Goal: Task Accomplishment & Management: Use online tool/utility

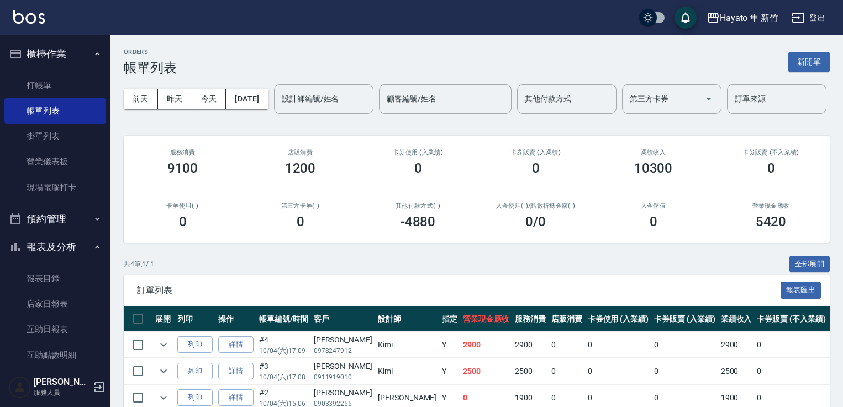
scroll to position [116, 0]
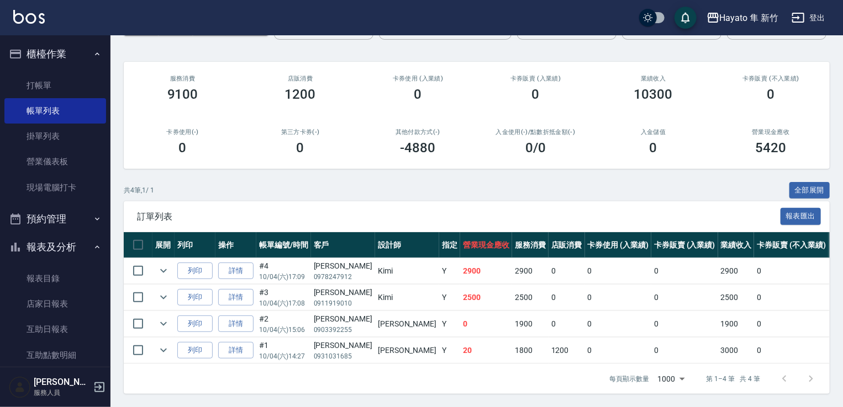
click at [67, 314] on link "店家日報表" at bounding box center [55, 304] width 102 height 25
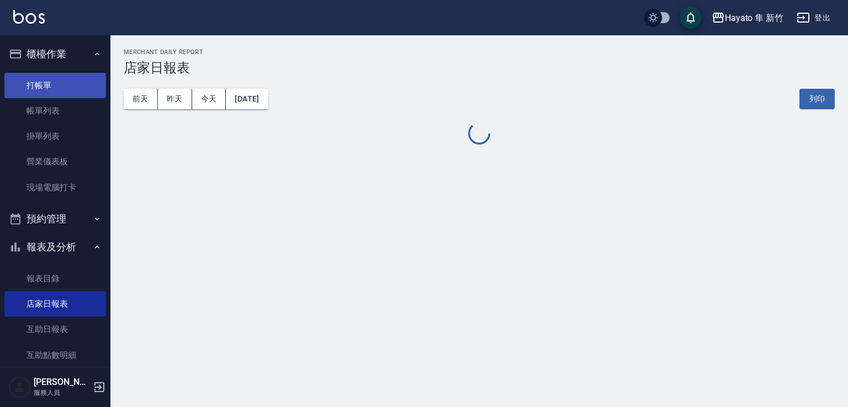
click at [37, 88] on link "打帳單" at bounding box center [55, 85] width 102 height 25
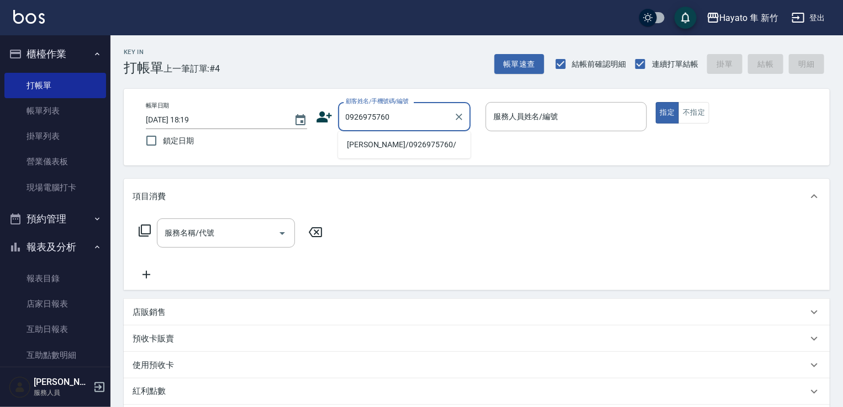
drag, startPoint x: 391, startPoint y: 140, endPoint x: 466, endPoint y: 141, distance: 74.5
click at [394, 139] on li "[PERSON_NAME]/0926975760/" at bounding box center [404, 145] width 133 height 18
type input "[PERSON_NAME]/0926975760/"
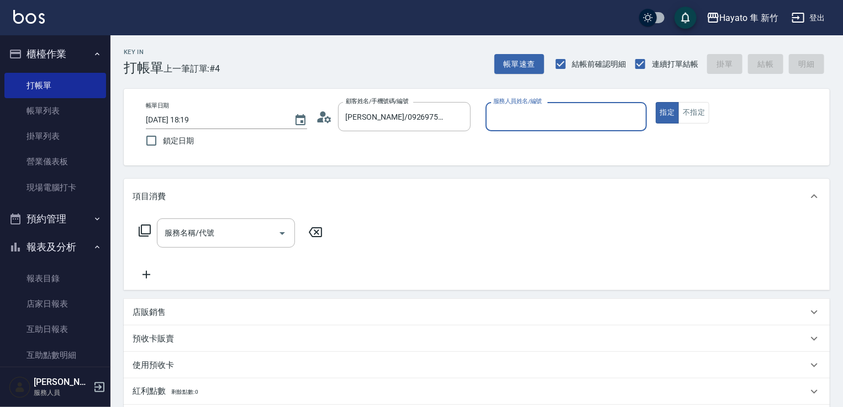
type input "[PERSON_NAME](無代號)"
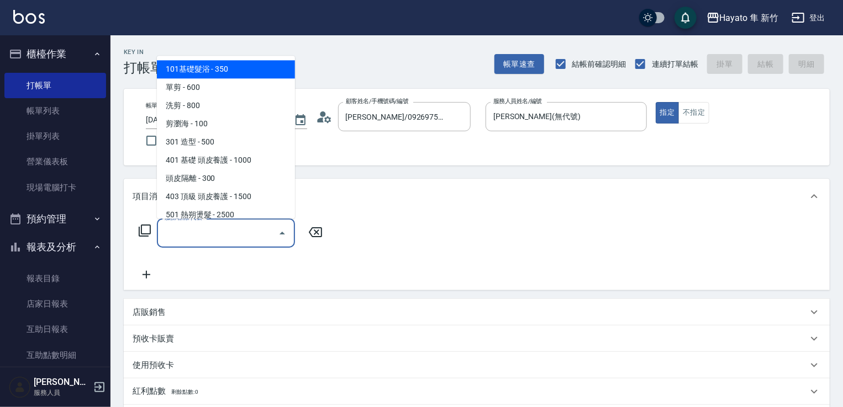
drag, startPoint x: 236, startPoint y: 235, endPoint x: 236, endPoint y: 204, distance: 31.5
click at [236, 232] on input "服務名稱/代號" at bounding box center [218, 233] width 112 height 19
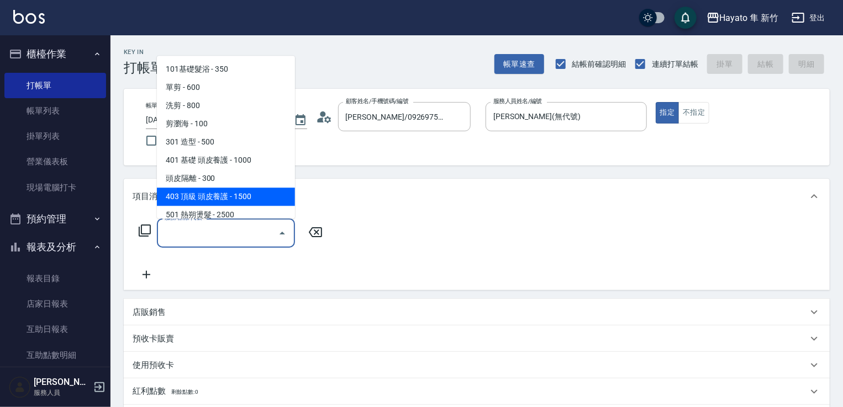
scroll to position [110, 0]
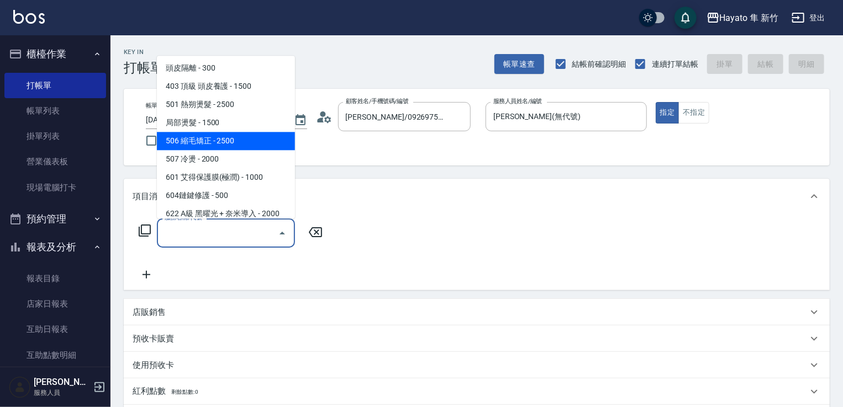
drag, startPoint x: 223, startPoint y: 140, endPoint x: 222, endPoint y: 150, distance: 9.5
click at [222, 141] on span "506 縮毛矯正 - 2500" at bounding box center [226, 141] width 138 height 18
type input "506 縮毛矯正 (506)"
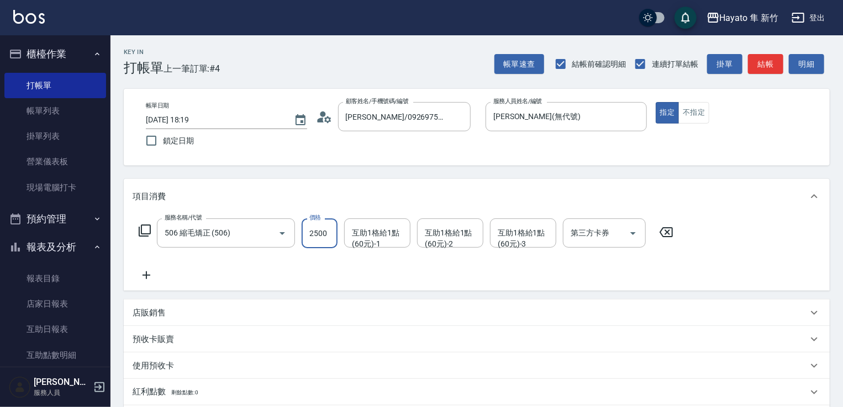
drag, startPoint x: 302, startPoint y: 234, endPoint x: 310, endPoint y: 230, distance: 8.6
click at [303, 234] on input "2500" at bounding box center [319, 234] width 36 height 30
type input "2300"
drag, startPoint x: 295, startPoint y: 251, endPoint x: 254, endPoint y: 261, distance: 42.7
click at [294, 251] on div "服務名稱/代號 506 縮毛矯正 (506) 服務名稱/代號 價格 2300 價格 互助1格給1點(60元)-1 互助1格給1點(60元)-1 互助1格給1點…" at bounding box center [406, 250] width 547 height 63
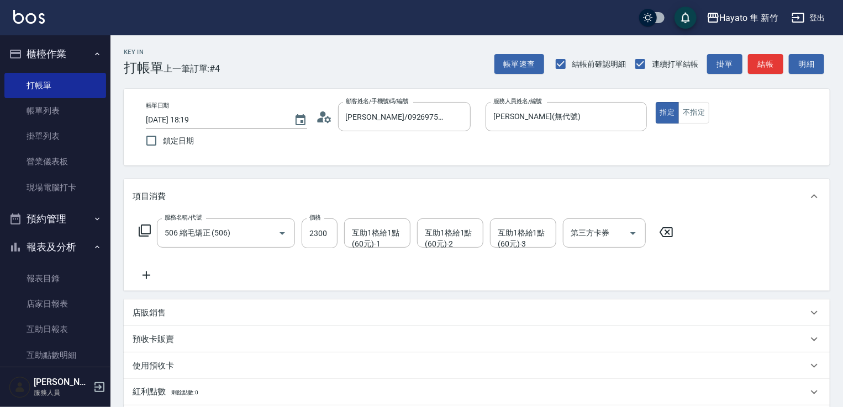
drag, startPoint x: 136, startPoint y: 278, endPoint x: 141, endPoint y: 273, distance: 7.4
click at [141, 273] on icon at bounding box center [147, 275] width 28 height 13
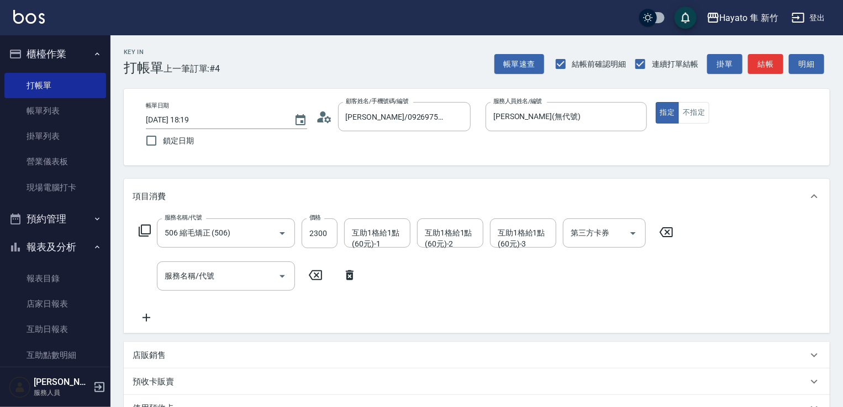
click at [151, 272] on div "服務名稱/代號 服務名稱/代號" at bounding box center [248, 276] width 231 height 29
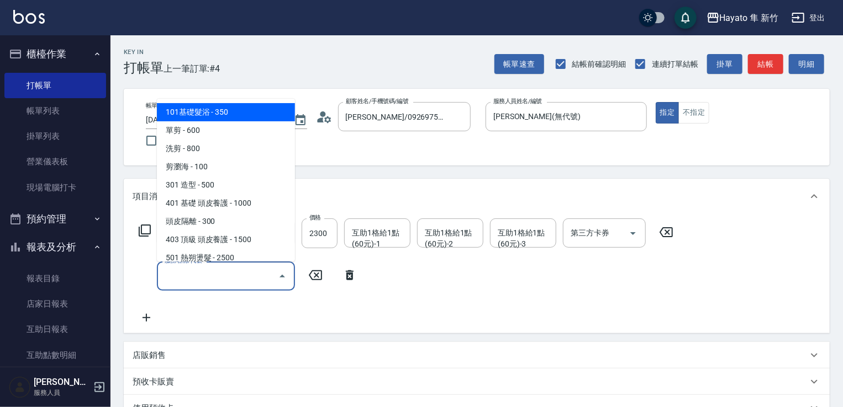
click at [176, 274] on input "服務名稱/代號" at bounding box center [218, 276] width 112 height 19
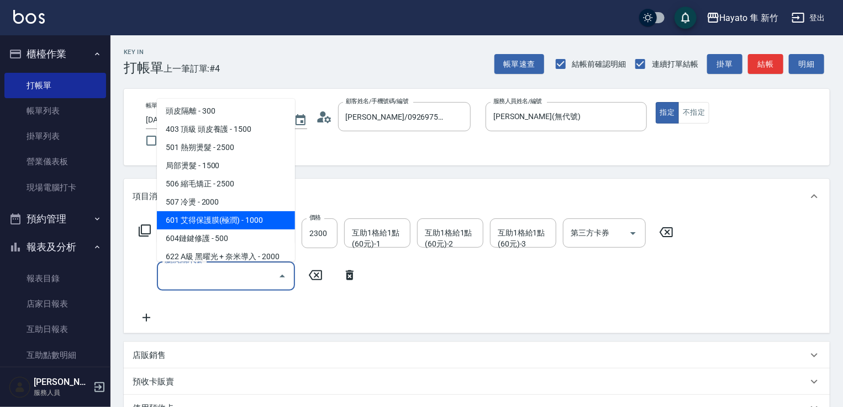
click at [219, 211] on span "601 艾得保護膜(極潤) - 1000" at bounding box center [226, 220] width 138 height 18
type input "601 艾得保護膜(極潤)(601)"
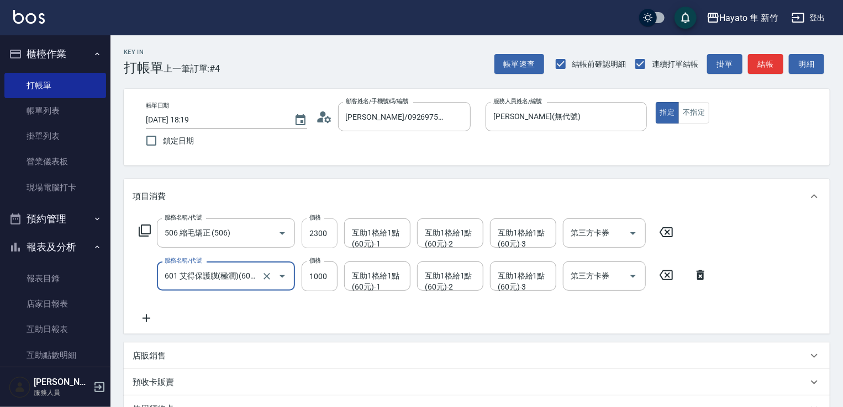
click at [331, 230] on input "2300" at bounding box center [319, 234] width 36 height 30
click at [317, 279] on input "1000" at bounding box center [319, 277] width 36 height 30
click at [317, 279] on input "88" at bounding box center [319, 277] width 36 height 30
click at [318, 281] on input "88" at bounding box center [319, 277] width 36 height 30
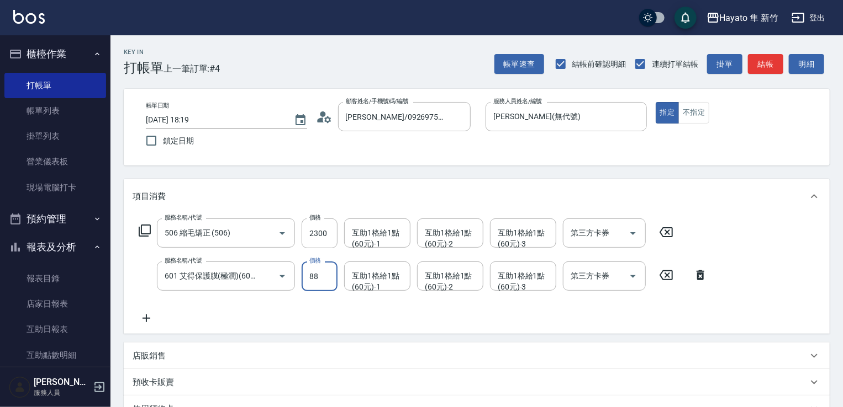
click at [322, 277] on input "88" at bounding box center [319, 277] width 36 height 30
type input "800"
click at [267, 299] on div "服務名稱/代號 506 縮毛矯正 (506) 服務名稱/代號 價格 2300 價格 互助1格給1點(60元)-1 互助1格給1點(60元)-1 互助1格給1點…" at bounding box center [423, 272] width 581 height 107
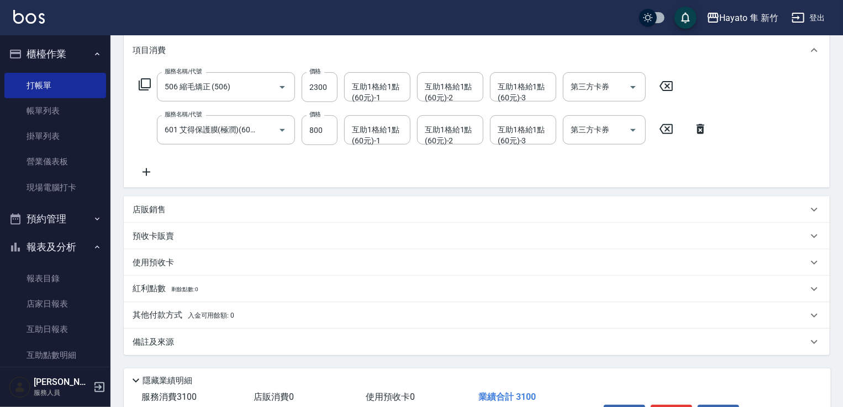
scroll to position [166, 0]
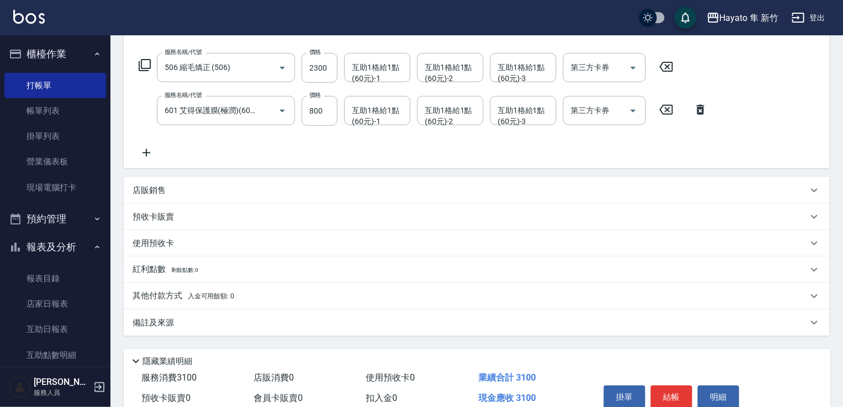
drag, startPoint x: 234, startPoint y: 322, endPoint x: 294, endPoint y: 351, distance: 66.2
click at [248, 326] on div "備註及來源" at bounding box center [470, 323] width 675 height 12
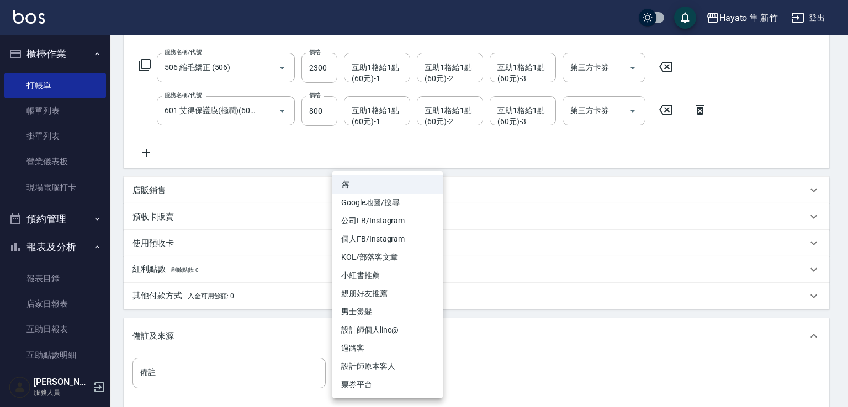
drag, startPoint x: 384, startPoint y: 385, endPoint x: 382, endPoint y: 375, distance: 10.7
click at [386, 385] on body "Hayato 隼 新竹 登出 櫃檯作業 打帳單 帳單列表 掛單列表 營業儀表板 現場電腦打卡 預約管理 預約管理 報表及分析 報表目錄 店家日報表 互助日報表…" at bounding box center [424, 182] width 848 height 696
click at [371, 360] on li "設計師原本客人" at bounding box center [387, 367] width 110 height 18
type input "設計師原本客人"
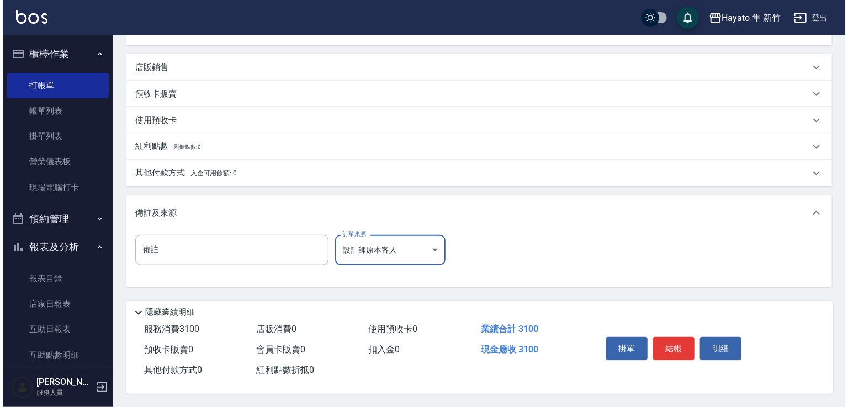
scroll to position [292, 0]
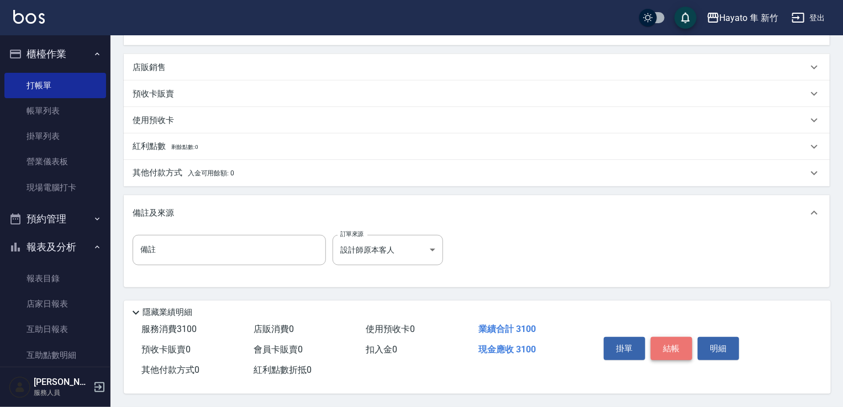
click at [677, 345] on button "結帳" at bounding box center [670, 348] width 41 height 23
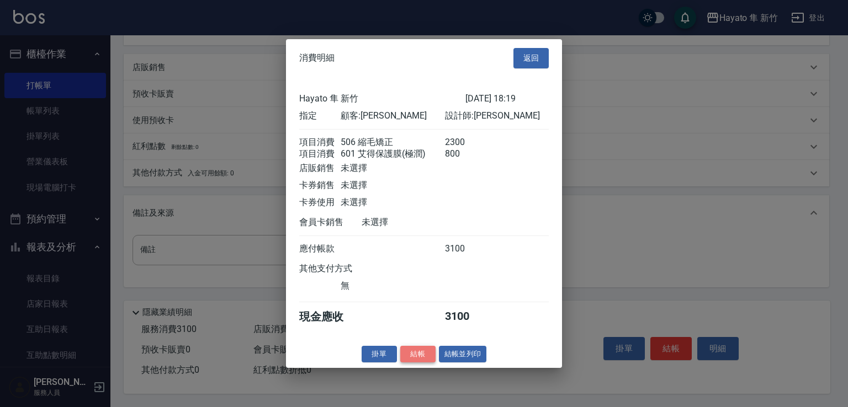
click at [417, 354] on button "結帳" at bounding box center [417, 354] width 35 height 17
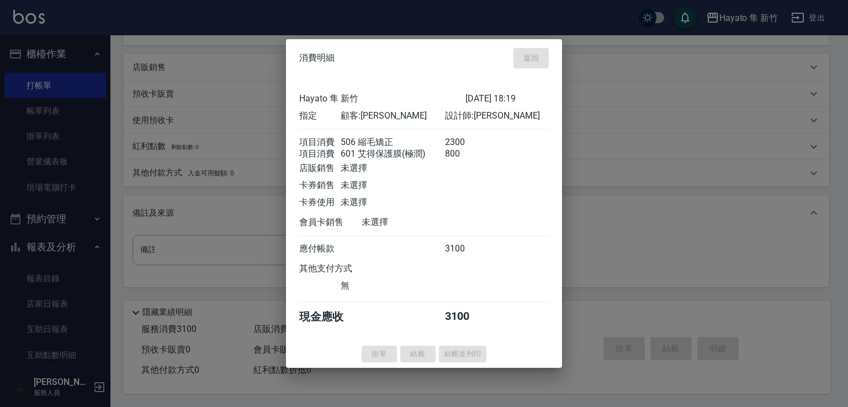
type input "2025/10/04 18:20"
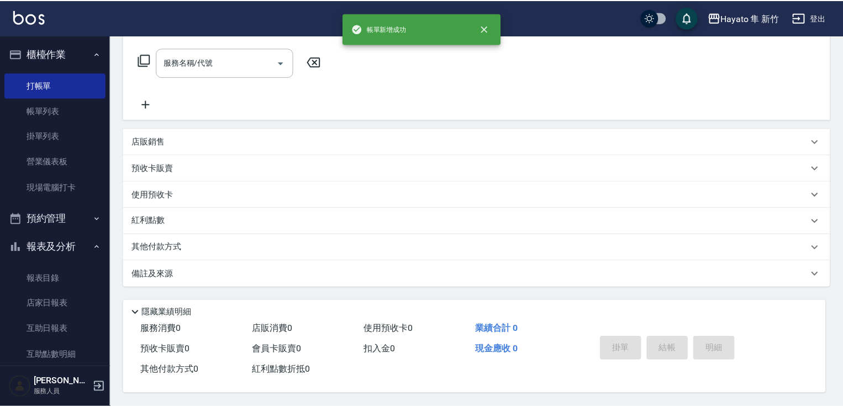
scroll to position [0, 0]
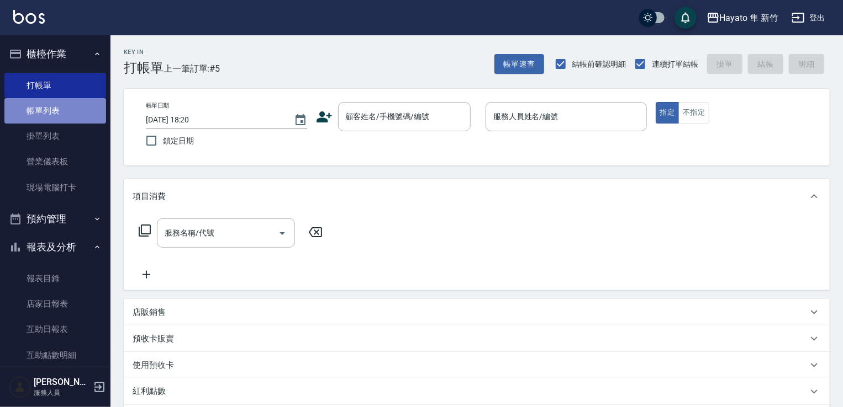
click at [57, 107] on link "帳單列表" at bounding box center [55, 110] width 102 height 25
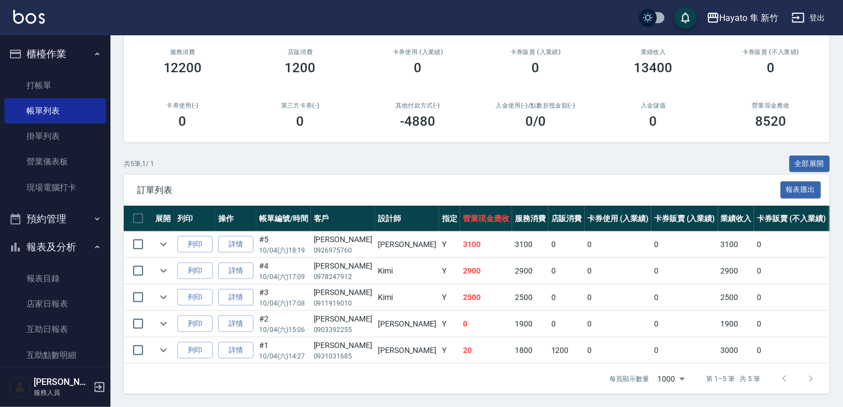
scroll to position [142, 0]
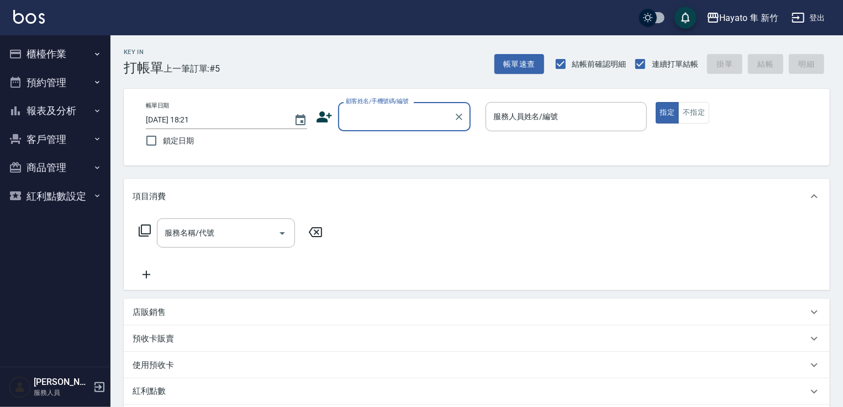
click at [367, 118] on div "顧客姓名/手機號碼/編號 顧客姓名/手機號碼/編號" at bounding box center [404, 116] width 133 height 29
click at [388, 144] on li "[PERSON_NAME]/0963870906/" at bounding box center [404, 145] width 133 height 18
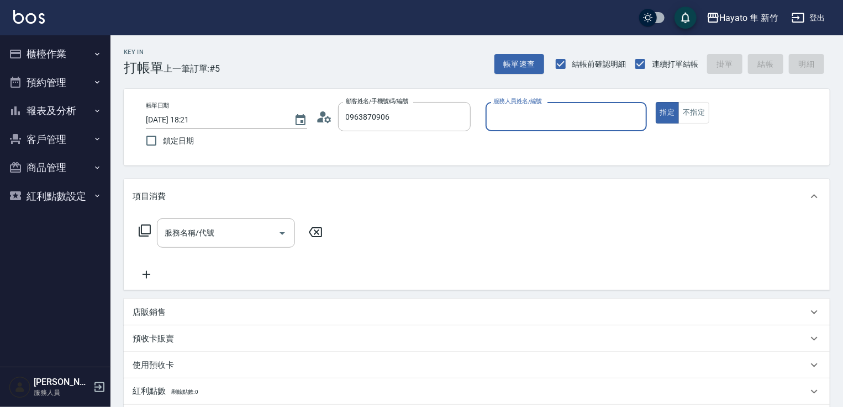
type input "[PERSON_NAME]/0963870906/"
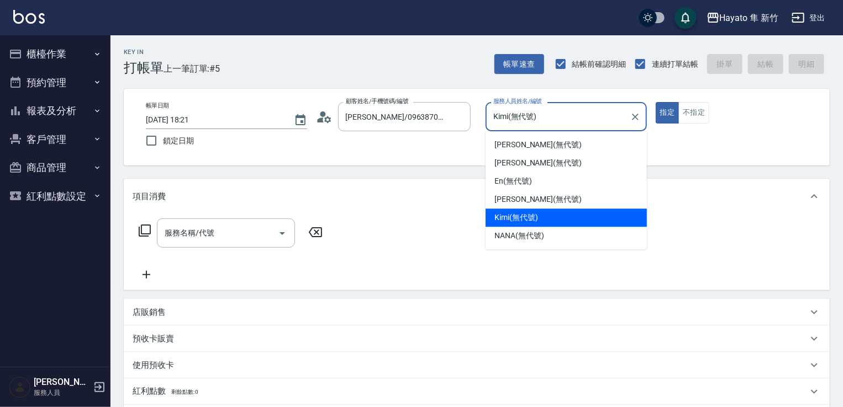
click at [607, 121] on input "Kimi(無代號)" at bounding box center [557, 116] width 135 height 19
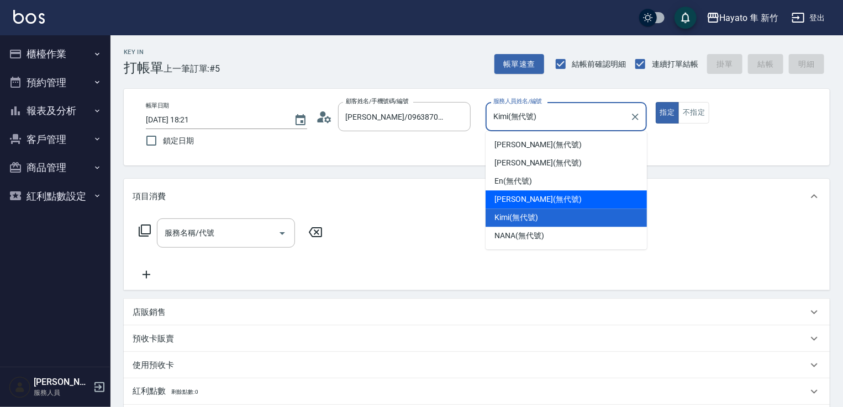
click at [506, 202] on span "[PERSON_NAME] (無代號)" at bounding box center [537, 200] width 87 height 12
type input "[PERSON_NAME](無代號)"
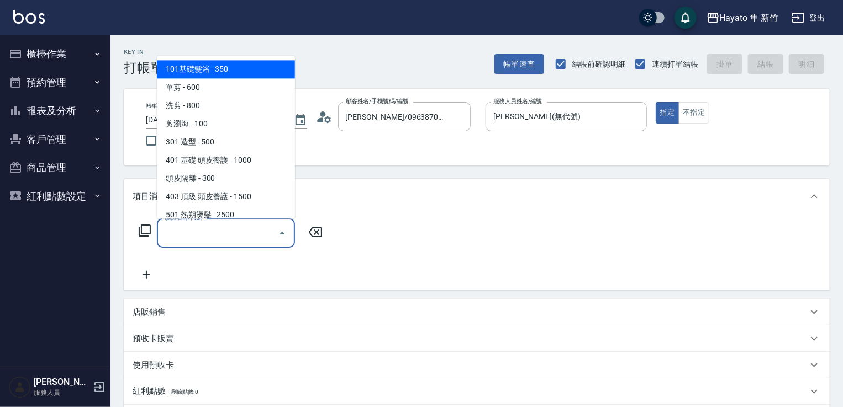
click at [248, 232] on input "服務名稱/代號" at bounding box center [218, 233] width 112 height 19
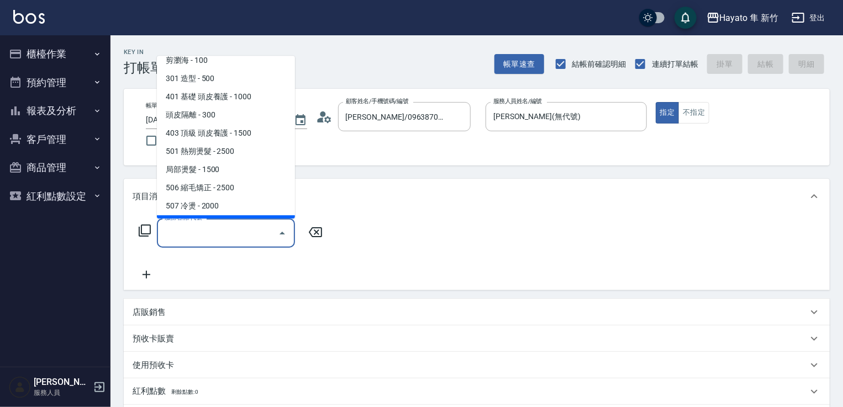
scroll to position [110, 0]
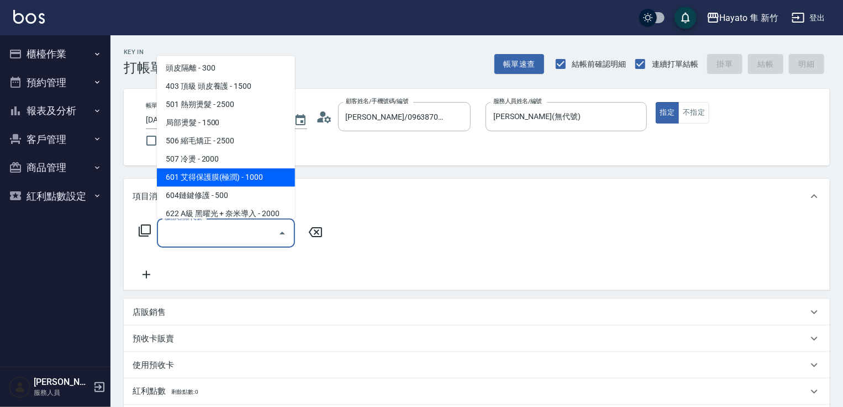
click at [226, 176] on span "601 艾得保護膜(極潤) - 1000" at bounding box center [226, 177] width 138 height 18
type input "601 艾得保護膜(極潤)(601)"
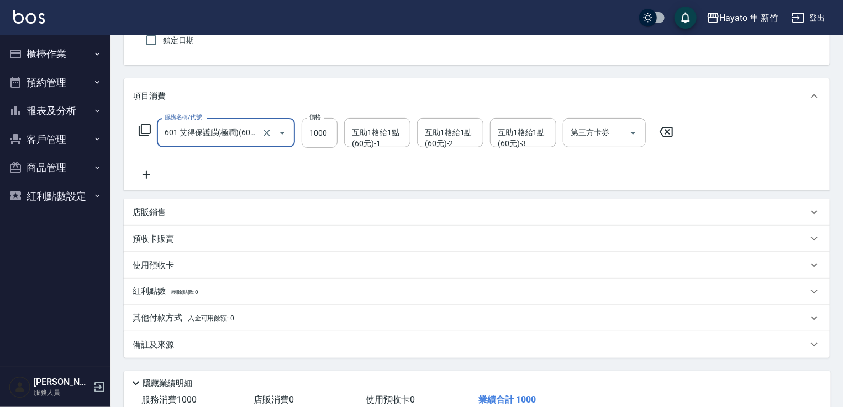
scroll to position [166, 0]
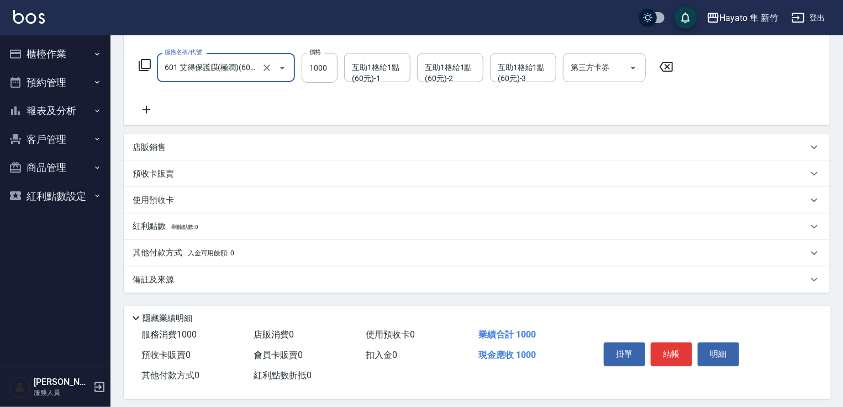
click at [205, 274] on div "備註及來源" at bounding box center [470, 280] width 675 height 12
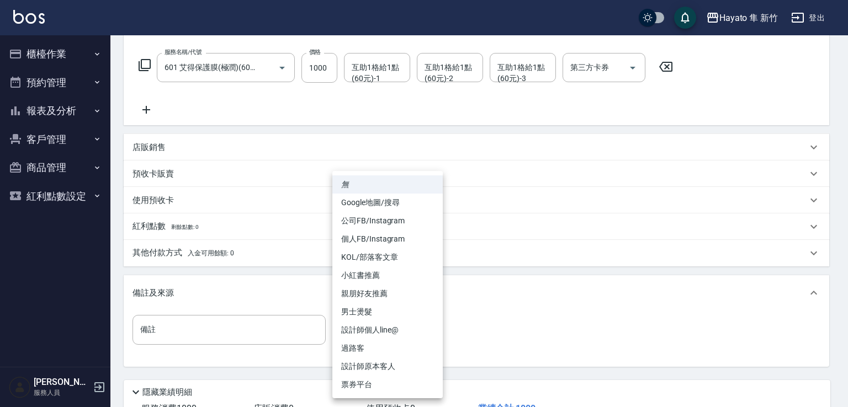
click at [390, 335] on body "Hayato 隼 新竹 登出 櫃檯作業 打帳單 帳單列表 掛單列表 營業儀表板 現場電腦打卡 預約管理 預約管理 報表及分析 報表目錄 店家日報表 互助日報表…" at bounding box center [424, 160] width 848 height 653
click at [364, 368] on li "設計師原本客人" at bounding box center [387, 367] width 110 height 18
type input "設計師原本客人"
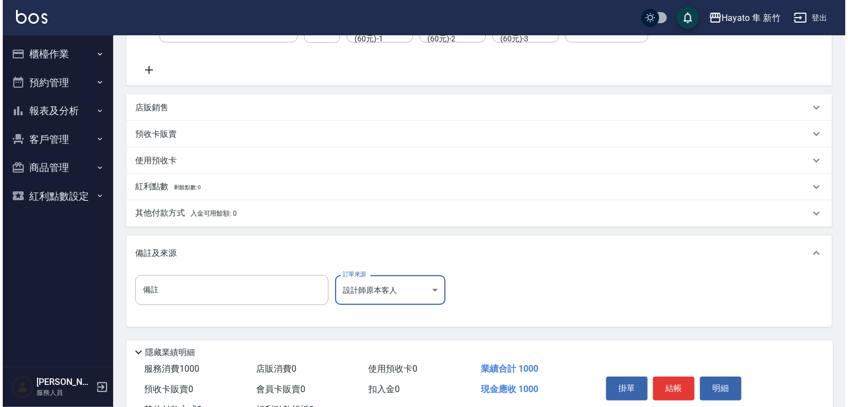
scroll to position [249, 0]
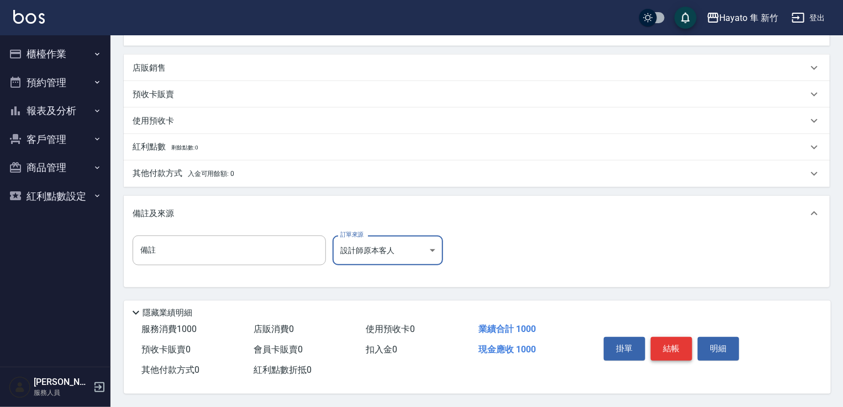
click at [669, 339] on button "結帳" at bounding box center [670, 348] width 41 height 23
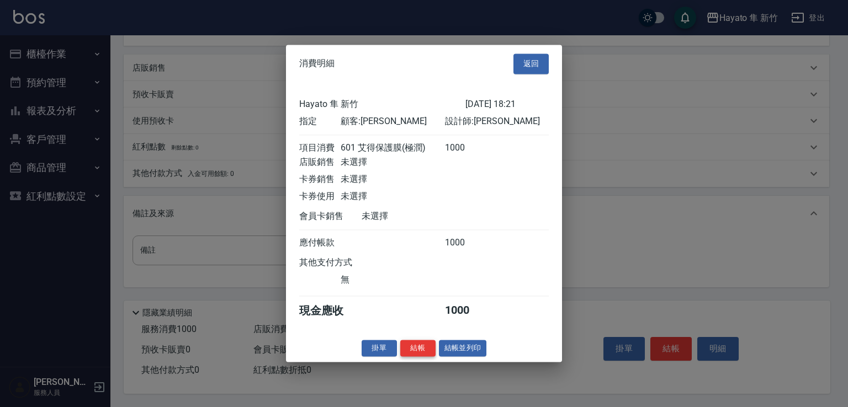
click at [423, 354] on button "結帳" at bounding box center [417, 348] width 35 height 17
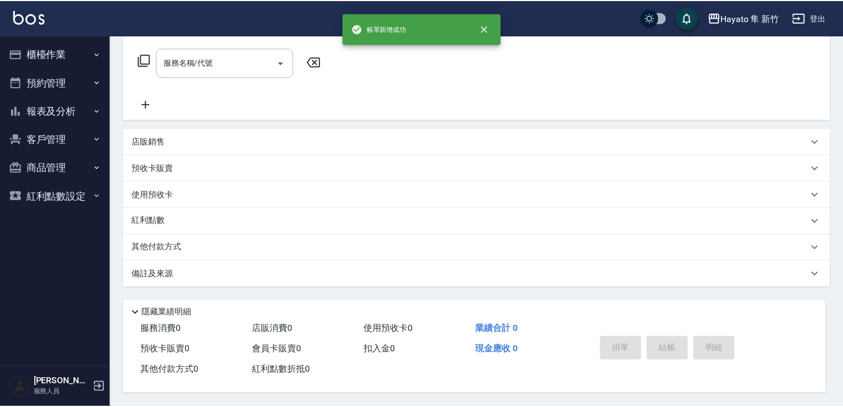
scroll to position [0, 0]
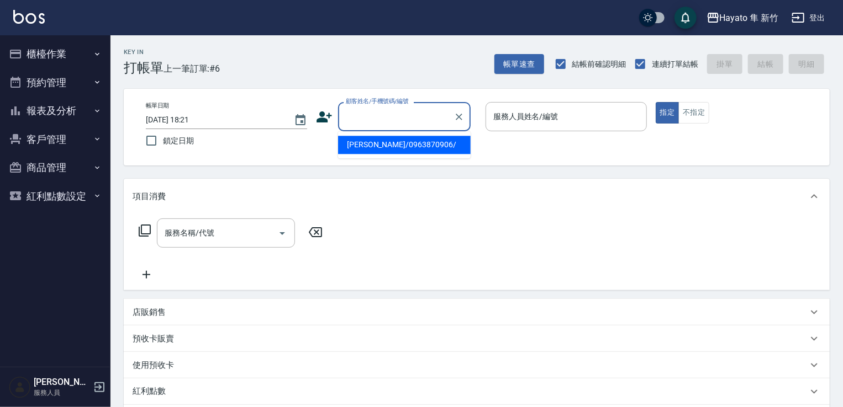
click at [360, 114] on input "顧客姓名/手機號碼/編號" at bounding box center [396, 116] width 106 height 19
click at [379, 120] on input "0975696002" at bounding box center [396, 116] width 106 height 19
click at [380, 116] on input "0975696002" at bounding box center [396, 116] width 106 height 19
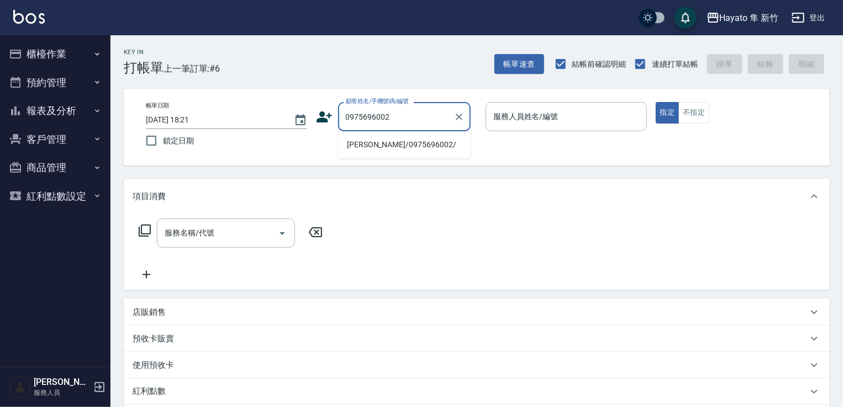
click at [399, 147] on li "[PERSON_NAME]/0975696002/" at bounding box center [404, 145] width 133 height 18
type input "[PERSON_NAME]/0975696002/"
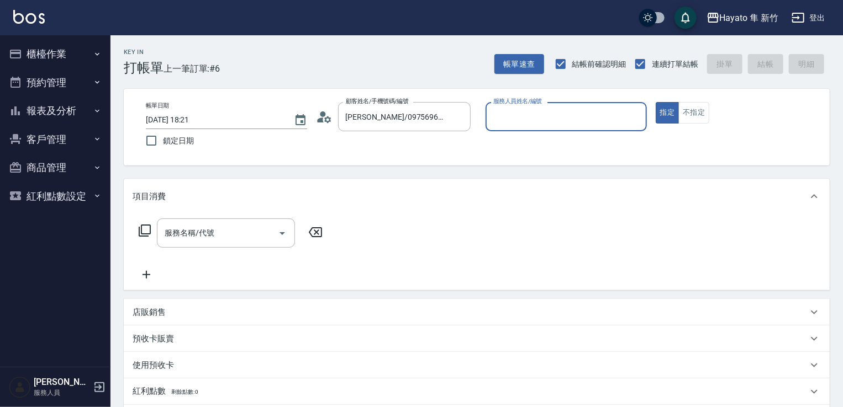
type input "[PERSON_NAME](無代號)"
click at [183, 227] on input "服務名稱/代號" at bounding box center [218, 233] width 112 height 19
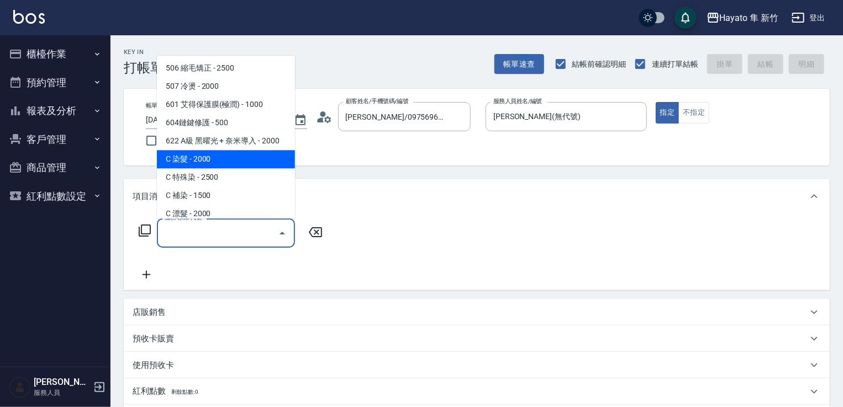
scroll to position [192, 0]
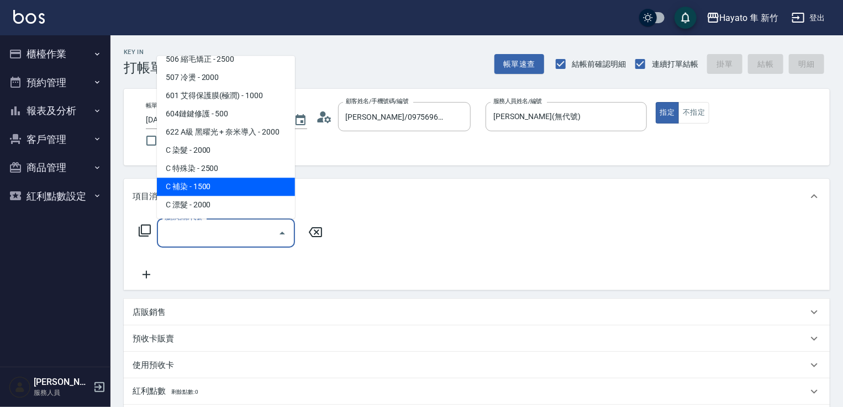
click at [211, 187] on span "C 補染 - 1500" at bounding box center [226, 187] width 138 height 18
type input "C 補染(704)"
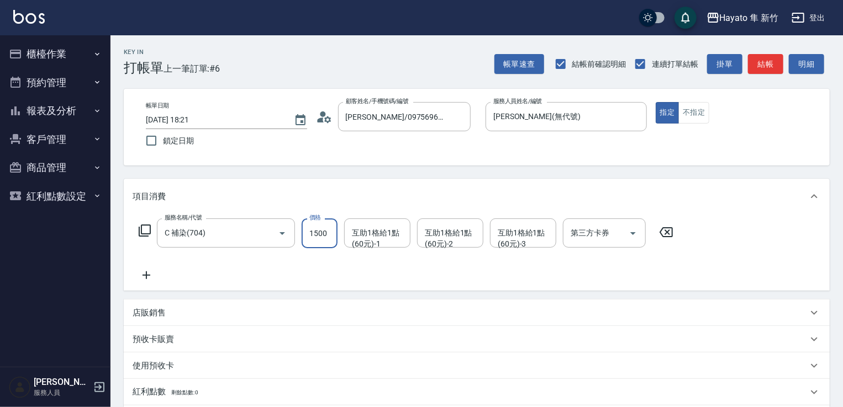
click at [325, 226] on input "1500" at bounding box center [319, 234] width 36 height 30
type input "1360"
click at [390, 261] on div "服務名稱/代號 C 補染(704) 服務名稱/代號 價格 1360 價格 互助1格給1點(60元)-1 互助1格給1點(60元)-1 互助1格給1點(60元)…" at bounding box center [406, 250] width 547 height 63
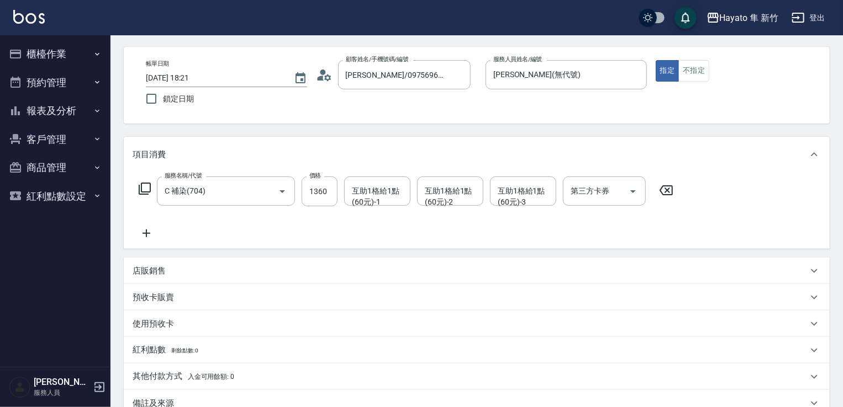
click at [212, 390] on div "備註及來源" at bounding box center [477, 403] width 706 height 27
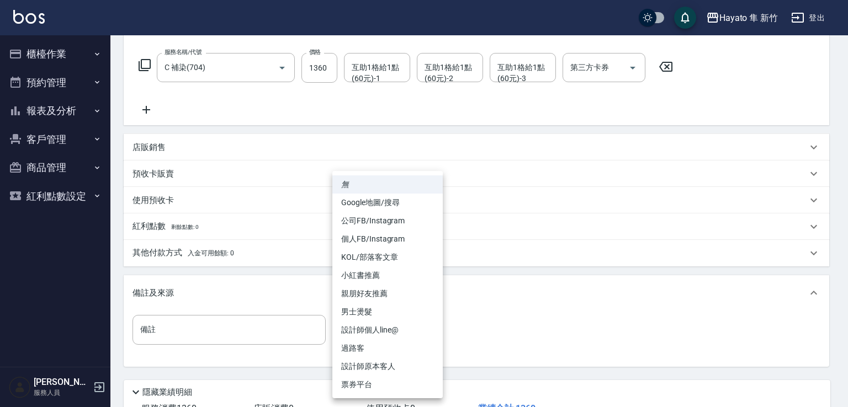
click at [384, 339] on body "Hayato 隼 新竹 登出 櫃檯作業 打帳單 帳單列表 掛單列表 營業儀表板 現場電腦打卡 預約管理 預約管理 報表及分析 報表目錄 店家日報表 互助日報表…" at bounding box center [424, 160] width 848 height 653
click at [358, 368] on li "設計師原本客人" at bounding box center [387, 367] width 110 height 18
type input "設計師原本客人"
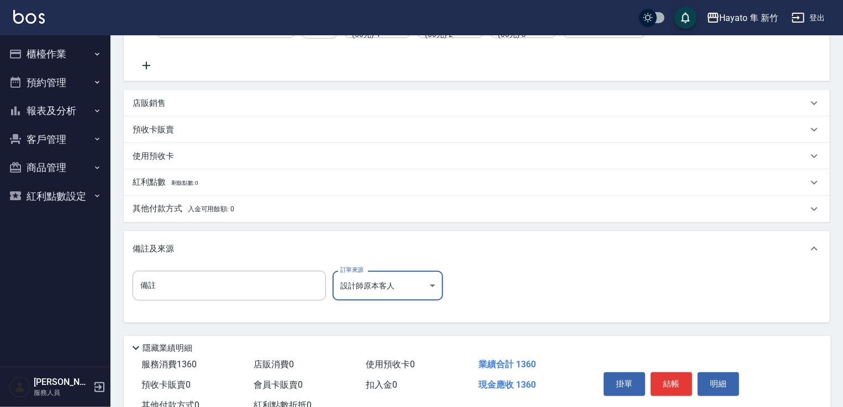
scroll to position [249, 0]
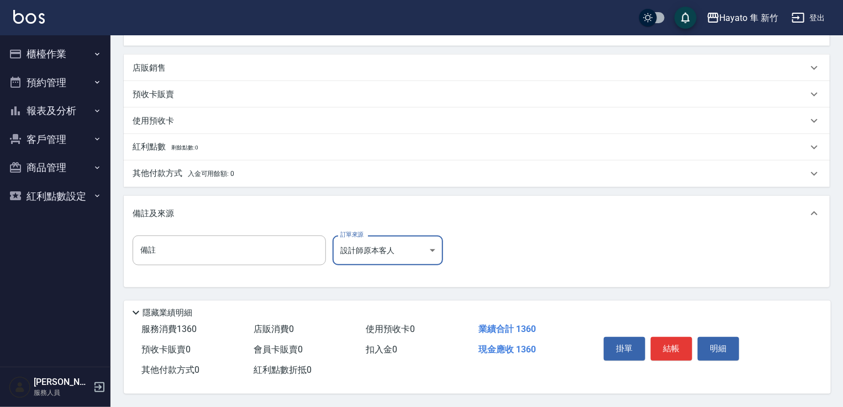
click at [185, 171] on p "其他付款方式 入金可用餘額: 0" at bounding box center [184, 174] width 102 height 12
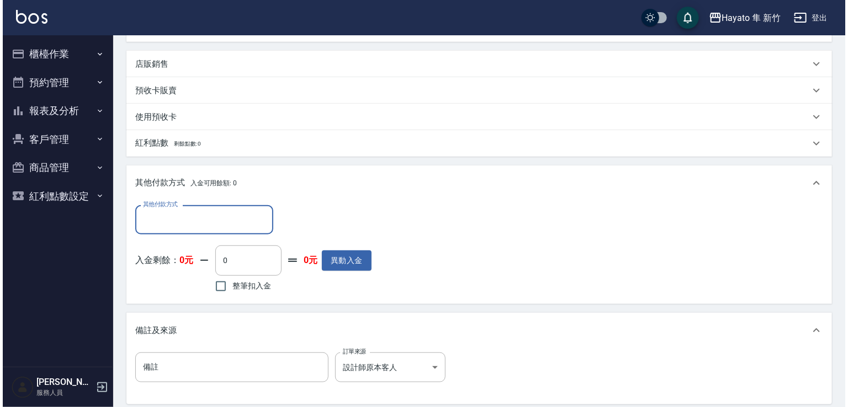
scroll to position [0, 0]
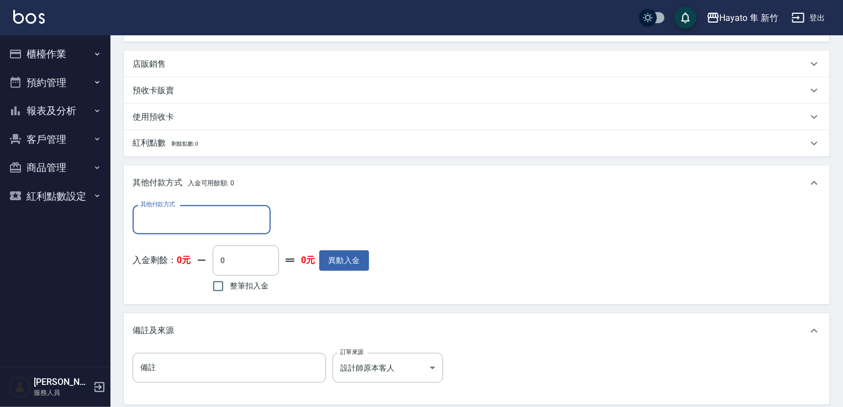
click at [200, 221] on input "其他付款方式" at bounding box center [201, 219] width 128 height 19
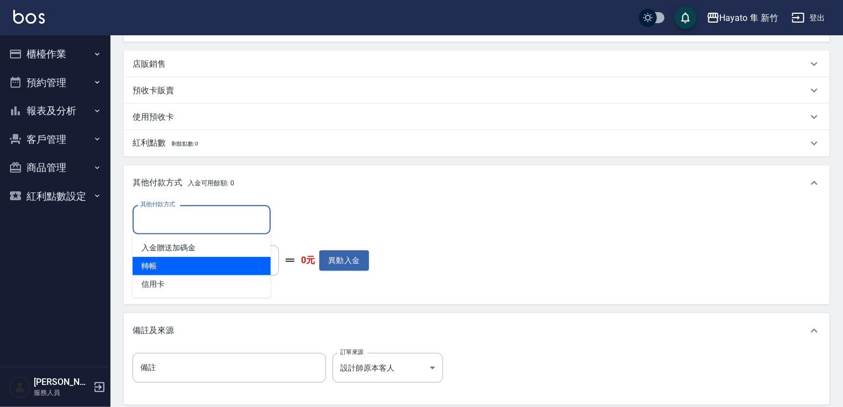
drag, startPoint x: 182, startPoint y: 259, endPoint x: 204, endPoint y: 259, distance: 22.1
click at [188, 258] on span "轉帳" at bounding box center [202, 266] width 138 height 18
type input "轉帳"
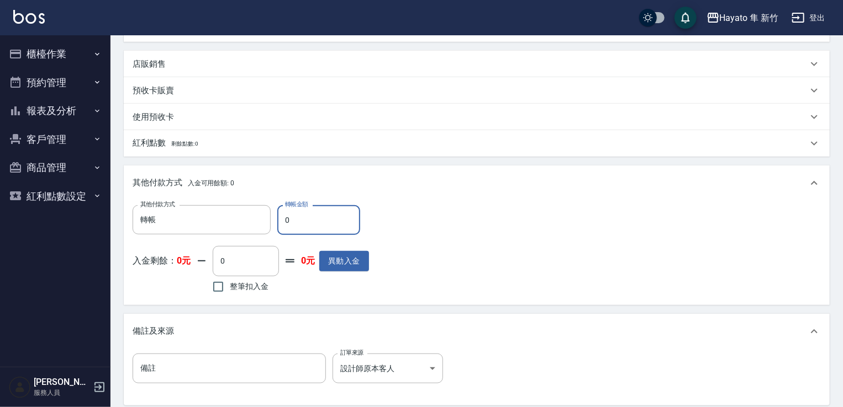
click at [325, 221] on input "0" at bounding box center [318, 220] width 83 height 30
type input "1360"
click at [513, 190] on div "其他付款方式 入金可用餘額: 0" at bounding box center [477, 183] width 706 height 35
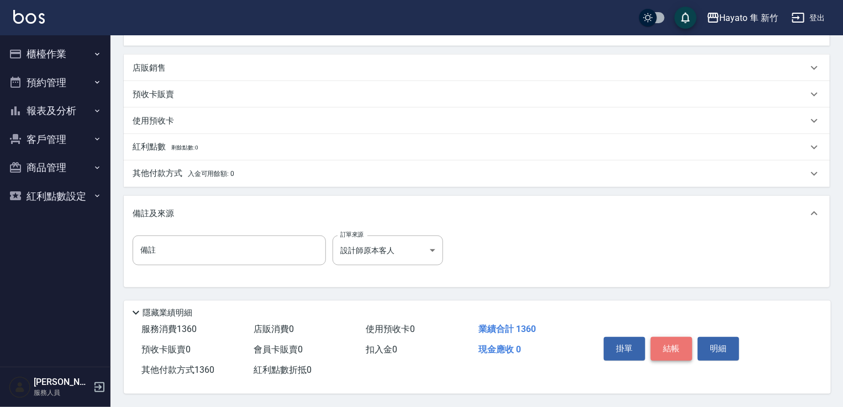
click at [687, 341] on button "結帳" at bounding box center [670, 348] width 41 height 23
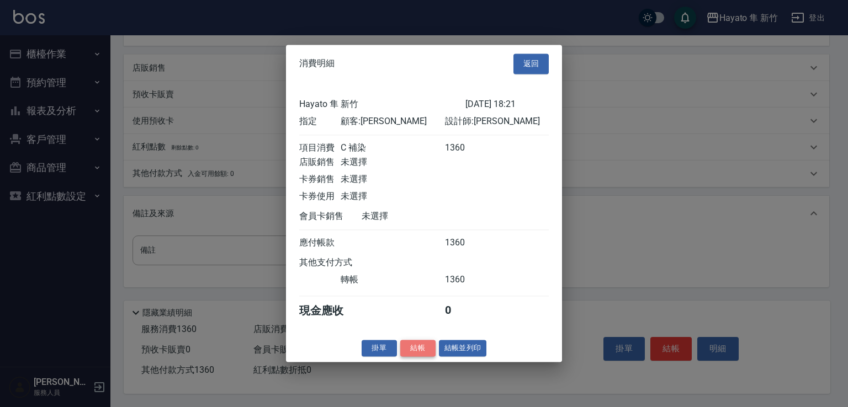
click at [414, 349] on button "結帳" at bounding box center [417, 348] width 35 height 17
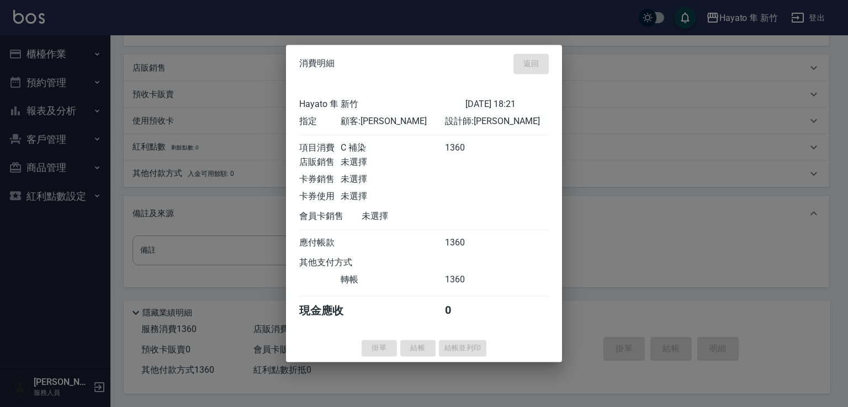
type input "[DATE] 18:23"
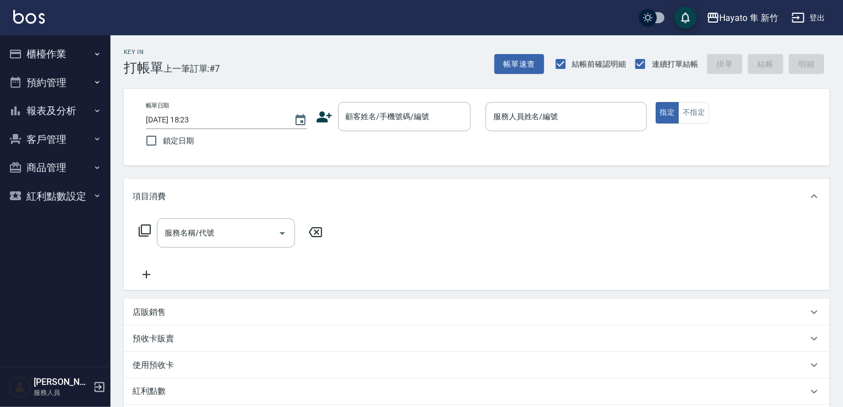
click at [316, 115] on icon at bounding box center [324, 117] width 17 height 17
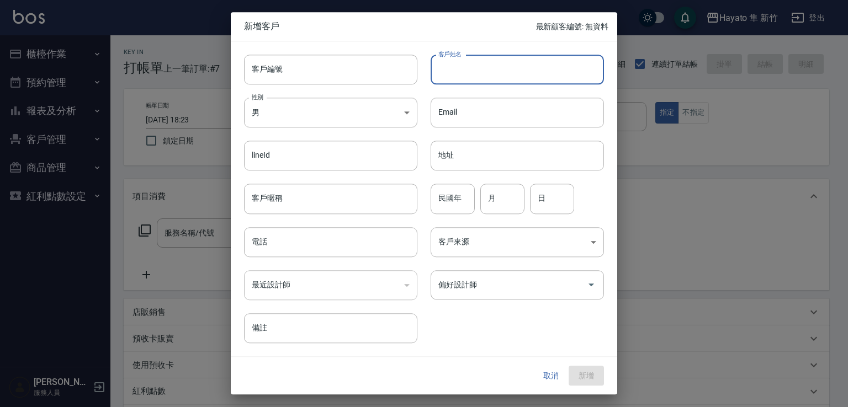
click at [468, 70] on input "客戶姓名" at bounding box center [517, 70] width 173 height 30
drag, startPoint x: 437, startPoint y: 67, endPoint x: 527, endPoint y: 66, distance: 89.5
click at [527, 66] on input "[PERSON_NAME]" at bounding box center [517, 70] width 173 height 30
type input "[PERSON_NAME]"
click at [343, 126] on body "Hayato 隼 新竹 登出 櫃檯作業 打帳單 帳單列表 掛單列表 營業儀表板 現場電腦打卡 預約管理 預約管理 報表及分析 報表目錄 店家日報表 互助日報表…" at bounding box center [424, 289] width 848 height 578
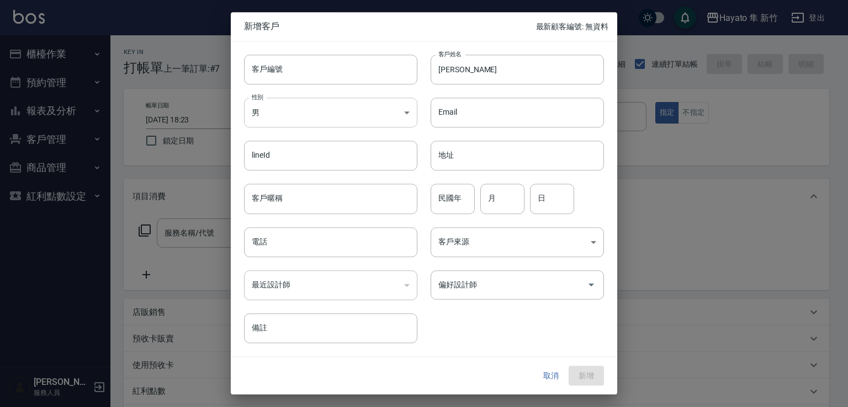
click at [327, 109] on body "Hayato 隼 新竹 登出 櫃檯作業 打帳單 帳單列表 掛單列表 營業儀表板 現場電腦打卡 預約管理 預約管理 報表及分析 報表目錄 店家日報表 互助日報表…" at bounding box center [424, 289] width 848 height 578
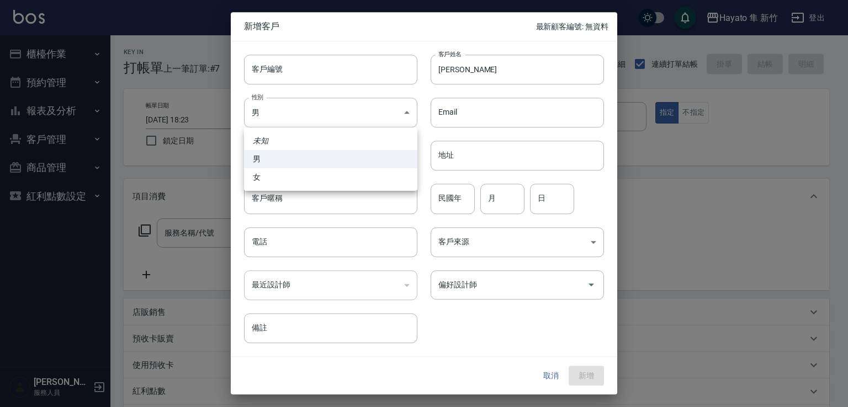
click at [328, 182] on li "女" at bounding box center [330, 177] width 173 height 18
type input "[DEMOGRAPHIC_DATA]"
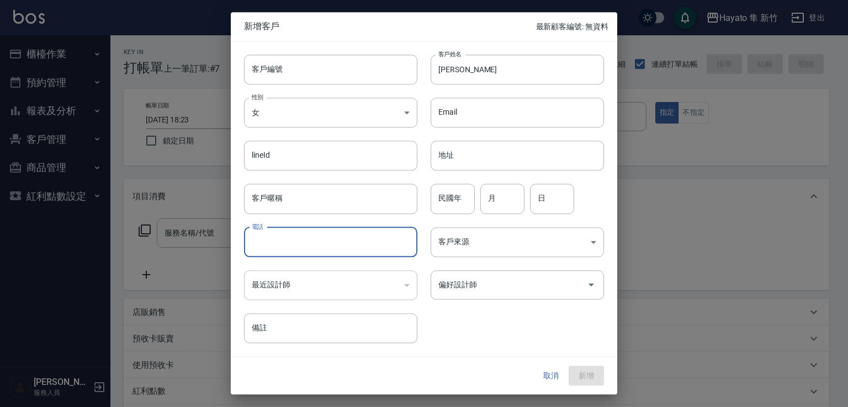
drag, startPoint x: 325, startPoint y: 255, endPoint x: 331, endPoint y: 250, distance: 8.2
click at [328, 252] on input "電話" at bounding box center [330, 242] width 173 height 30
click at [325, 248] on input "0921887222" at bounding box center [330, 242] width 173 height 30
type input "0921887222"
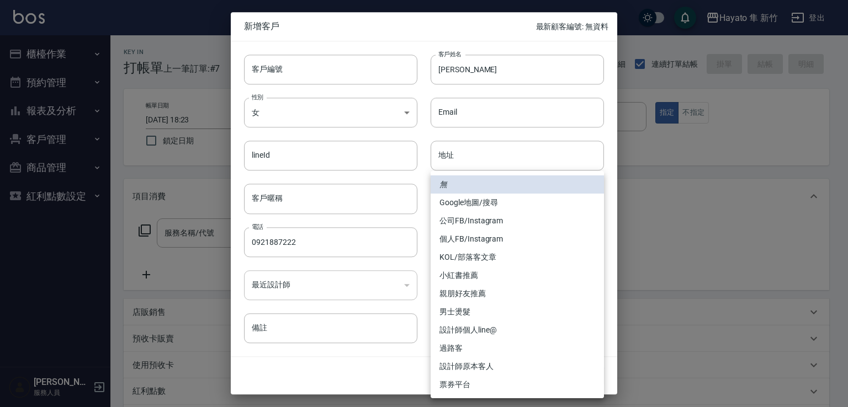
click at [486, 244] on body "Hayato 隼 新竹 登出 櫃檯作業 打帳單 帳單列表 掛單列表 營業儀表板 現場電腦打卡 預約管理 預約管理 報表及分析 報表目錄 店家日報表 互助日報表…" at bounding box center [424, 289] width 848 height 578
click at [468, 205] on li "Google地圖/搜尋" at bounding box center [517, 203] width 173 height 18
type input "Google地圖/搜尋"
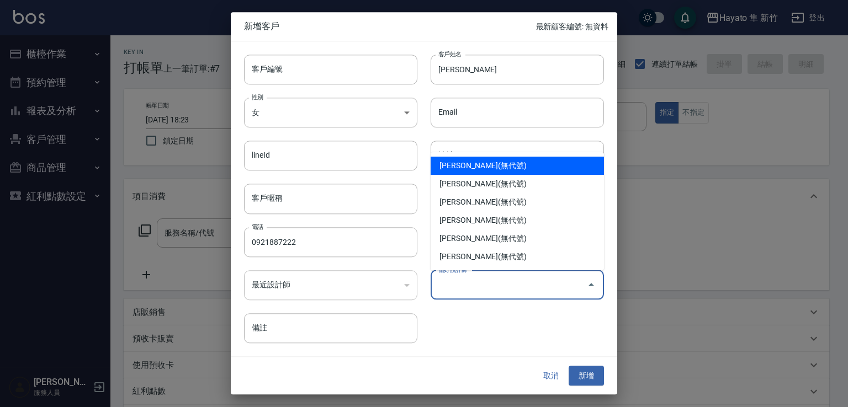
click at [460, 287] on input "偏好設計師" at bounding box center [509, 285] width 147 height 19
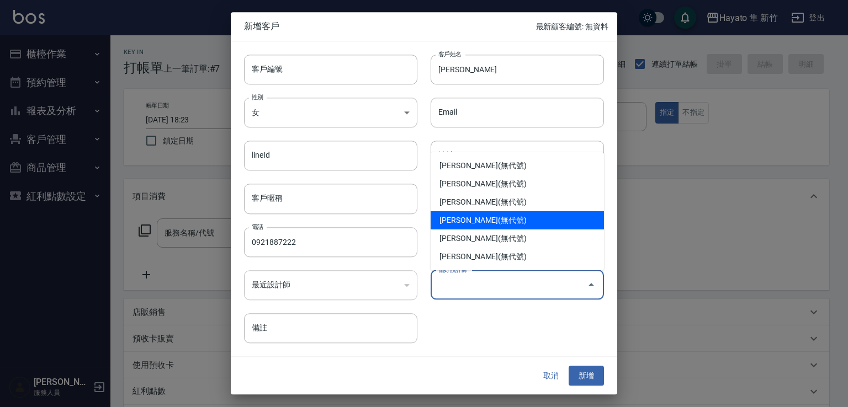
click at [470, 213] on li "[PERSON_NAME](無代號)" at bounding box center [517, 220] width 173 height 18
type input "[PERSON_NAME]"
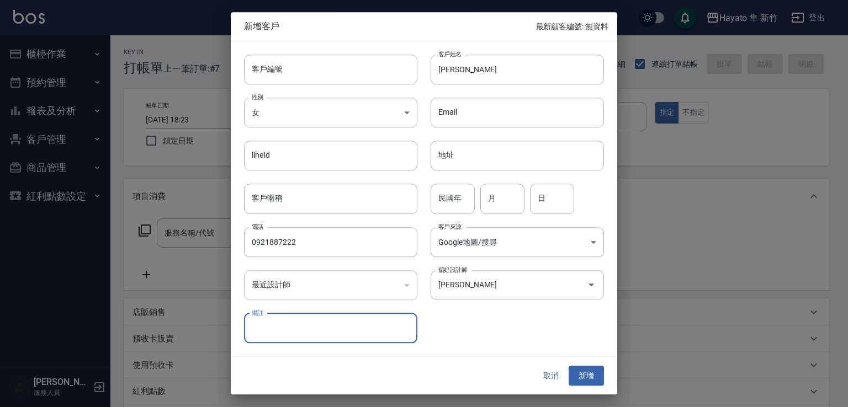
click at [595, 374] on button "新增" at bounding box center [586, 376] width 35 height 20
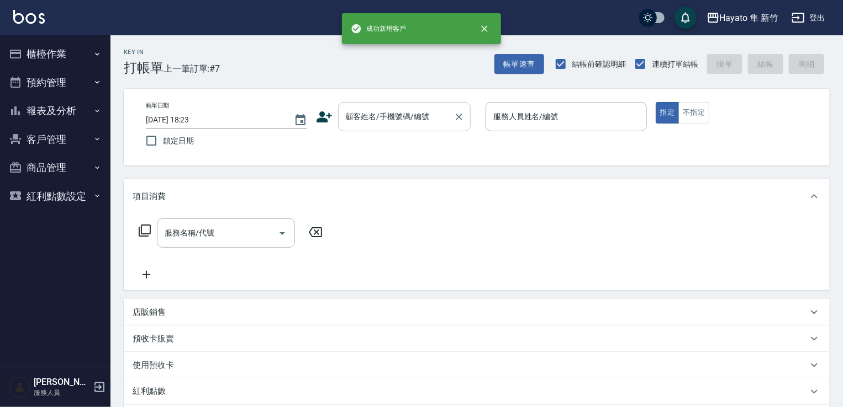
click at [411, 120] on input "顧客姓名/手機號碼/編號" at bounding box center [396, 116] width 106 height 19
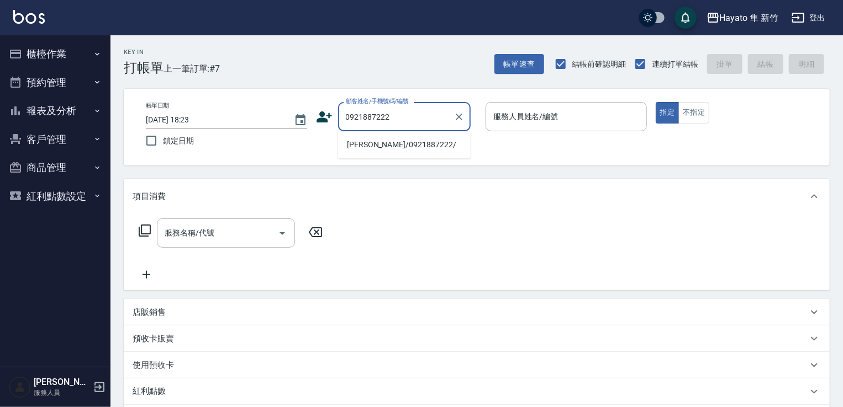
click at [402, 135] on ul "[PERSON_NAME]/0921887222/" at bounding box center [404, 144] width 133 height 27
click at [399, 143] on li "[PERSON_NAME]/0921887222/" at bounding box center [404, 145] width 133 height 18
type input "[PERSON_NAME]/0921887222/"
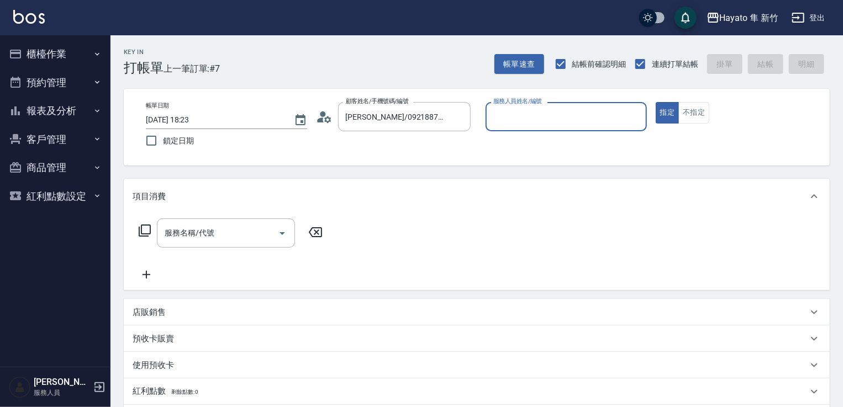
type input "[PERSON_NAME](無代號)"
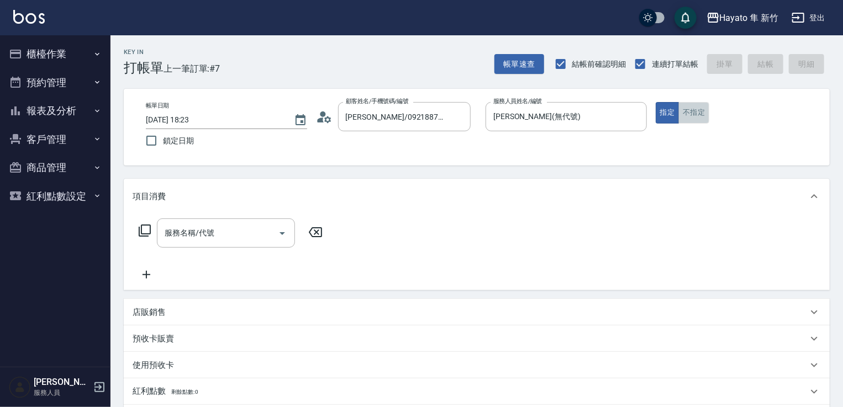
drag, startPoint x: 685, startPoint y: 108, endPoint x: 450, endPoint y: 255, distance: 277.0
click at [686, 111] on button "不指定" at bounding box center [693, 113] width 31 height 22
click at [203, 231] on input "服務名稱/代號" at bounding box center [218, 233] width 112 height 19
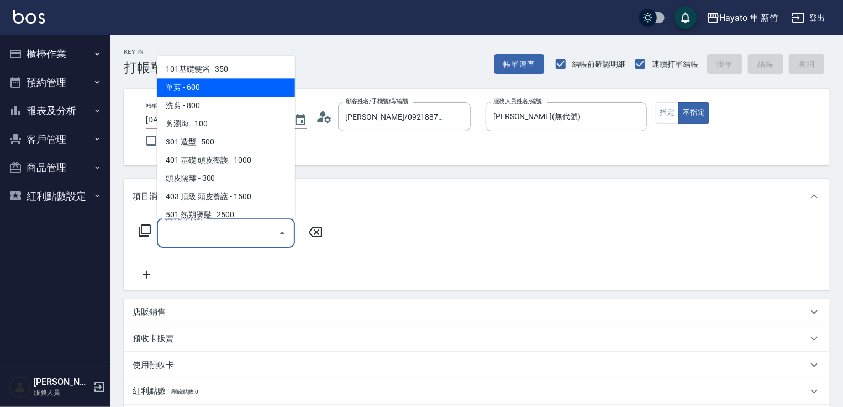
click at [189, 87] on span "單剪 - 600" at bounding box center [226, 87] width 138 height 18
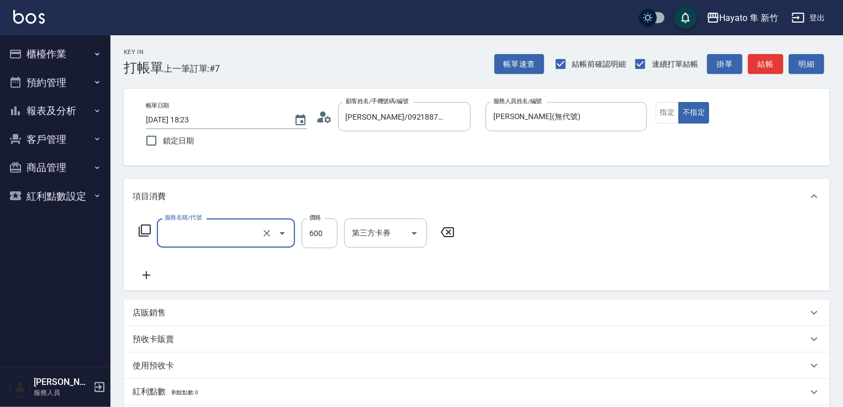
type input "單剪(102)"
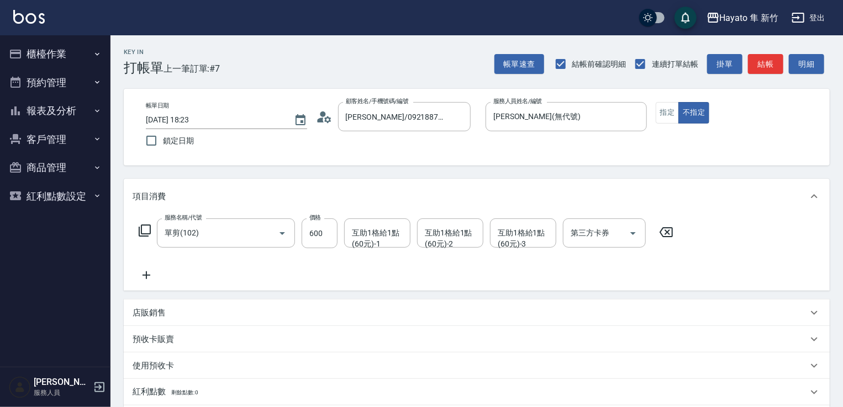
click at [148, 277] on icon at bounding box center [147, 275] width 28 height 13
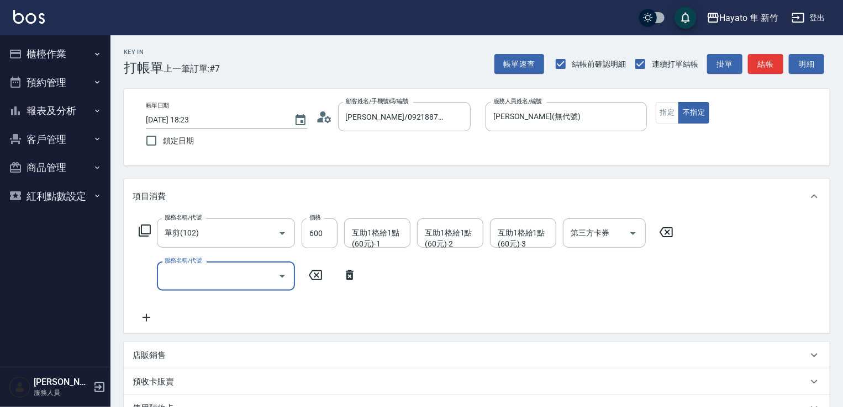
drag, startPoint x: 180, startPoint y: 277, endPoint x: 199, endPoint y: 266, distance: 22.3
click at [192, 272] on input "服務名稱/代號" at bounding box center [218, 276] width 112 height 19
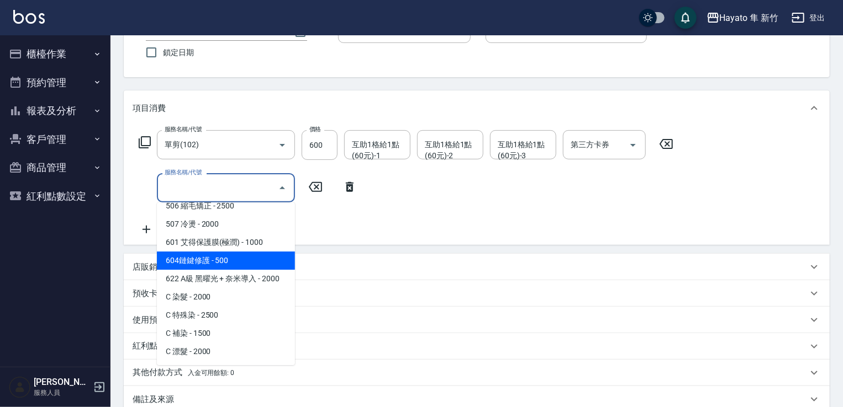
scroll to position [218, 0]
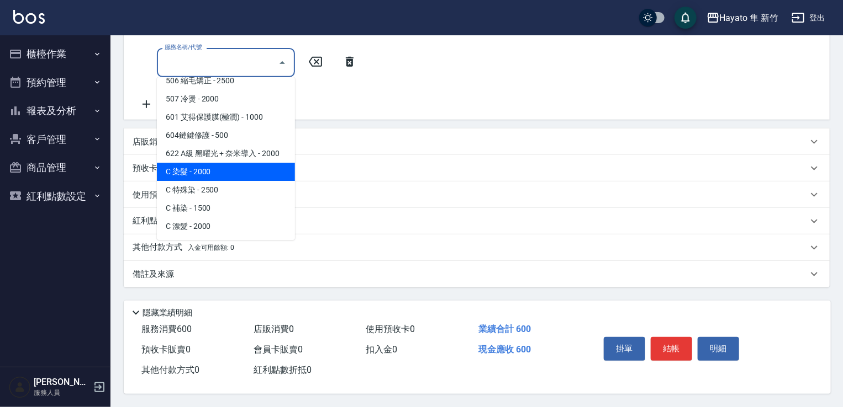
click at [183, 164] on span "C 染髮 - 2000" at bounding box center [226, 172] width 138 height 18
type input "C 染髮(701)"
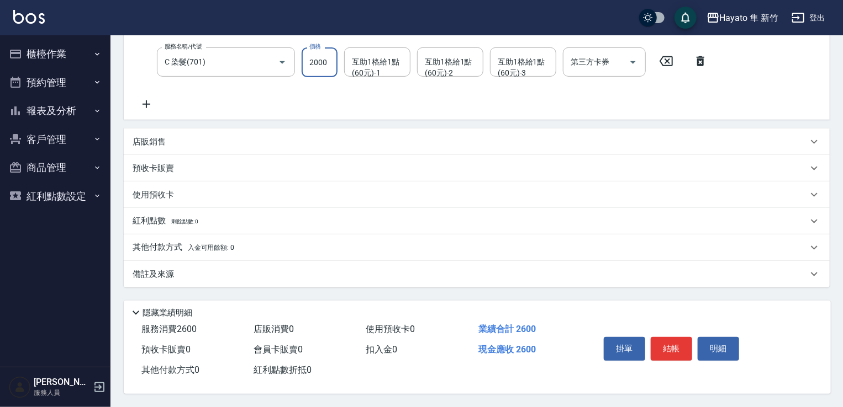
click at [312, 59] on input "2000" at bounding box center [319, 62] width 36 height 30
type input "2300"
click at [280, 83] on div "服務名稱/代號 單剪(102) 服務名稱/代號 價格 600 價格 互助1格給1點(60元)-1 互助1格給1點(60元)-1 互助1格給1點(60元)-2 …" at bounding box center [423, 57] width 581 height 107
click at [148, 99] on icon at bounding box center [147, 104] width 28 height 13
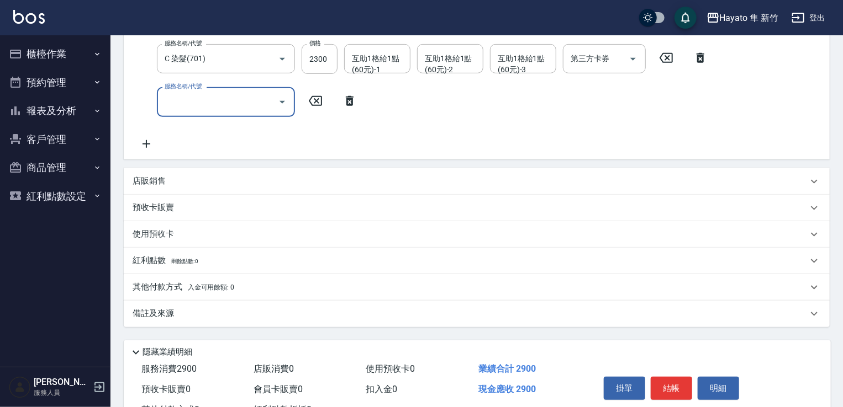
click at [188, 98] on input "服務名稱/代號" at bounding box center [218, 101] width 112 height 19
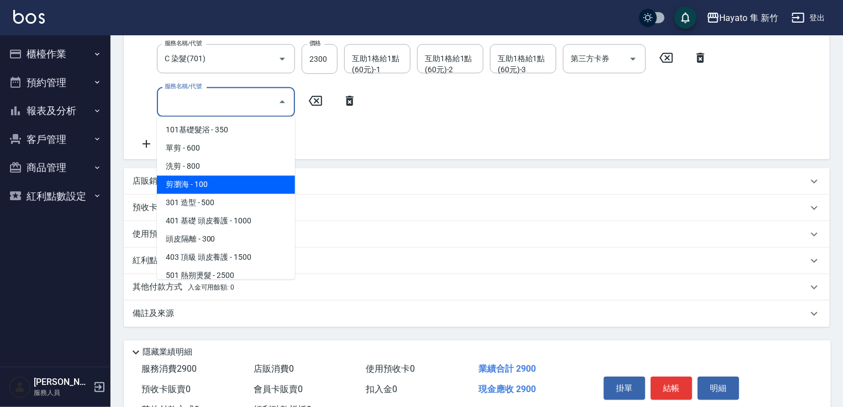
scroll to position [110, 0]
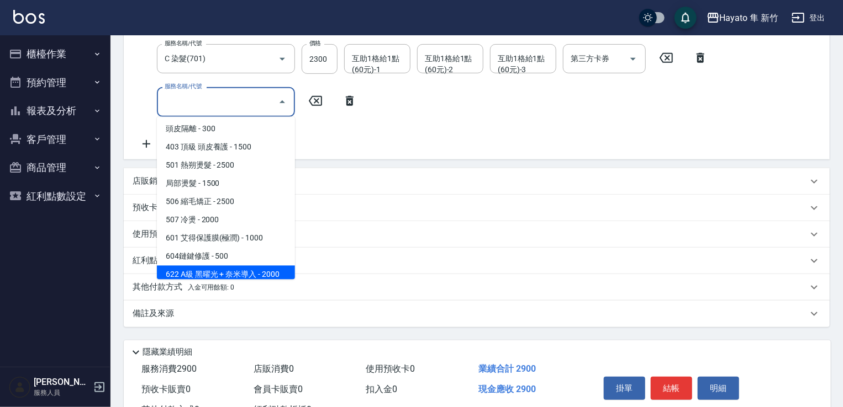
drag, startPoint x: 258, startPoint y: 276, endPoint x: 276, endPoint y: 250, distance: 31.1
click at [261, 274] on span "622 A級 黑曜光 + 奈米導入 - 2000" at bounding box center [226, 275] width 138 height 18
type input "622 A級 黑曜光 + 奈米導入(622)"
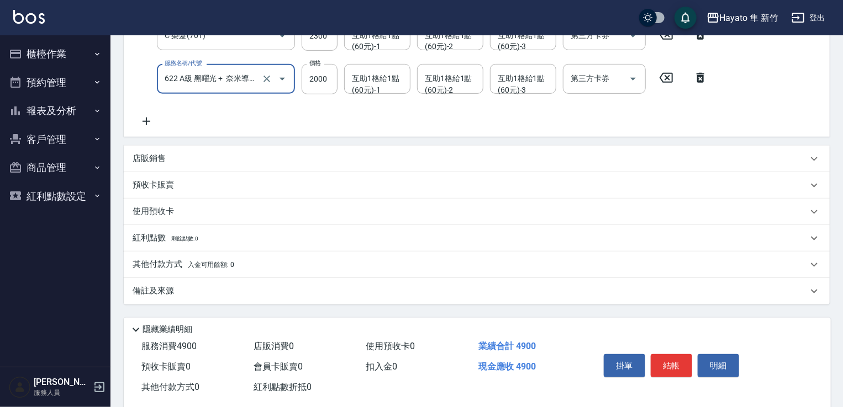
scroll to position [261, 0]
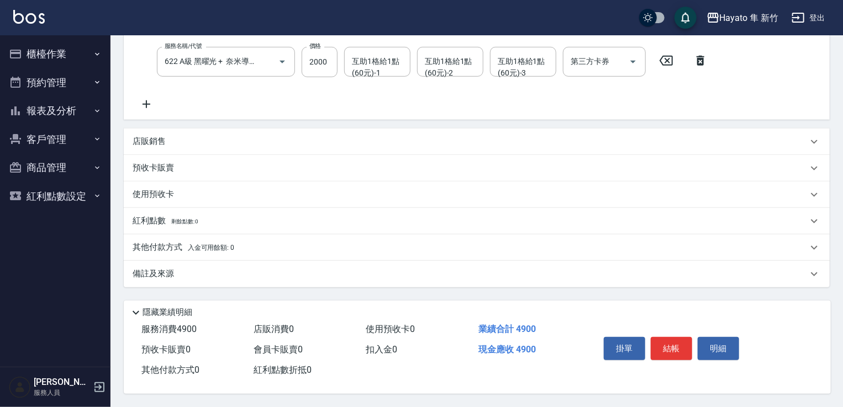
drag, startPoint x: 178, startPoint y: 128, endPoint x: 203, endPoint y: 163, distance: 43.5
click at [177, 130] on div "店販銷售" at bounding box center [477, 142] width 706 height 27
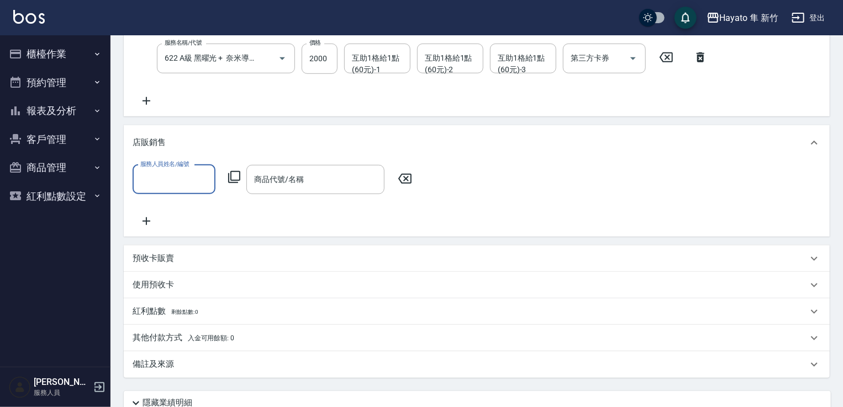
scroll to position [0, 0]
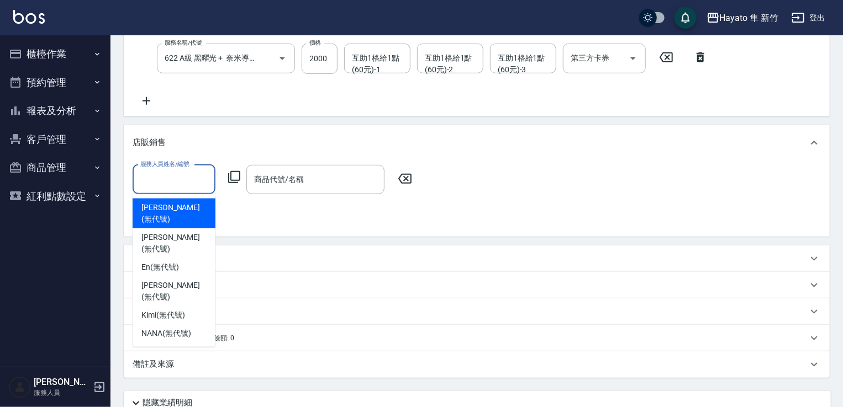
click at [207, 172] on input "服務人員姓名/編號" at bounding box center [173, 179] width 73 height 19
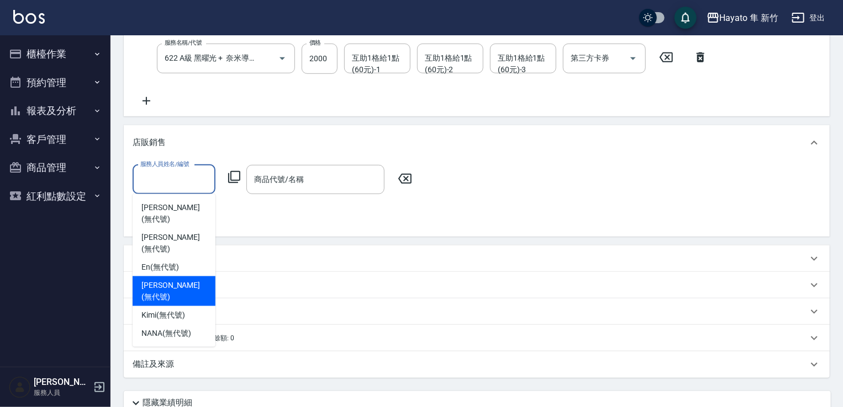
drag, startPoint x: 168, startPoint y: 261, endPoint x: 225, endPoint y: 213, distance: 75.2
click at [173, 280] on span "[PERSON_NAME] (無代號)" at bounding box center [173, 291] width 65 height 23
type input "[PERSON_NAME](無代號)"
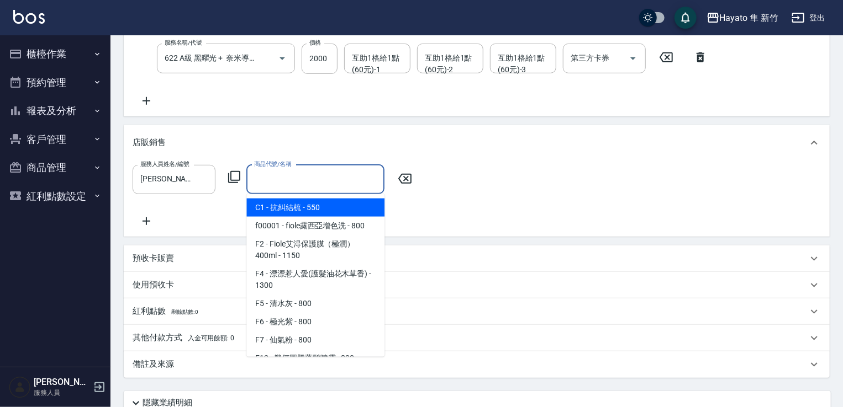
click at [257, 176] on input "商品代號/名稱" at bounding box center [315, 179] width 128 height 19
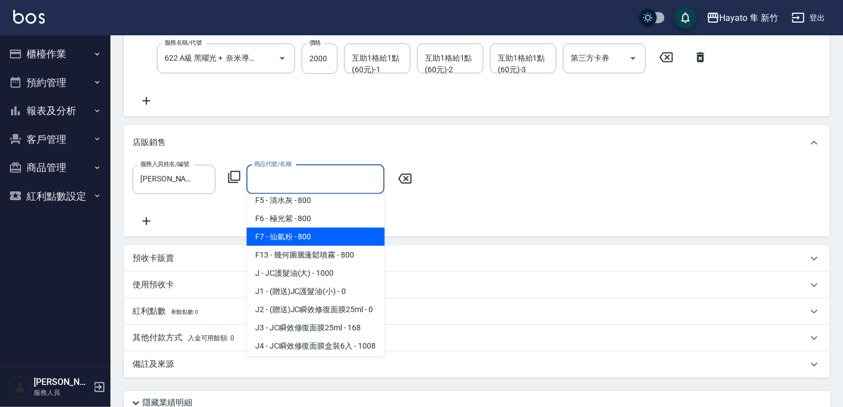
scroll to position [110, 0]
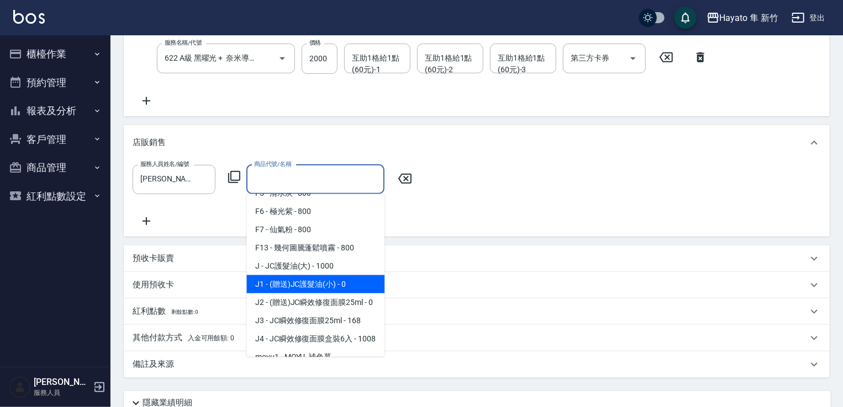
click at [311, 280] on span "J1 - (贈送)JC護髮油(小) - 0" at bounding box center [315, 285] width 138 height 18
type input "(贈送)JC護髮油(小)"
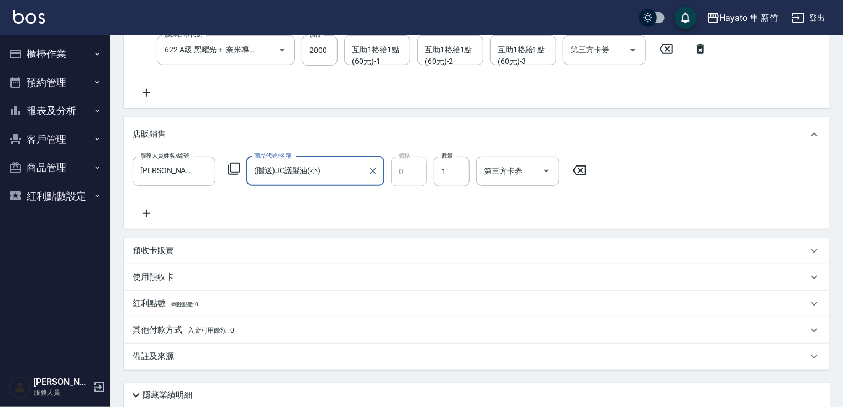
scroll to position [356, 0]
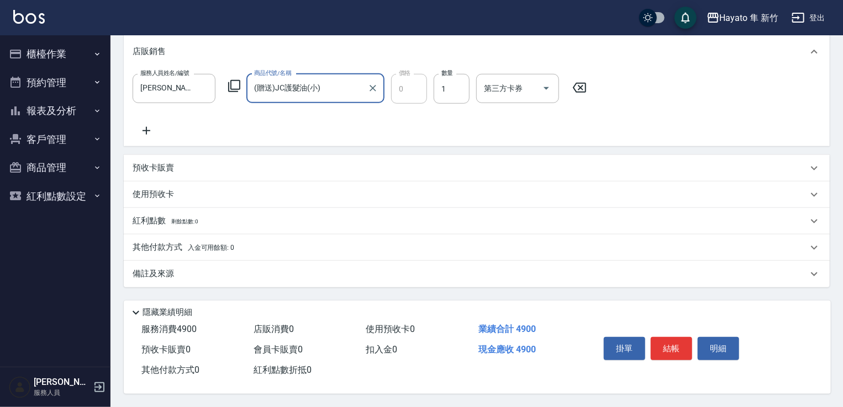
drag, startPoint x: 189, startPoint y: 237, endPoint x: 202, endPoint y: 248, distance: 17.2
click at [191, 236] on div "其他付款方式 入金可用餘額: 0" at bounding box center [477, 248] width 706 height 27
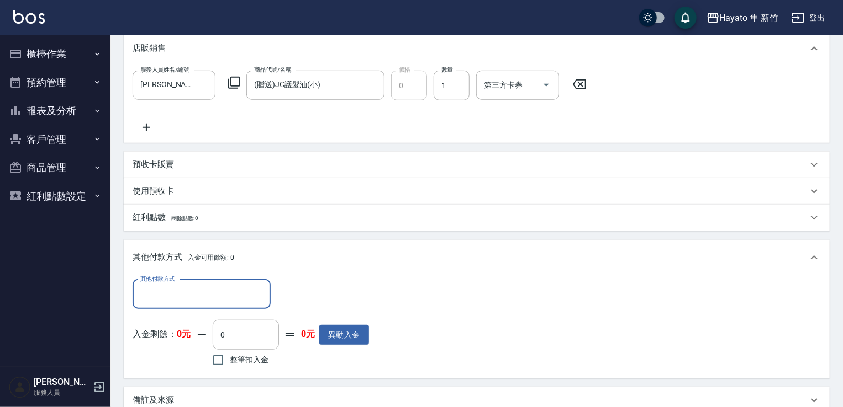
scroll to position [0, 0]
click at [216, 287] on input "其他付款方式" at bounding box center [201, 294] width 128 height 19
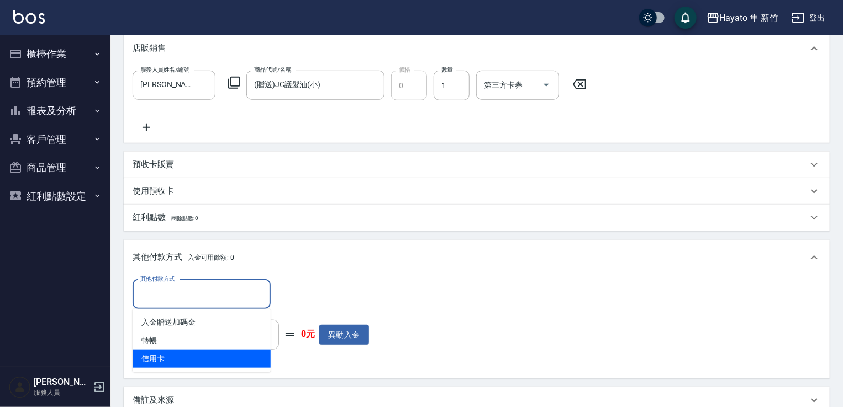
click at [190, 354] on span "信用卡" at bounding box center [202, 359] width 138 height 18
type input "信用卡"
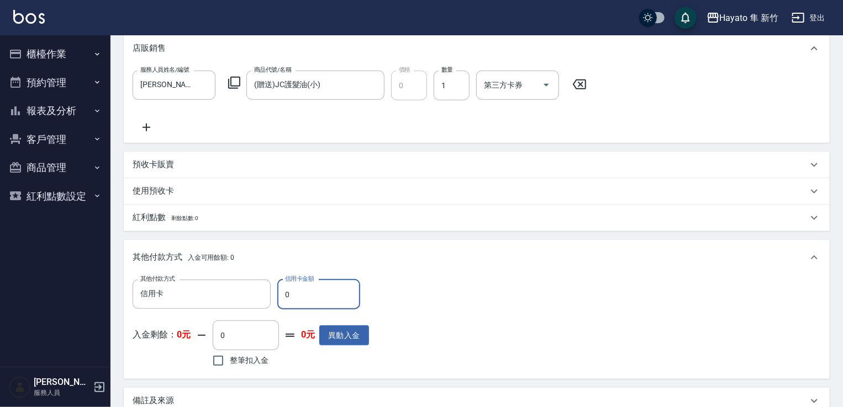
click at [179, 162] on div "預收卡販賣" at bounding box center [470, 165] width 675 height 12
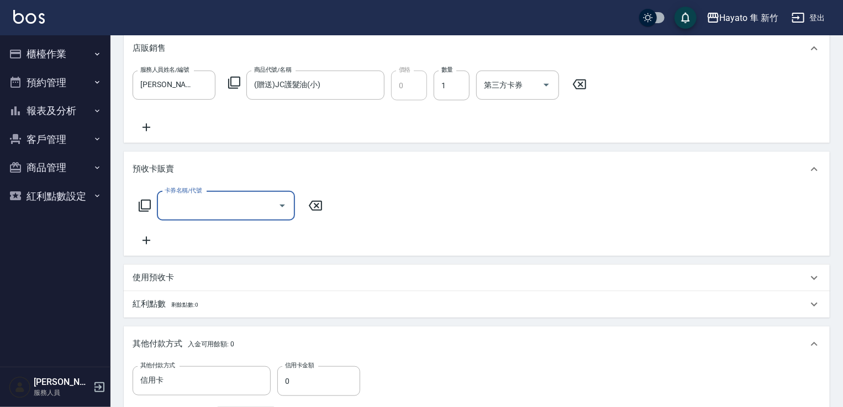
click at [148, 123] on icon at bounding box center [147, 127] width 28 height 13
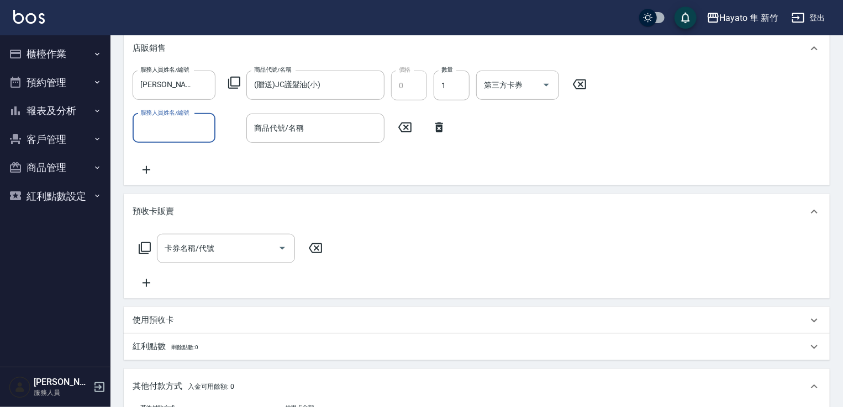
click at [169, 113] on label "服務人員姓名/編號" at bounding box center [164, 113] width 49 height 8
click at [169, 119] on input "服務人員姓名/編號" at bounding box center [173, 128] width 73 height 19
click at [172, 129] on input "服務人員姓名/編號" at bounding box center [173, 128] width 73 height 19
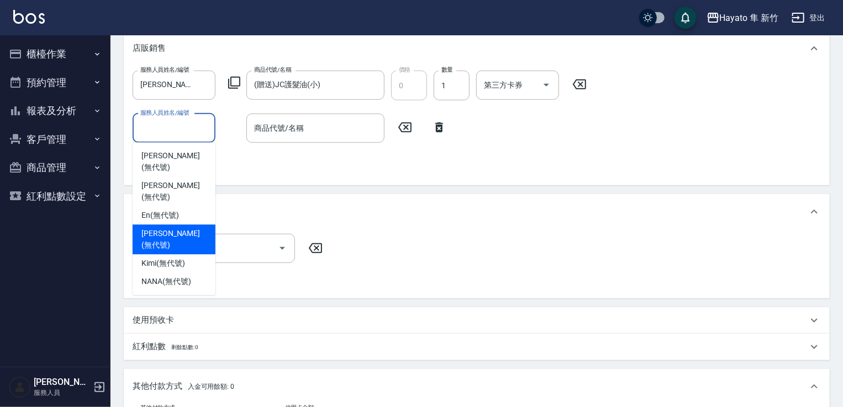
click at [180, 228] on span "[PERSON_NAME] (無代號)" at bounding box center [173, 239] width 65 height 23
type input "[PERSON_NAME](無代號)"
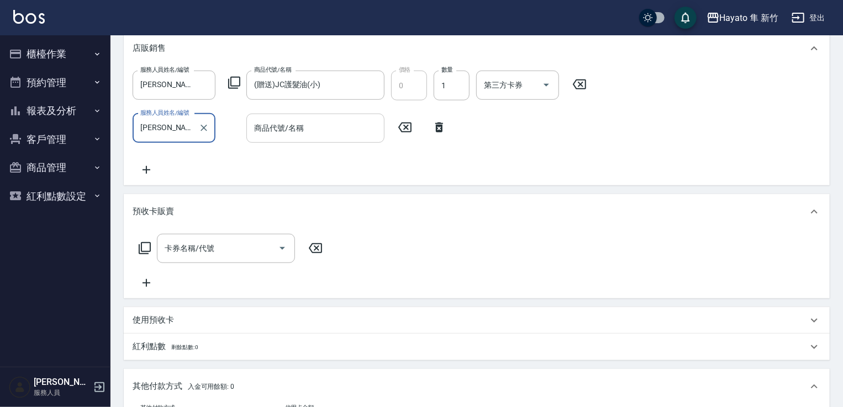
click at [307, 126] on input "商品代號/名稱" at bounding box center [315, 128] width 128 height 19
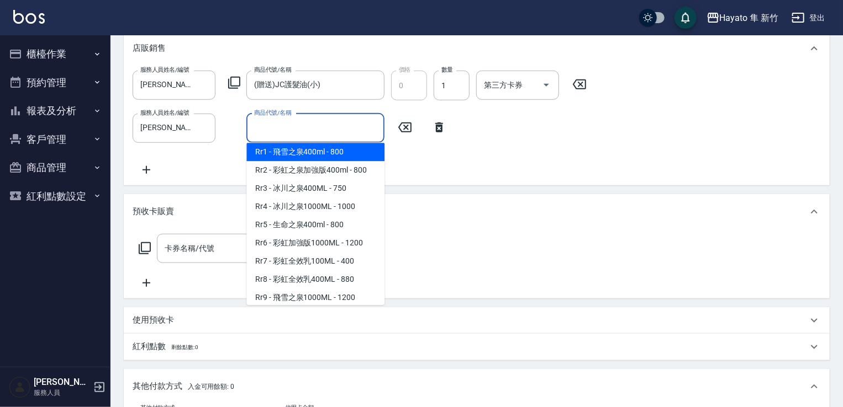
scroll to position [386, 0]
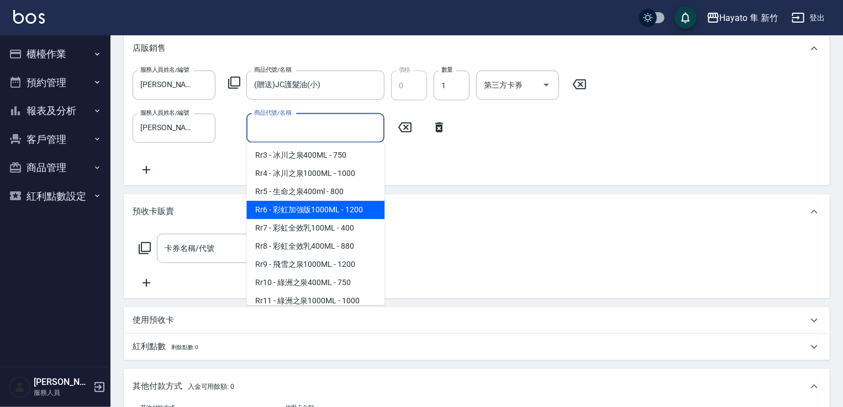
click at [300, 219] on span "Rr6 - 彩虹加強版1000ML - 1200" at bounding box center [315, 210] width 138 height 18
type input "彩虹加強版1000ML"
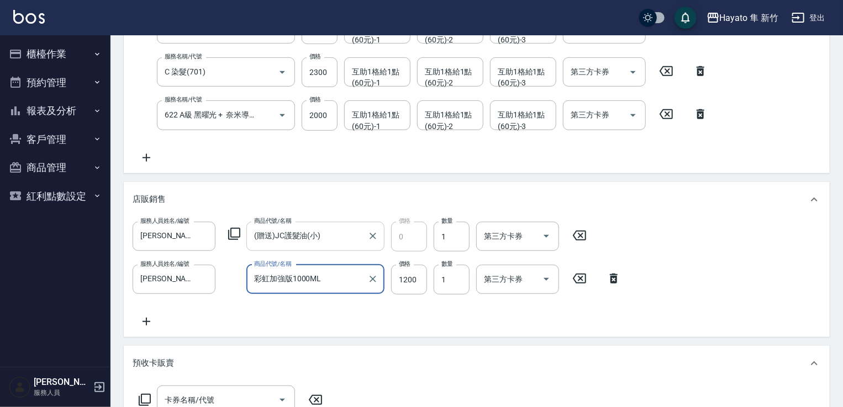
scroll to position [135, 0]
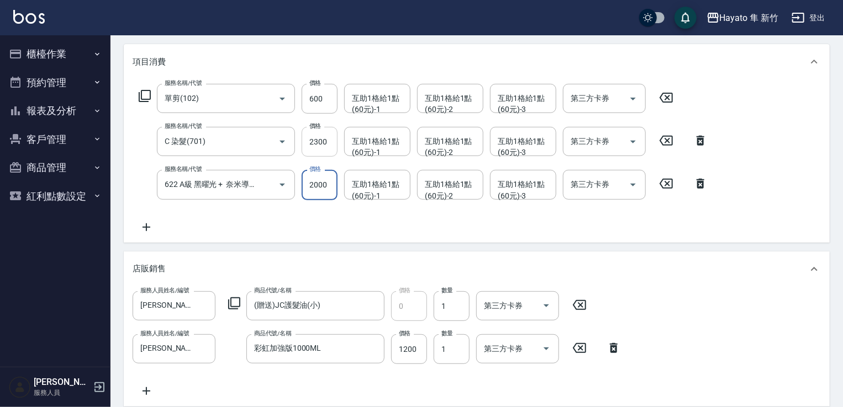
click at [321, 150] on input "2300" at bounding box center [319, 142] width 36 height 30
click at [331, 136] on input "2300" at bounding box center [319, 142] width 36 height 30
type input "2300"
click at [345, 204] on div "服務名稱/代號 單剪(102) 服務名稱/代號 價格 600 價格 互助1格給1點(60元)-1 互助1格給1點(60元)-1 互助1格給1點(60元)-2 …" at bounding box center [423, 159] width 581 height 150
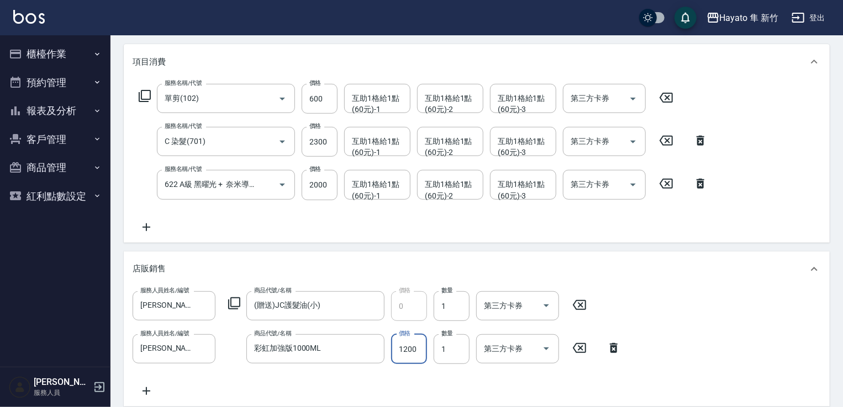
click at [410, 347] on input "1200" at bounding box center [409, 350] width 36 height 30
type input "1080"
click at [508, 368] on div "服務人員姓名/編號 [PERSON_NAME](無代號) 服務人員姓名/編號 商品代號/名稱 (贈送)JC護髮油(小) 商品代號/名稱 價格 0 價格 數量 …" at bounding box center [477, 345] width 688 height 107
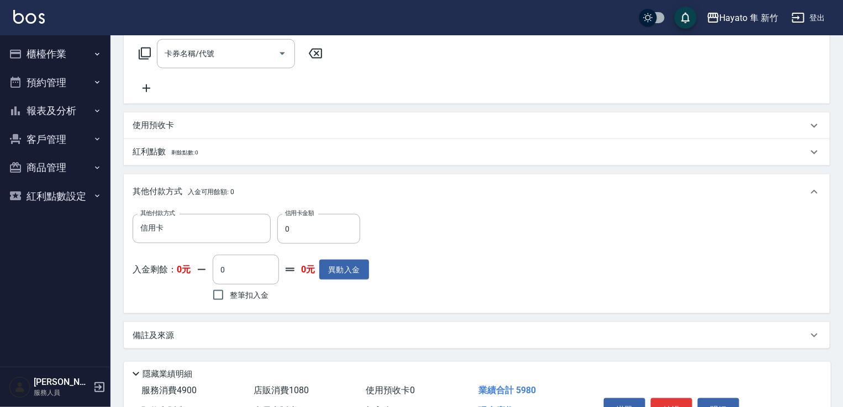
scroll to position [576, 0]
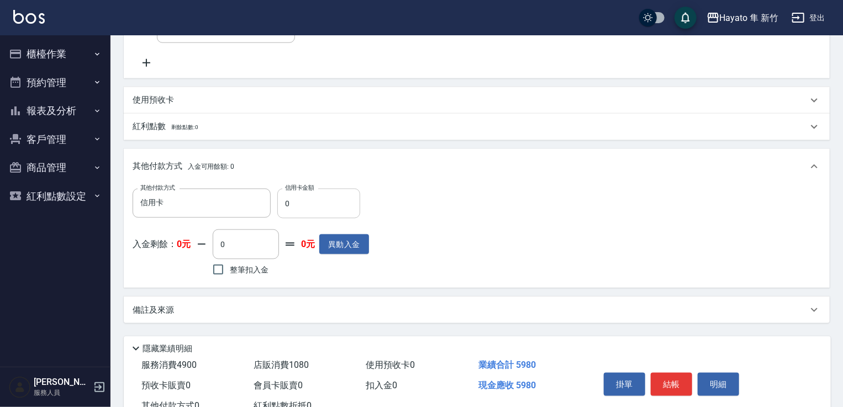
click at [308, 197] on input "0" at bounding box center [318, 204] width 83 height 30
type input "5980"
click at [518, 231] on div "其他付款方式 信用卡 其他付款方式 信用卡金額 5980 信用卡金額 入金剩餘： 0元 0 ​ 整筆扣入金 0元 異動入金" at bounding box center [477, 234] width 688 height 91
click at [669, 379] on button "結帳" at bounding box center [670, 384] width 41 height 23
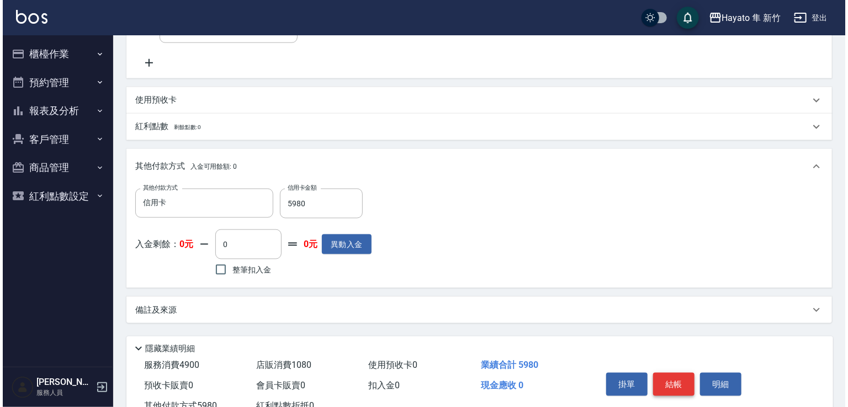
scroll to position [616, 0]
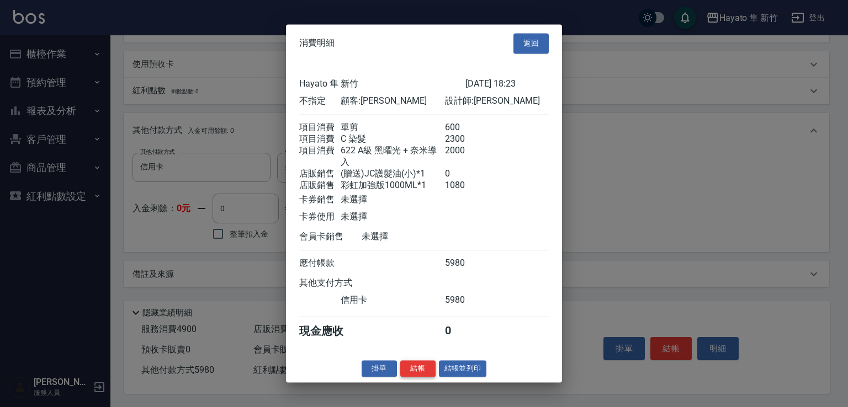
drag, startPoint x: 409, startPoint y: 377, endPoint x: 419, endPoint y: 380, distance: 10.7
click at [412, 377] on button "結帳" at bounding box center [417, 369] width 35 height 17
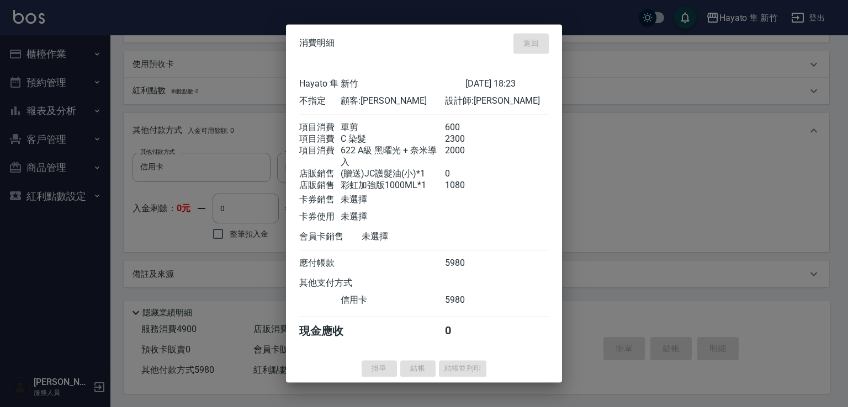
type input "[DATE] 18:30"
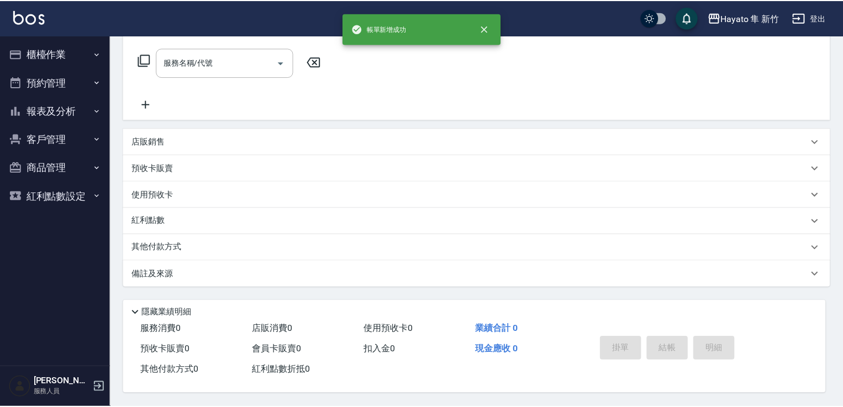
scroll to position [0, 0]
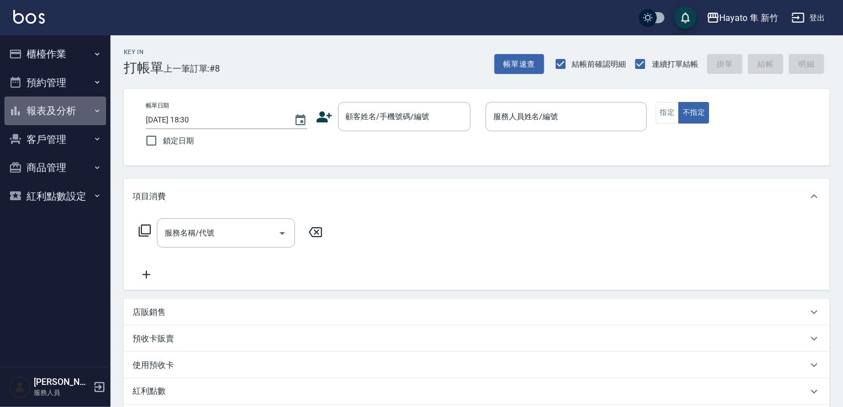
click at [45, 114] on button "報表及分析" at bounding box center [55, 111] width 102 height 29
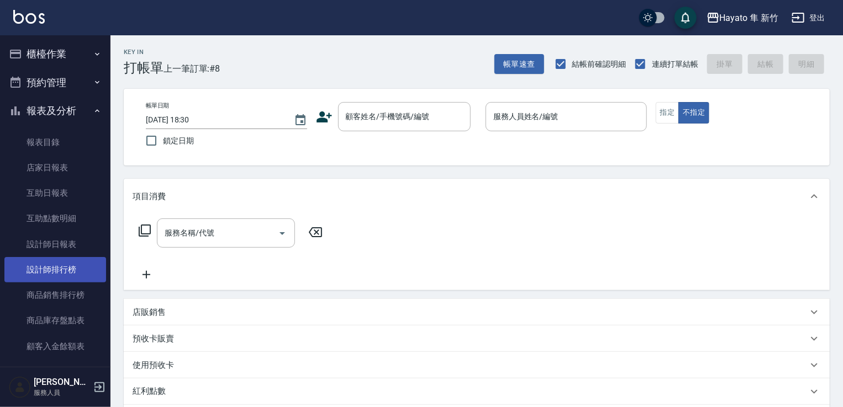
click at [45, 270] on link "設計師排行榜" at bounding box center [55, 269] width 102 height 25
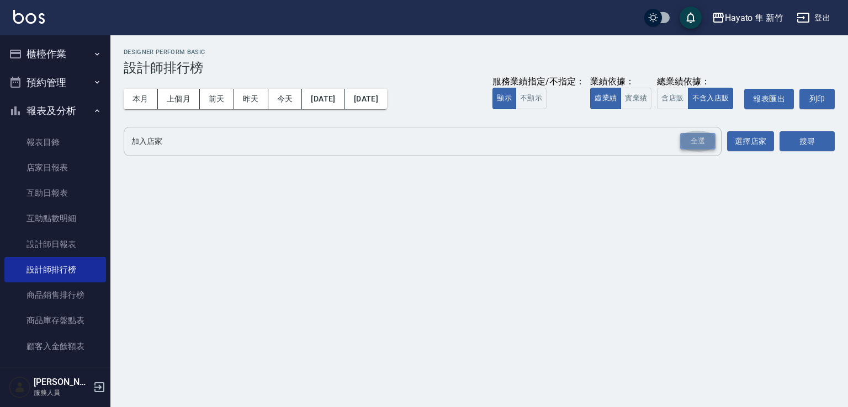
click at [702, 140] on div "全選" at bounding box center [697, 141] width 35 height 17
click at [806, 145] on button "搜尋" at bounding box center [807, 142] width 55 height 20
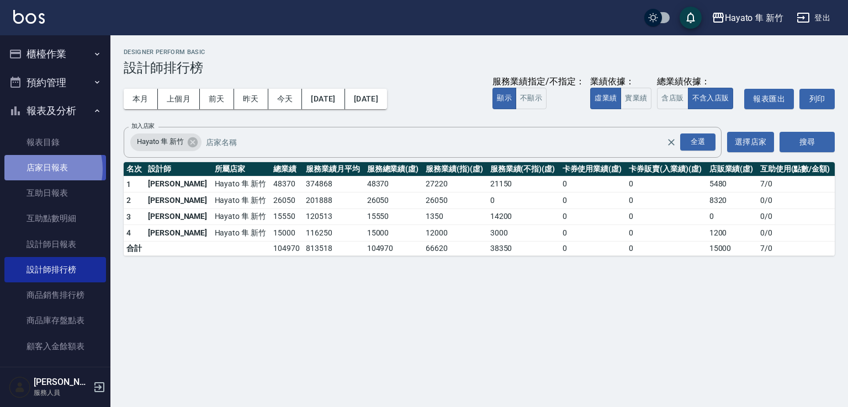
click at [42, 168] on link "店家日報表" at bounding box center [55, 167] width 102 height 25
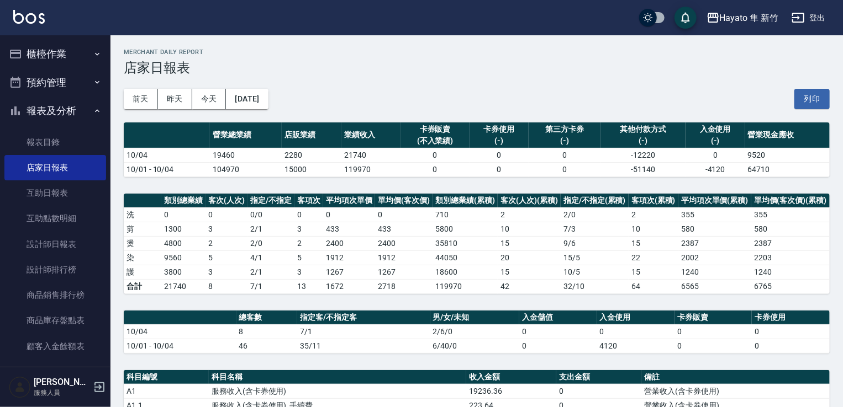
click at [60, 55] on button "櫃檯作業" at bounding box center [55, 54] width 102 height 29
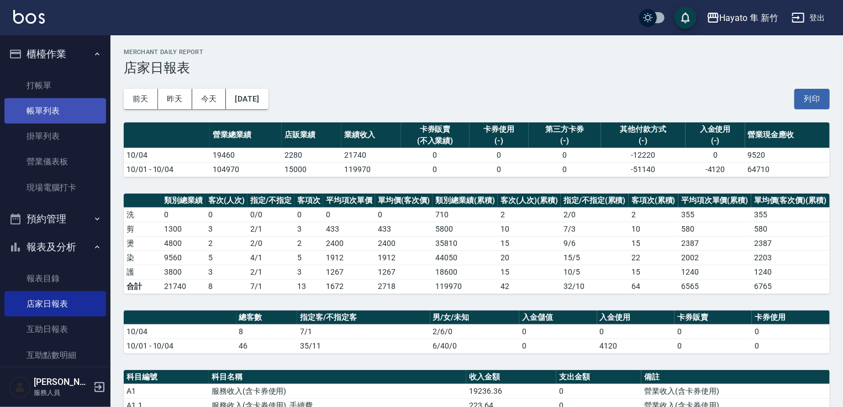
click at [50, 110] on link "帳單列表" at bounding box center [55, 110] width 102 height 25
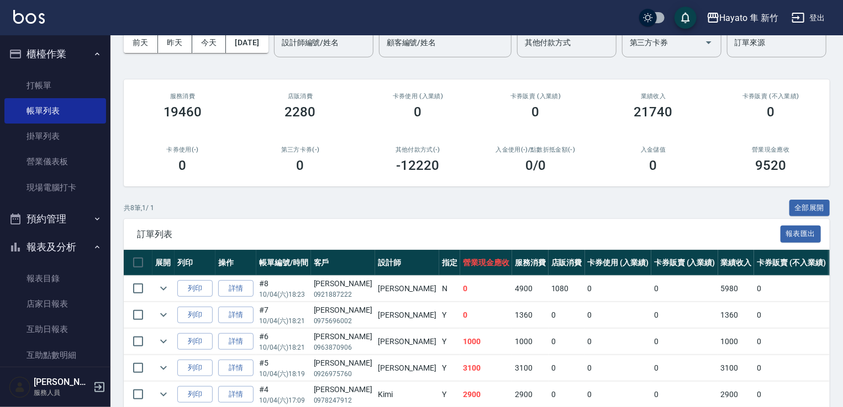
scroll to position [56, 0]
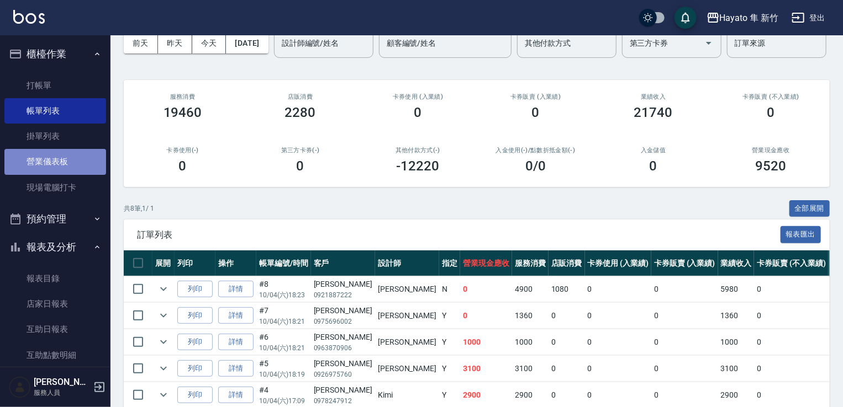
click at [57, 164] on link "營業儀表板" at bounding box center [55, 161] width 102 height 25
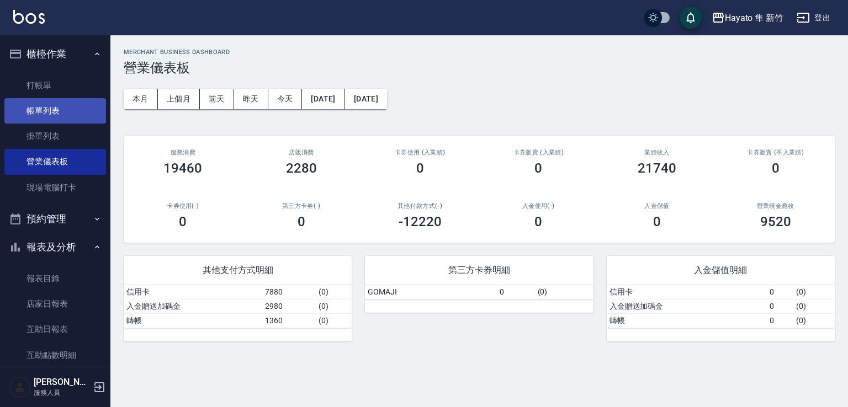
click at [35, 104] on link "帳單列表" at bounding box center [55, 110] width 102 height 25
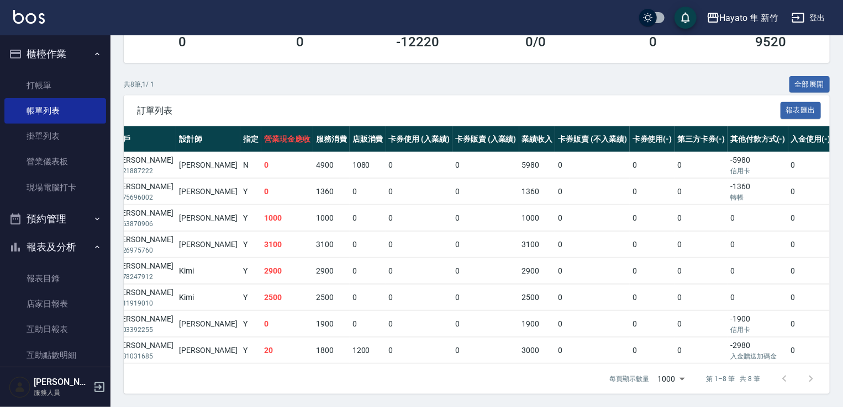
scroll to position [0, 203]
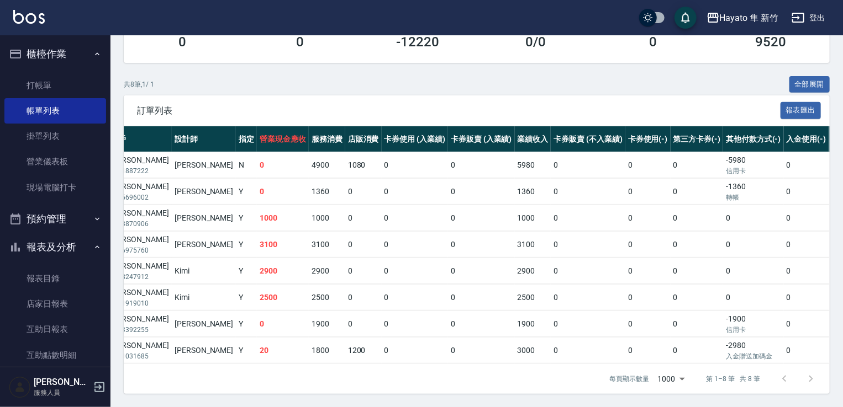
click at [448, 341] on td "0" at bounding box center [481, 351] width 67 height 26
click at [448, 345] on td "0" at bounding box center [481, 351] width 67 height 26
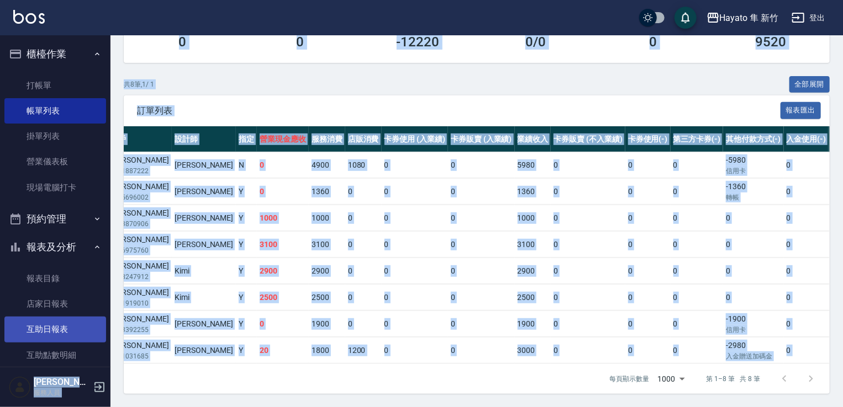
scroll to position [0, 27]
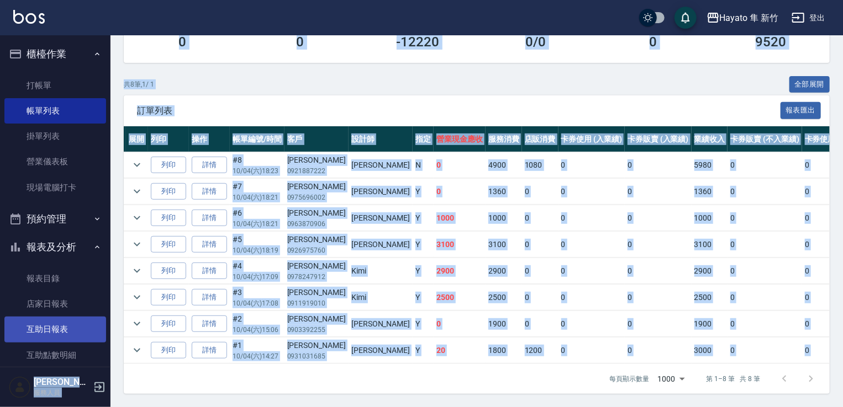
drag, startPoint x: 295, startPoint y: 365, endPoint x: 98, endPoint y: 340, distance: 198.7
click at [98, 340] on div "Hayato 隼 新竹 登出 櫃檯作業 打帳單 帳單列表 掛單列表 營業儀表板 現場電腦打卡 預約管理 預約管理 報表及分析 報表目錄 店家日報表 互助日報表…" at bounding box center [421, 113] width 843 height 587
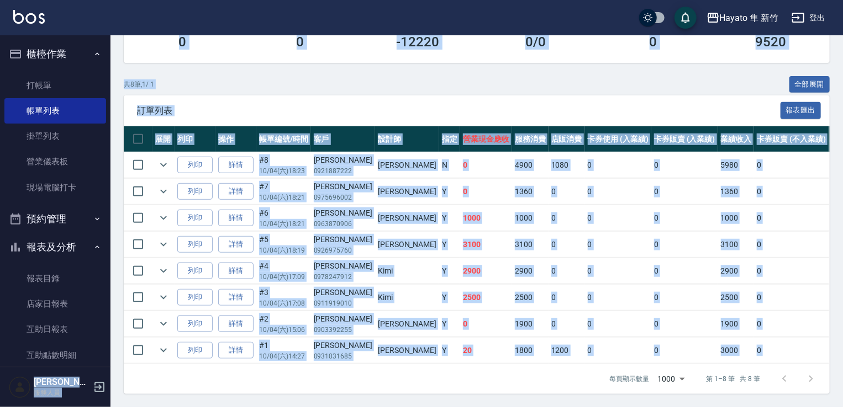
click at [274, 377] on div "每頁顯示數量 1000 1000 第 1–8 筆 共 8 筆" at bounding box center [477, 379] width 706 height 30
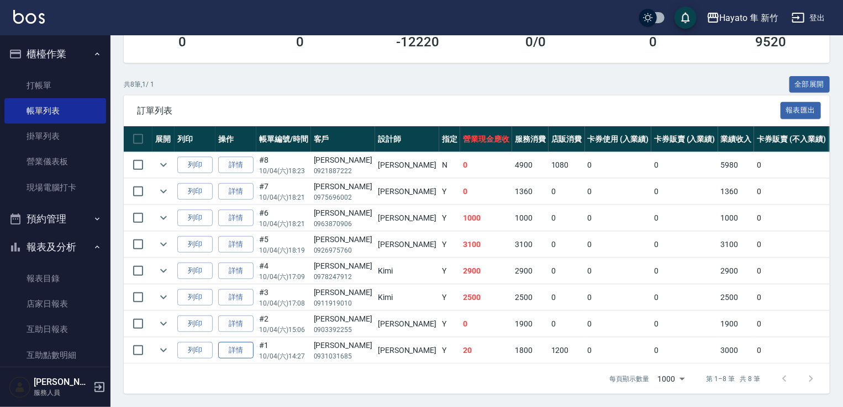
click at [234, 342] on link "詳情" at bounding box center [235, 350] width 35 height 17
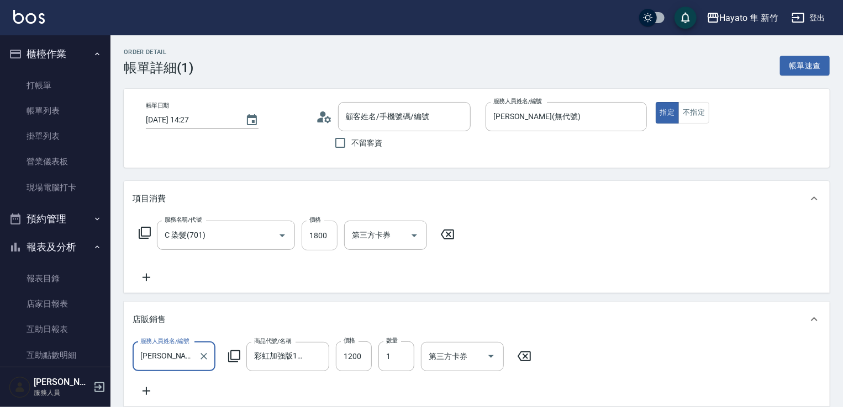
type input "[DATE] 14:27"
type input "[PERSON_NAME](無代號)"
type input "C 染髮(701)"
type input "彩虹加強版1000ML"
type input "設計師原本客人"
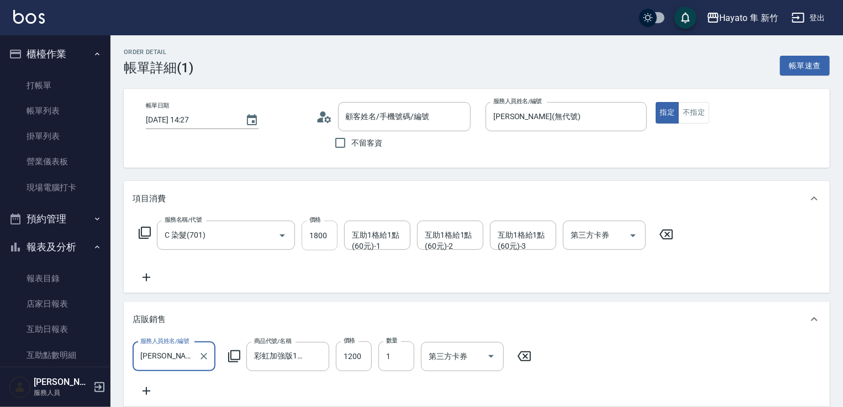
type input "[PERSON_NAME]/0931031685/"
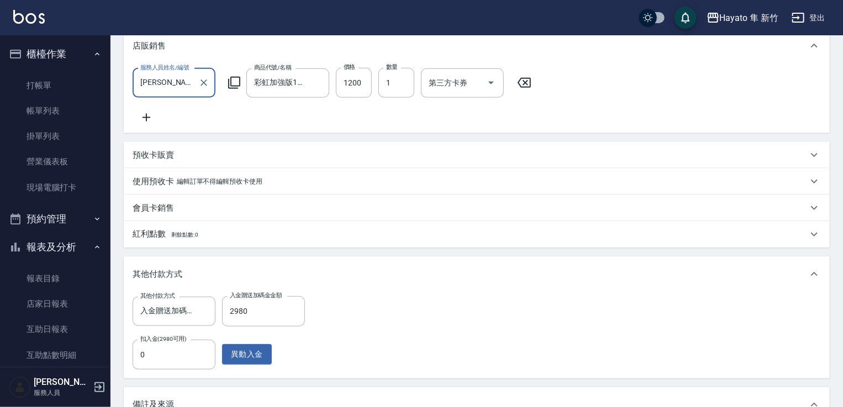
scroll to position [276, 0]
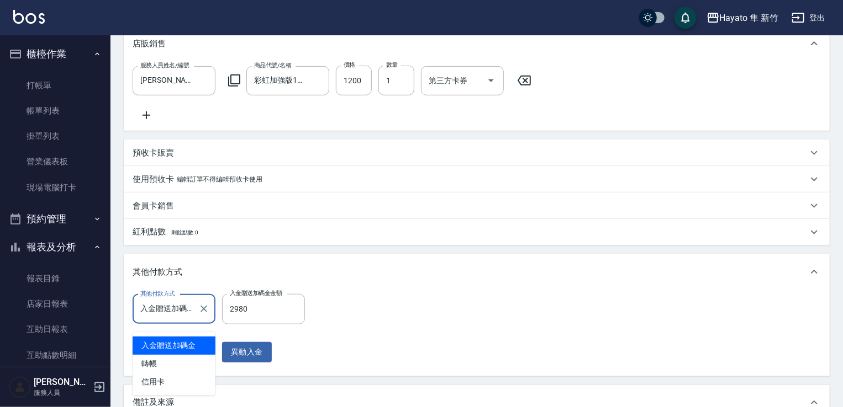
drag, startPoint x: 181, startPoint y: 324, endPoint x: 190, endPoint y: 323, distance: 8.9
click at [183, 319] on input "入金贈送加碼金" at bounding box center [165, 309] width 56 height 19
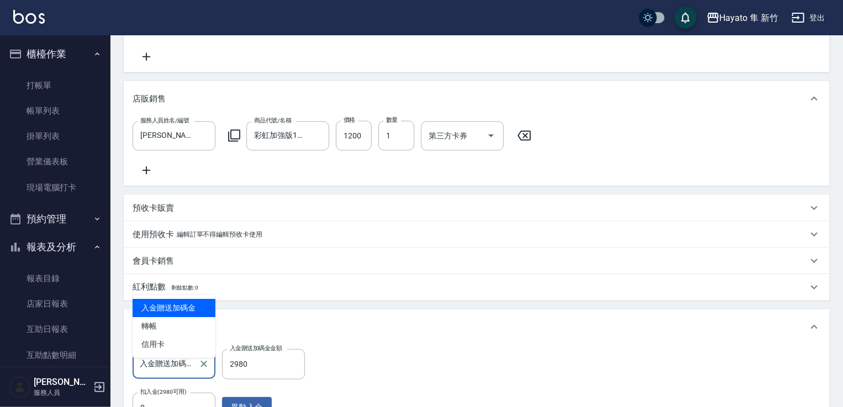
scroll to position [0, 0]
drag, startPoint x: 397, startPoint y: 362, endPoint x: 414, endPoint y: 357, distance: 17.3
click at [400, 362] on div "其他付款方式 入金贈送加碼金 其他付款方式 入金贈送加碼金金額 2980 入金贈送加碼金金額 扣入金(2980可用) 0 扣入金(2980可用) 異動入金" at bounding box center [477, 385] width 688 height 73
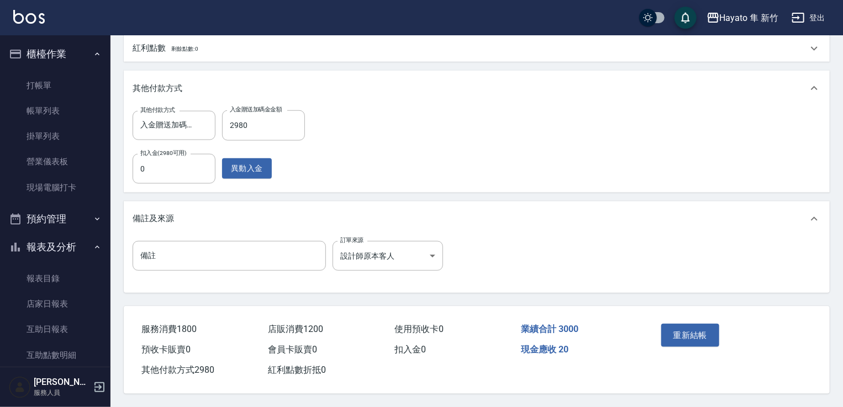
scroll to position [306, 0]
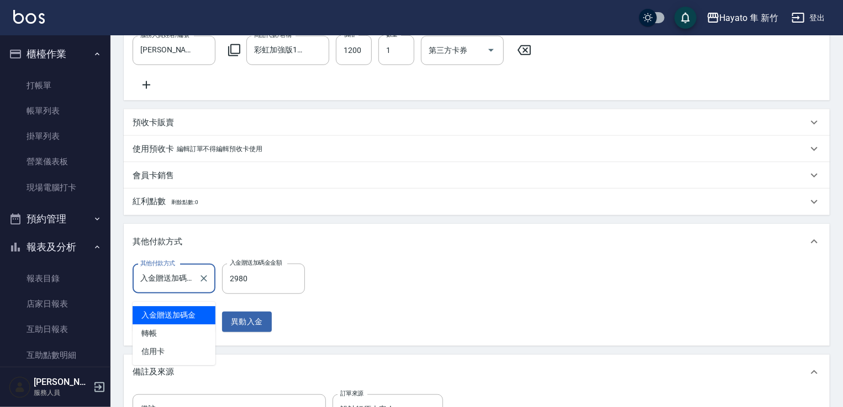
click at [179, 288] on input "入金贈送加碼金" at bounding box center [165, 278] width 56 height 19
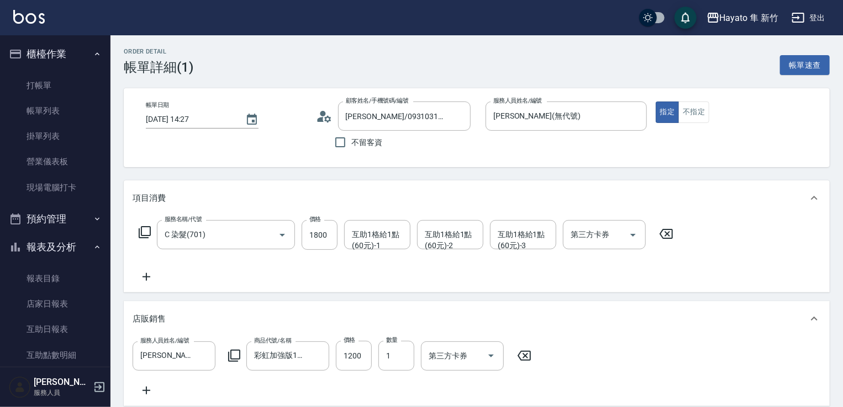
scroll to position [0, 0]
click at [26, 84] on link "打帳單" at bounding box center [55, 85] width 102 height 25
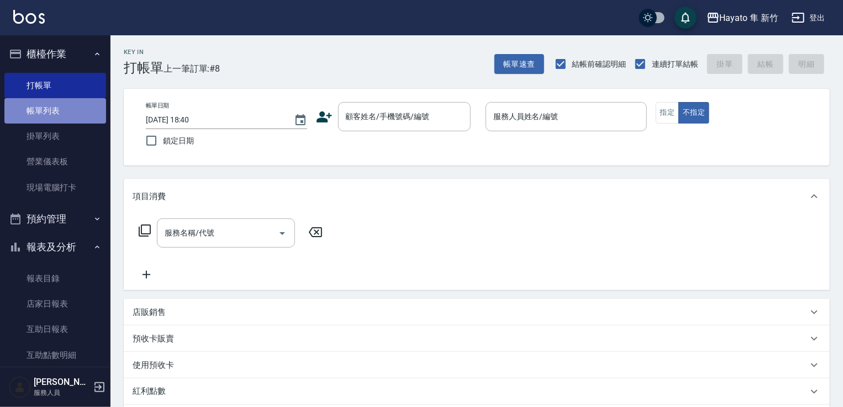
click at [76, 114] on link "帳單列表" at bounding box center [55, 110] width 102 height 25
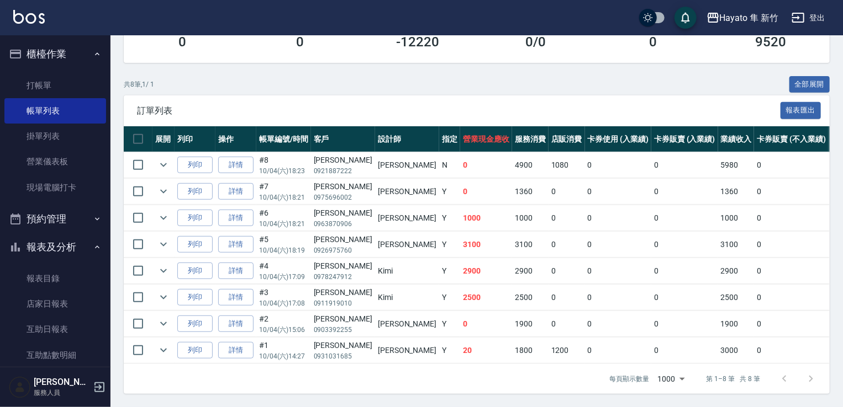
scroll to position [221, 0]
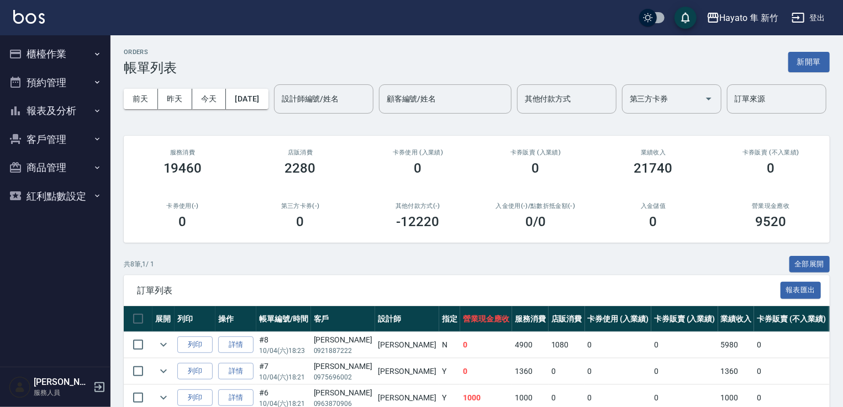
click at [64, 67] on button "櫃檯作業" at bounding box center [55, 54] width 102 height 29
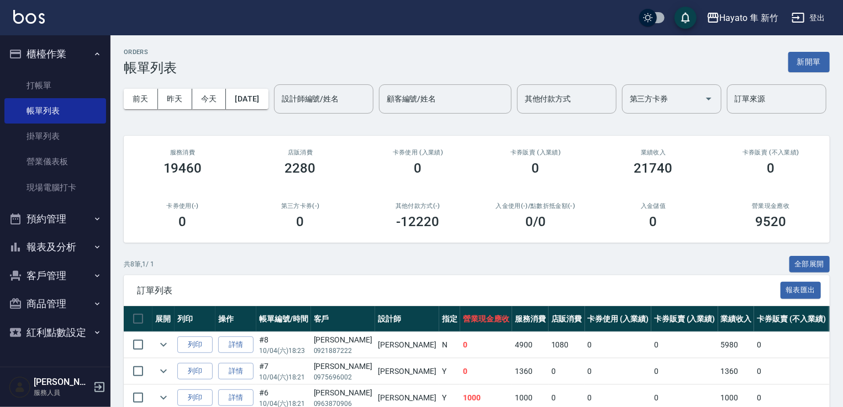
click at [71, 56] on button "櫃檯作業" at bounding box center [55, 54] width 102 height 29
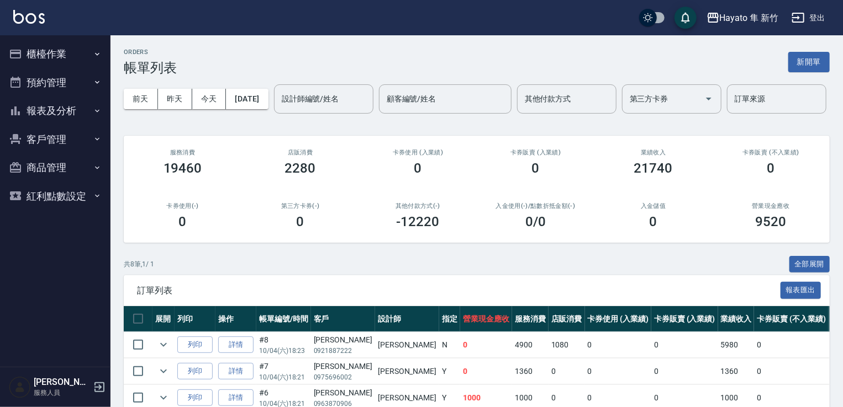
click at [96, 56] on icon "button" at bounding box center [97, 54] width 9 height 9
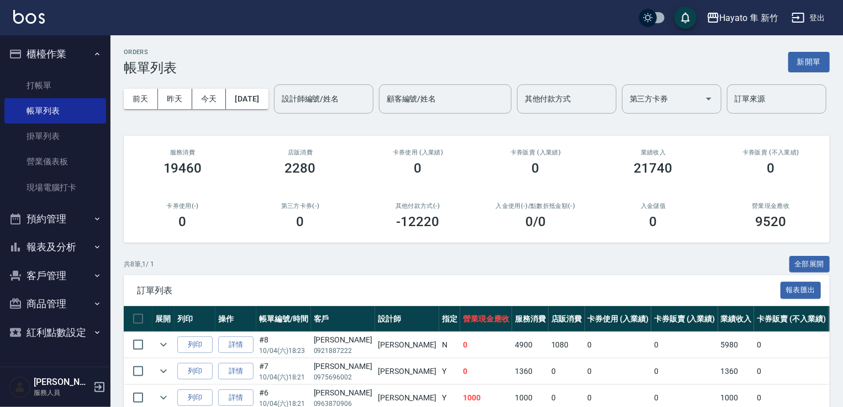
click at [106, 50] on nav "櫃檯作業 打帳單 帳單列表 掛單列表 營業儀表板 現場電腦打卡 預約管理 預約管理 報表及分析 報表目錄 店家日報表 互助日報表 互助點數明細 設計師日報表 …" at bounding box center [55, 201] width 110 height 332
click at [103, 50] on button "櫃檯作業" at bounding box center [55, 54] width 102 height 29
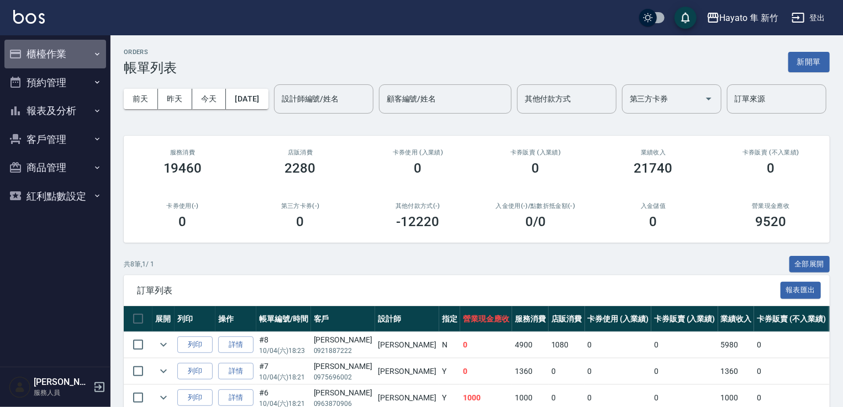
click at [95, 56] on icon "button" at bounding box center [97, 54] width 9 height 9
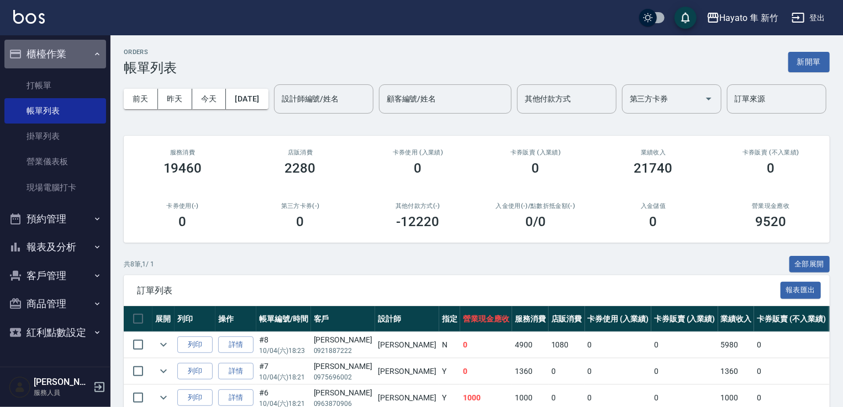
click at [95, 56] on icon "button" at bounding box center [97, 54] width 9 height 9
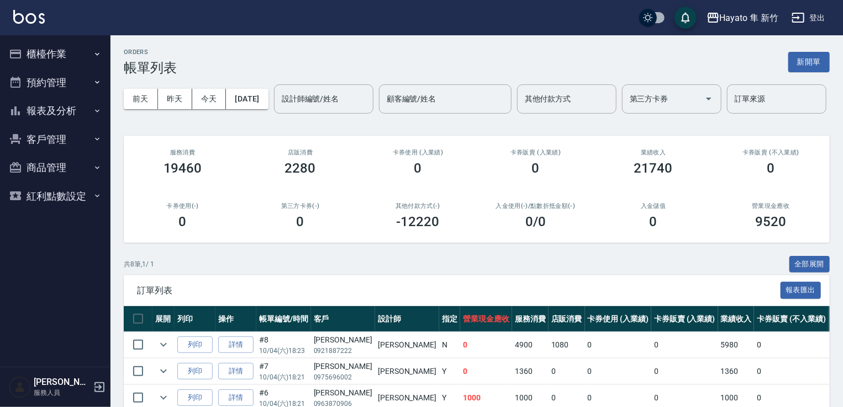
click at [95, 56] on icon "button" at bounding box center [97, 54] width 9 height 9
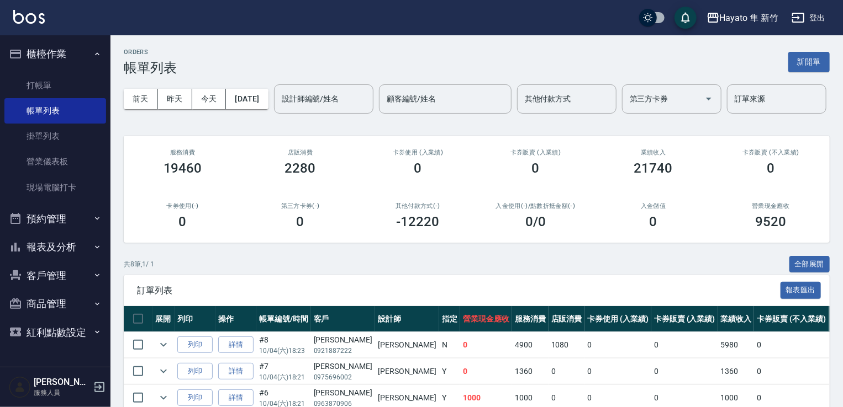
click at [95, 56] on icon "button" at bounding box center [97, 54] width 9 height 9
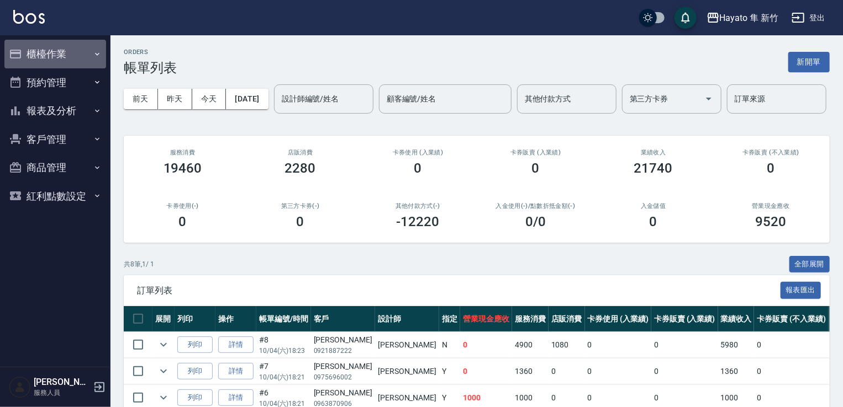
click at [95, 56] on icon "button" at bounding box center [97, 54] width 9 height 9
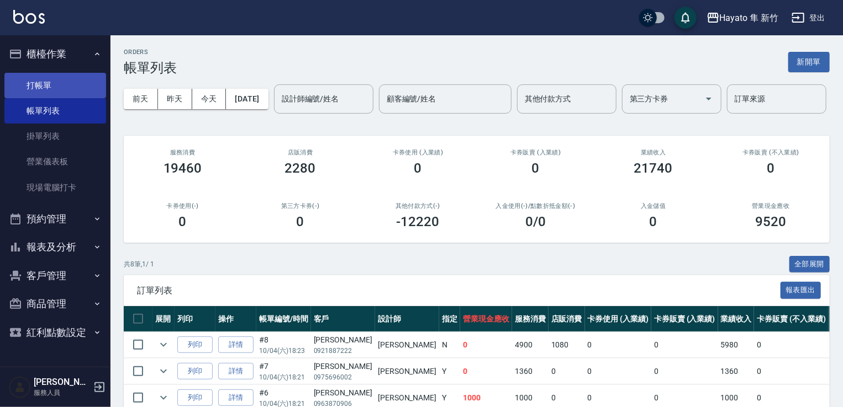
click at [45, 83] on link "打帳單" at bounding box center [55, 85] width 102 height 25
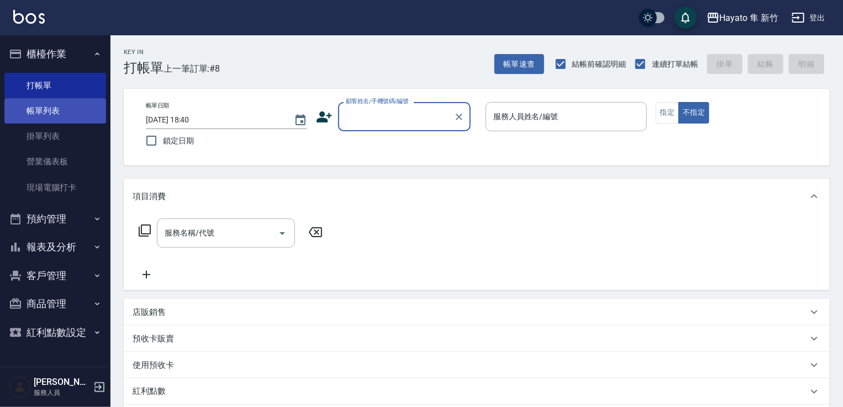
click at [87, 115] on link "帳單列表" at bounding box center [55, 110] width 102 height 25
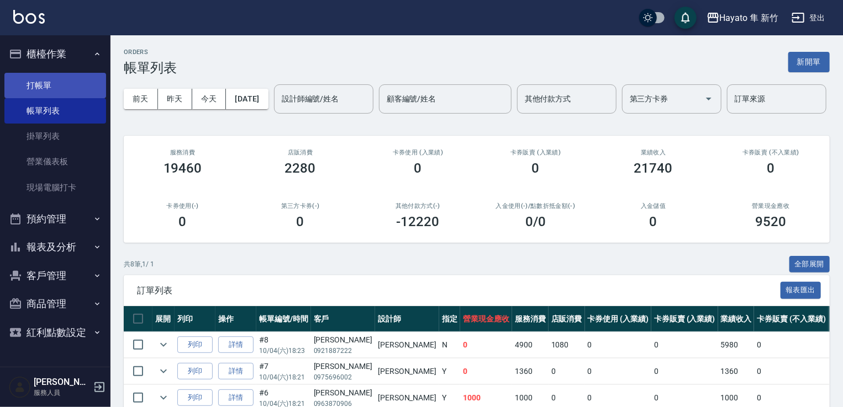
click at [71, 77] on link "打帳單" at bounding box center [55, 85] width 102 height 25
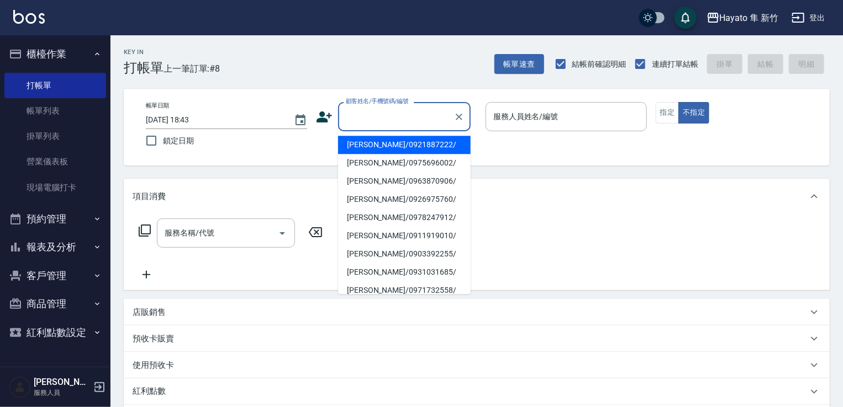
click at [399, 122] on input "顧客姓名/手機號碼/編號" at bounding box center [396, 116] width 106 height 19
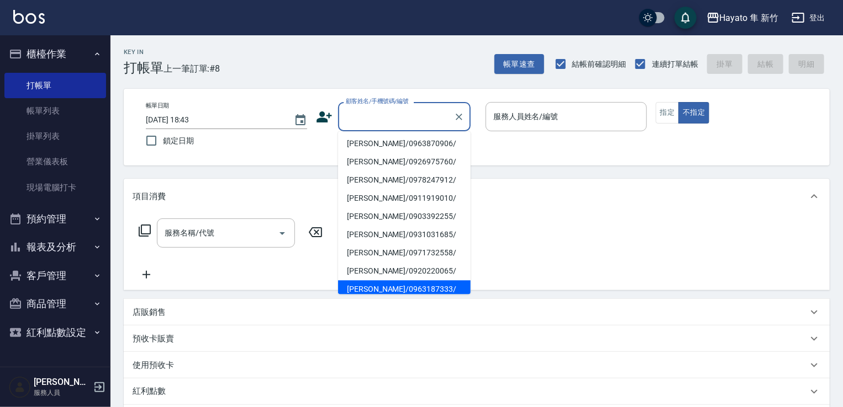
scroll to position [55, 0]
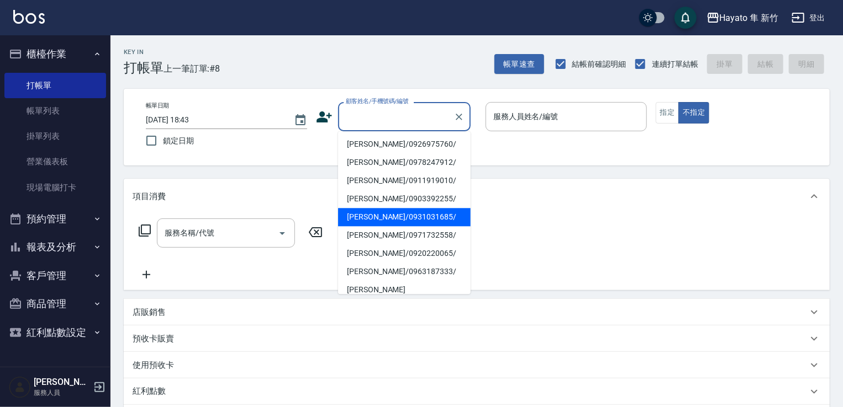
click at [388, 217] on li "[PERSON_NAME]/0931031685/" at bounding box center [404, 217] width 133 height 18
type input "[PERSON_NAME]/0931031685/"
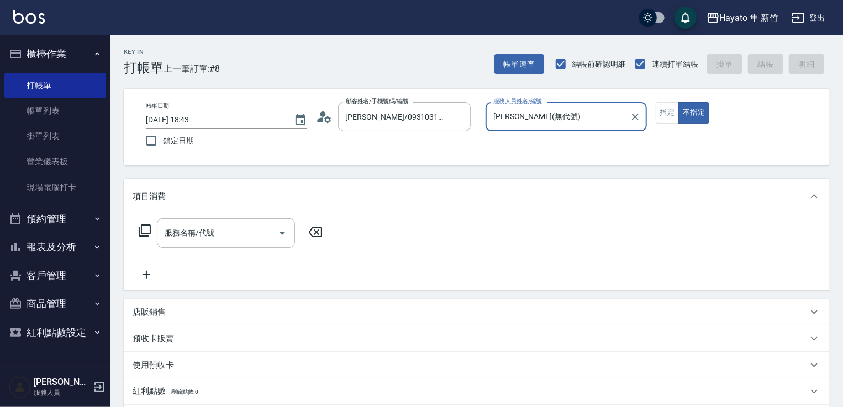
type input "[PERSON_NAME](無代號)"
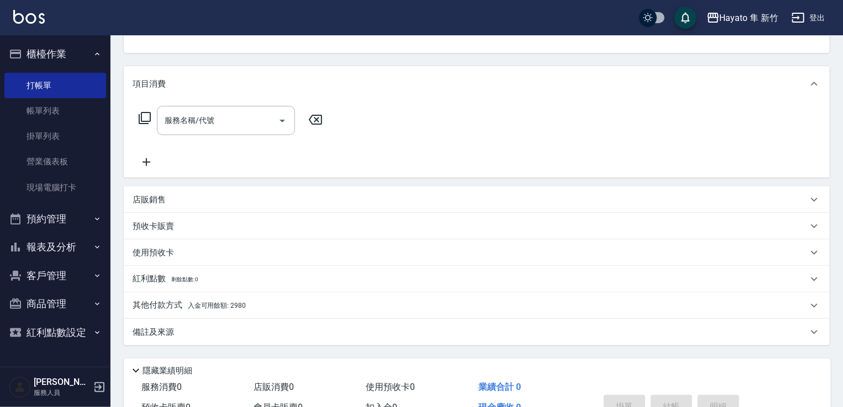
scroll to position [0, 0]
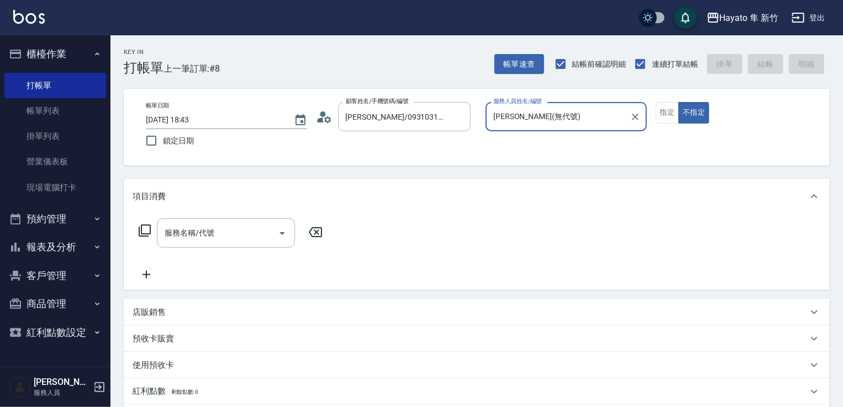
click at [651, 106] on div "帳單日期 2025/10/04 18:43 鎖定日期 顧客姓名/手機號碼/編號 周巧理/0931031685/ 顧客姓名/手機號碼/編號 服務人員姓名/編號 …" at bounding box center [476, 127] width 679 height 50
click at [670, 106] on button "指定" at bounding box center [667, 113] width 24 height 22
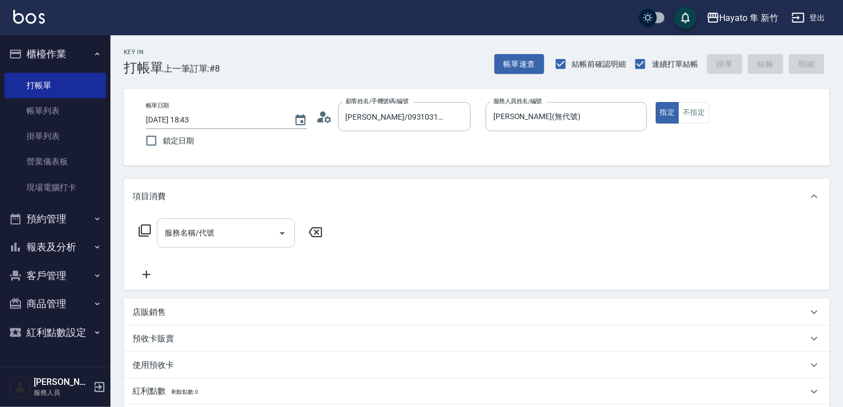
click at [186, 230] on input "服務名稱/代號" at bounding box center [218, 233] width 112 height 19
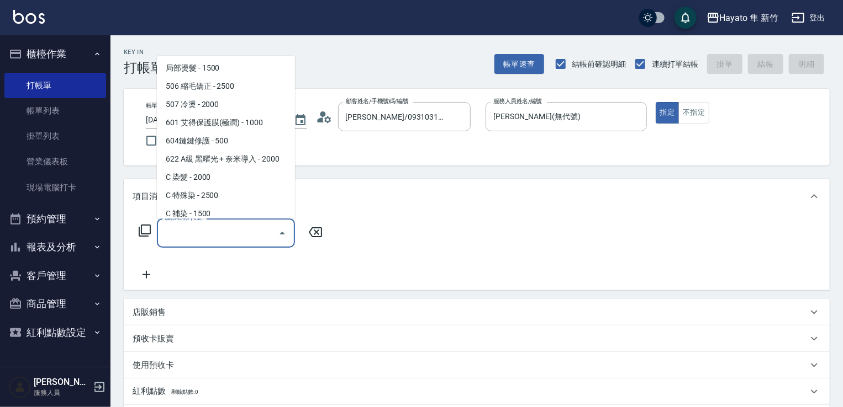
scroll to position [192, 0]
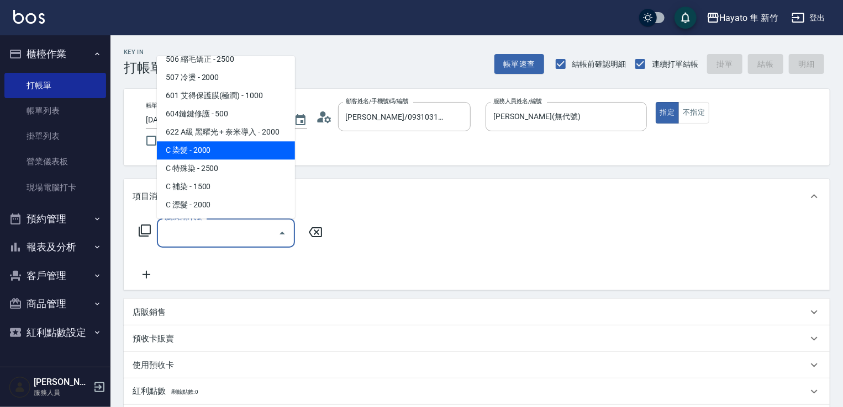
click at [221, 146] on span "C 染髮 - 2000" at bounding box center [226, 150] width 138 height 18
type input "C 染髮(701)"
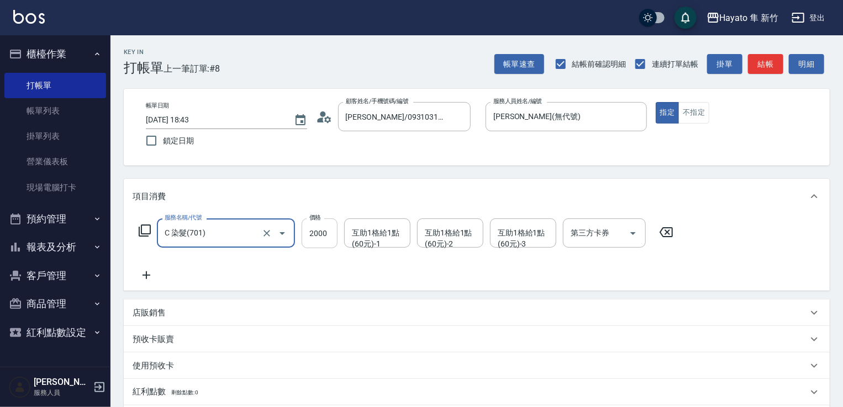
click at [306, 230] on input "2000" at bounding box center [319, 234] width 36 height 30
type input "1800"
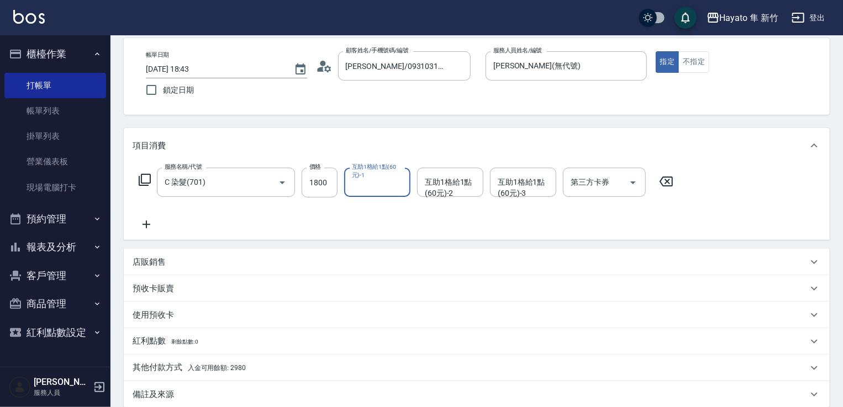
scroll to position [110, 0]
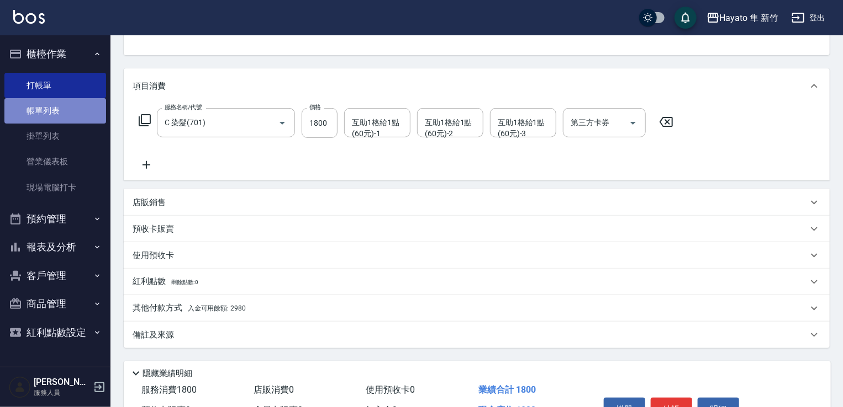
click at [85, 103] on link "帳單列表" at bounding box center [55, 110] width 102 height 25
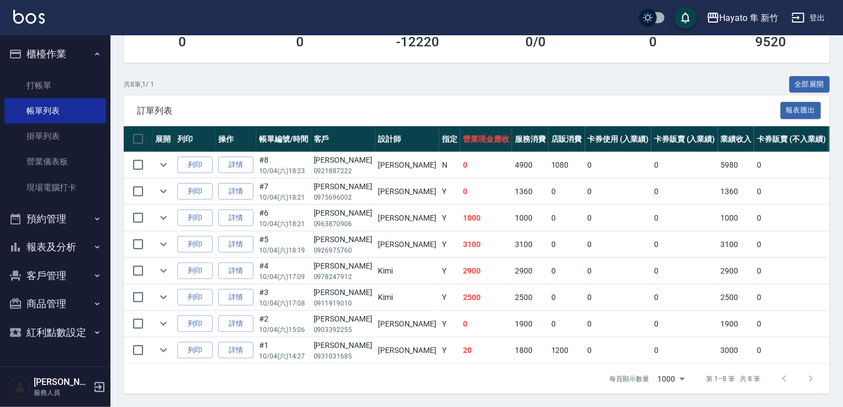
scroll to position [221, 0]
click at [234, 342] on link "詳情" at bounding box center [235, 350] width 35 height 17
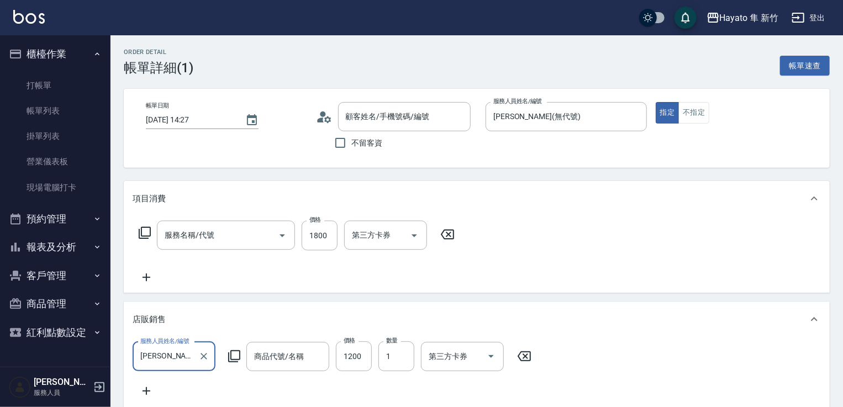
type input "[DATE] 14:27"
type input "[PERSON_NAME](無代號)"
type input "設計師原本客人"
type input "彩虹加強版1000ML"
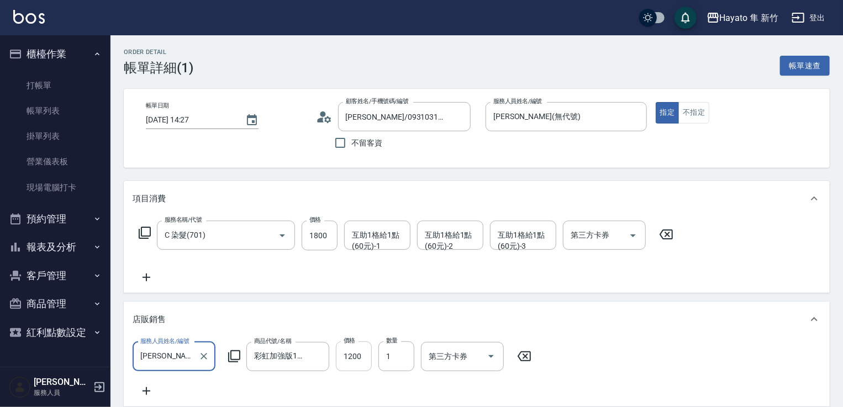
type input "[PERSON_NAME]/0931031685/"
type input "C 染髮(701)"
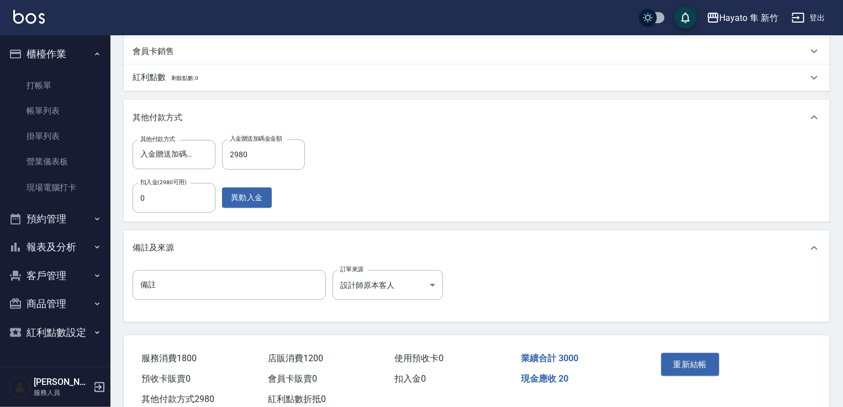
scroll to position [306, 0]
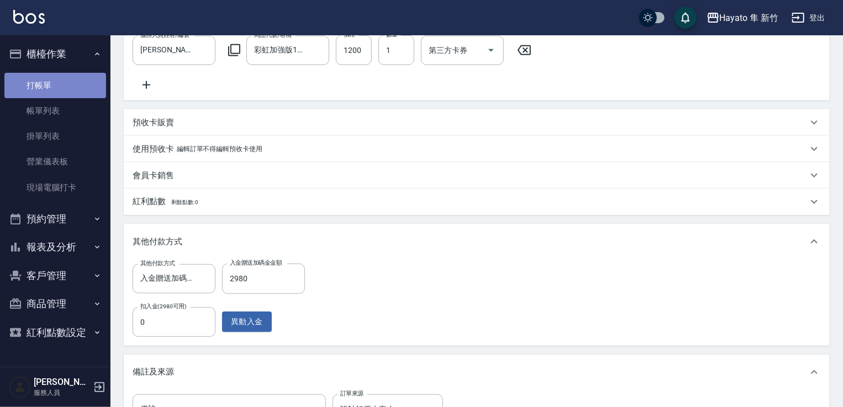
click at [56, 80] on link "打帳單" at bounding box center [55, 85] width 102 height 25
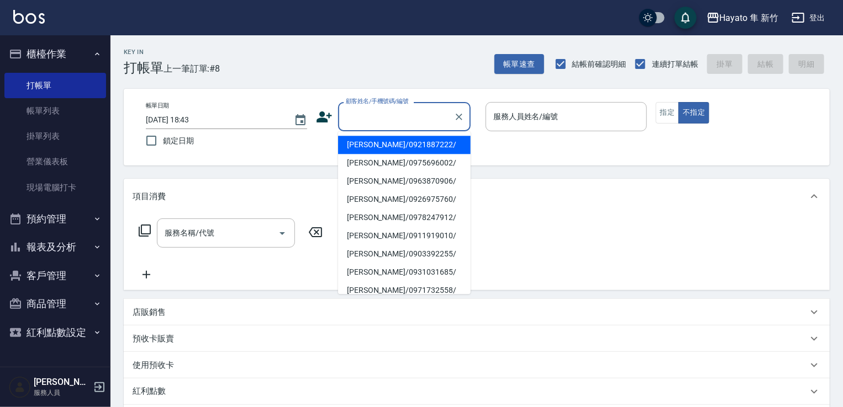
click at [362, 115] on input "顧客姓名/手機號碼/編號" at bounding box center [396, 116] width 106 height 19
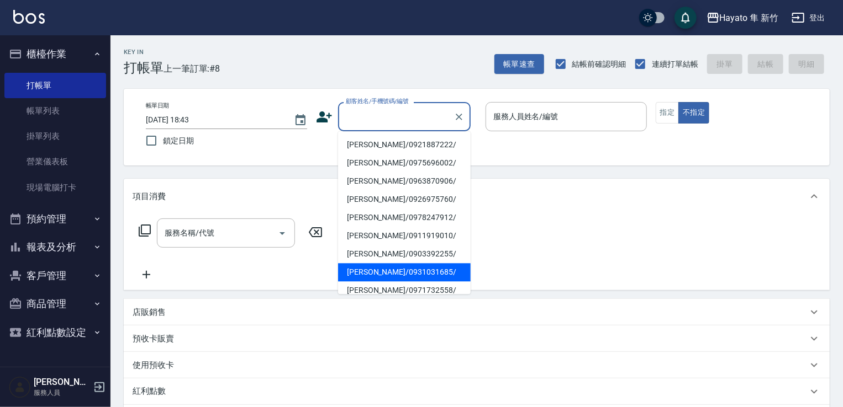
click at [394, 272] on li "[PERSON_NAME]/0931031685/" at bounding box center [404, 272] width 133 height 18
type input "[PERSON_NAME]/0931031685/"
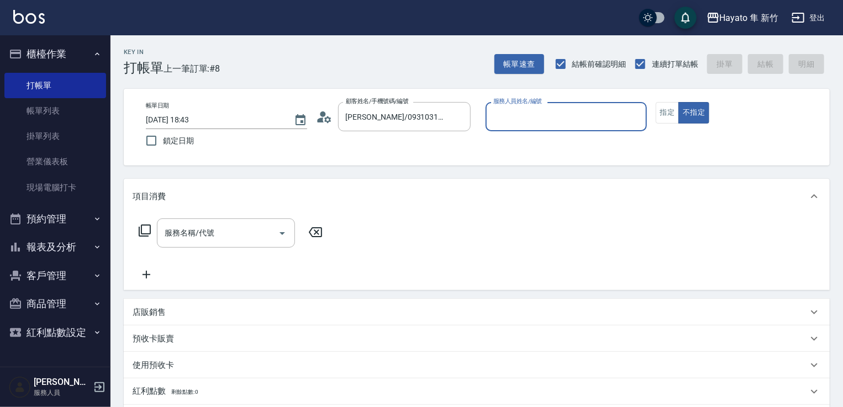
type input "[PERSON_NAME](無代號)"
drag, startPoint x: 651, startPoint y: 118, endPoint x: 660, endPoint y: 119, distance: 9.5
click at [654, 118] on div "帳單日期 2025/10/04 18:43 鎖定日期 顧客姓名/手機號碼/編號 周巧理/0931031685/ 顧客姓名/手機號碼/編號 服務人員姓名/編號 …" at bounding box center [476, 127] width 679 height 50
click at [662, 119] on button "指定" at bounding box center [667, 113] width 24 height 22
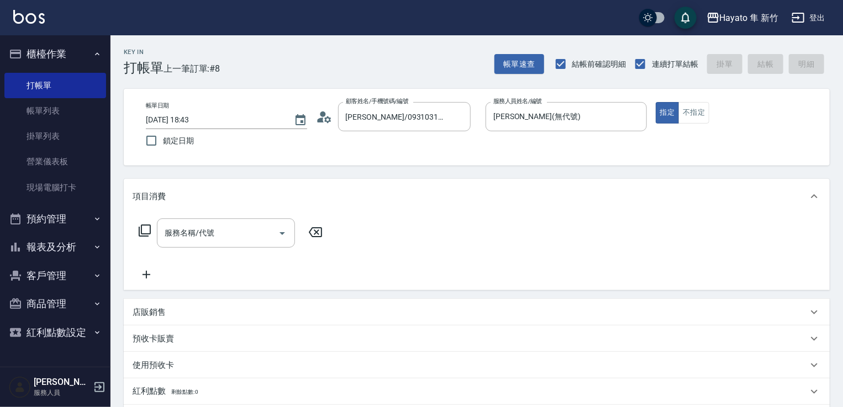
click at [244, 231] on input "服務名稱/代號" at bounding box center [218, 233] width 112 height 19
click at [188, 230] on label "服務名稱/代號" at bounding box center [190, 232] width 50 height 11
click at [188, 230] on input "服務名稱/代號" at bounding box center [218, 233] width 112 height 19
click at [188, 230] on label "服務名稱/代號" at bounding box center [190, 232] width 50 height 11
click at [188, 230] on input "服務名稱/代號" at bounding box center [218, 233] width 112 height 19
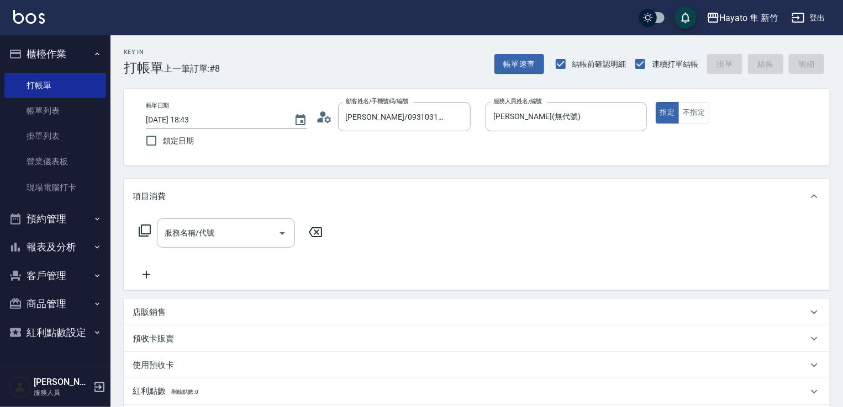
click at [188, 230] on label "服務名稱/代號" at bounding box center [190, 232] width 50 height 11
click at [188, 230] on input "服務名稱/代號" at bounding box center [218, 233] width 112 height 19
click at [169, 235] on label "服務名稱/代號" at bounding box center [190, 232] width 50 height 11
click at [169, 235] on input "服務名稱/代號" at bounding box center [218, 233] width 112 height 19
click at [167, 235] on label "服務名稱/代號" at bounding box center [190, 232] width 50 height 11
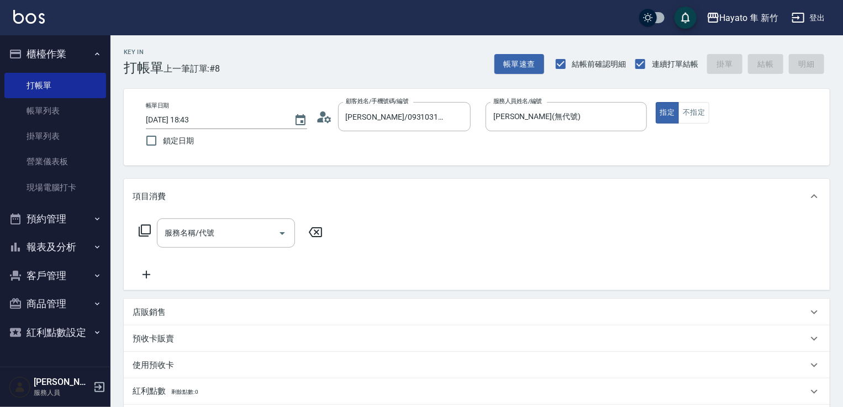
click at [167, 235] on input "服務名稱/代號" at bounding box center [218, 233] width 112 height 19
click at [167, 235] on label "服務名稱/代號" at bounding box center [190, 232] width 50 height 11
click at [167, 235] on input "服務名稱/代號" at bounding box center [218, 233] width 112 height 19
click at [283, 239] on icon "Open" at bounding box center [282, 233] width 13 height 13
click at [185, 231] on input "服務名稱/代號" at bounding box center [218, 233] width 112 height 19
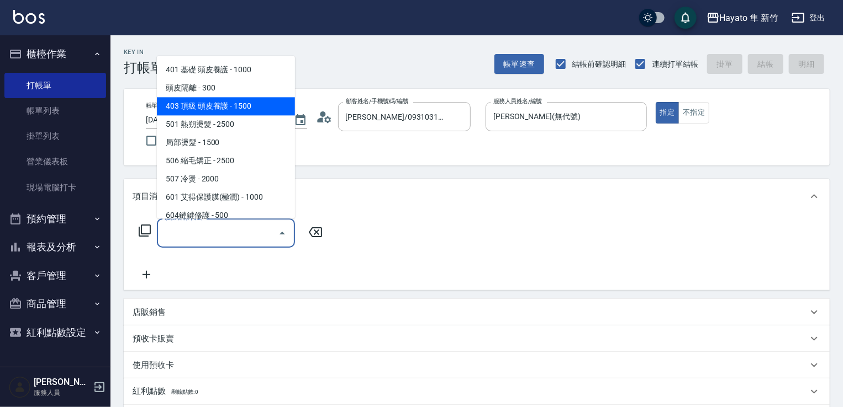
scroll to position [192, 0]
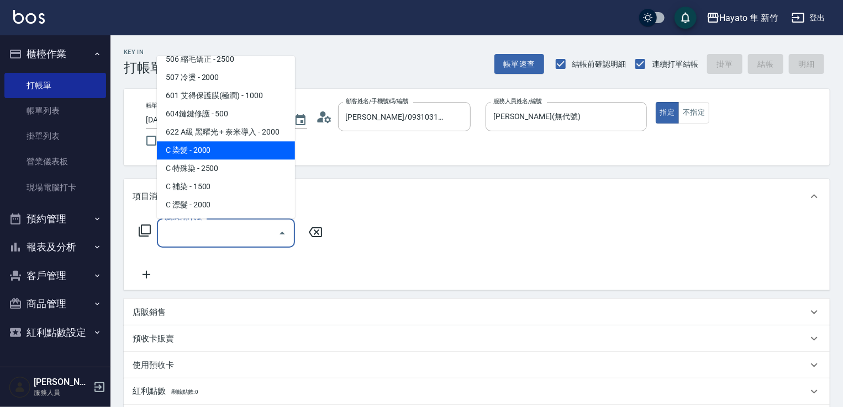
click at [213, 149] on span "C 染髮 - 2000" at bounding box center [226, 150] width 138 height 18
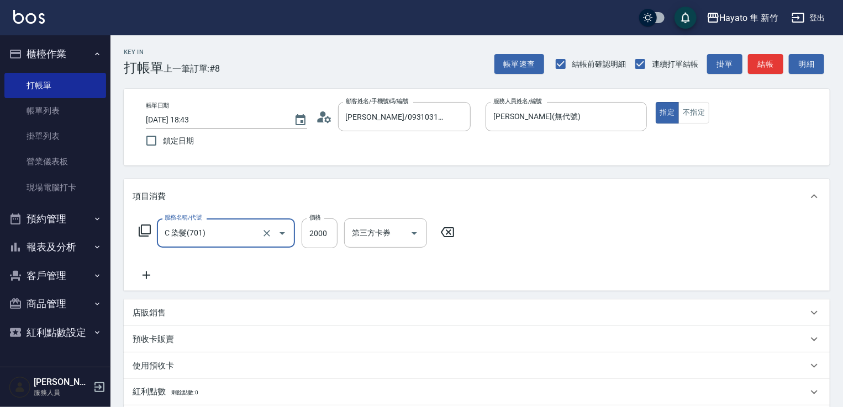
type input "C 染髮(701)"
click at [327, 239] on input "2000" at bounding box center [319, 234] width 36 height 30
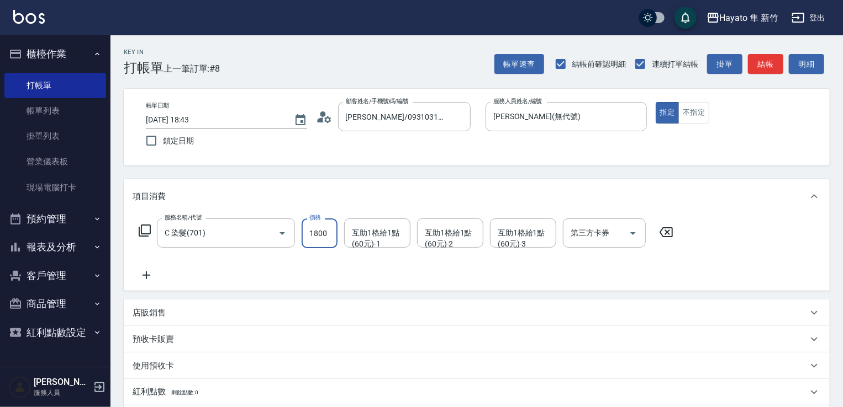
type input "1800"
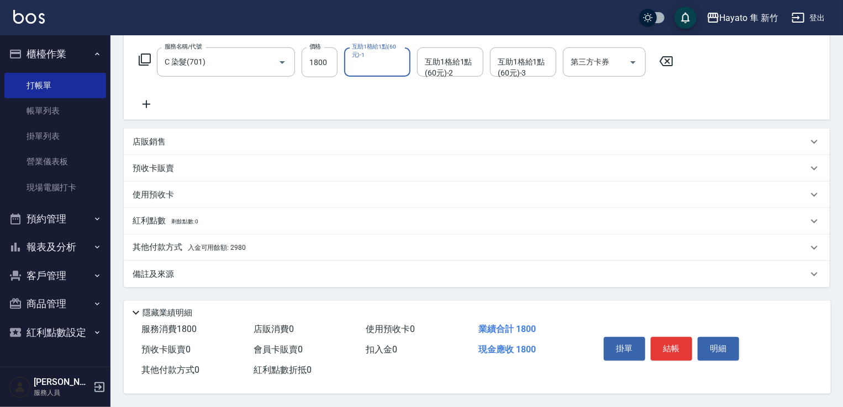
scroll to position [175, 0]
click at [201, 143] on div "店販銷售" at bounding box center [470, 142] width 675 height 12
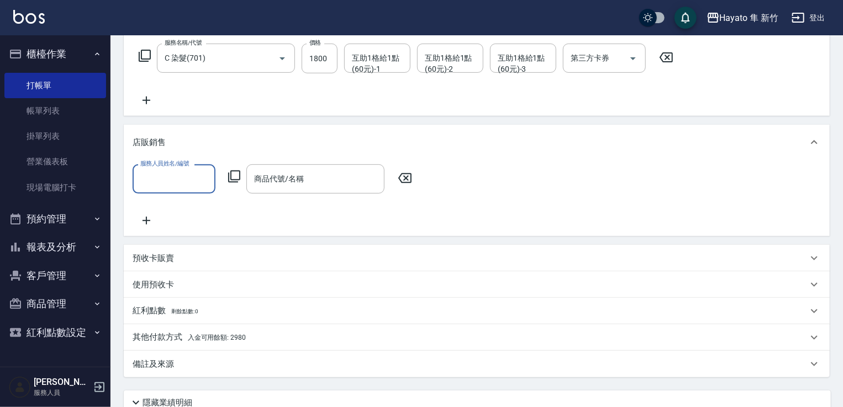
scroll to position [0, 0]
click at [182, 176] on input "服務人員姓名/編號" at bounding box center [173, 178] width 73 height 19
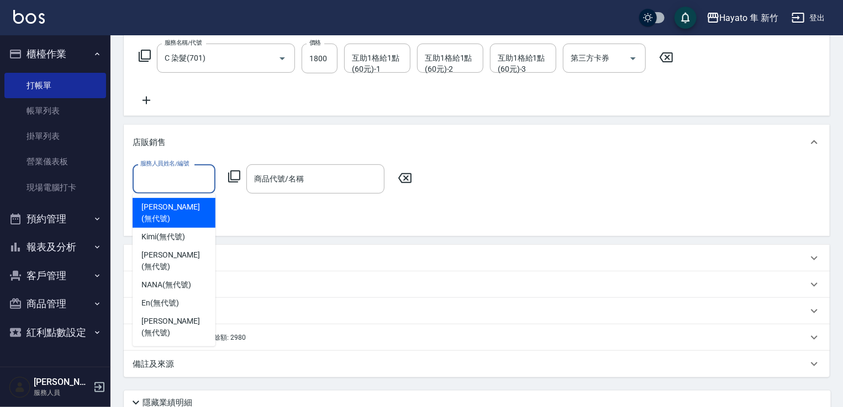
click at [187, 202] on div "Tina (無代號)" at bounding box center [174, 213] width 83 height 30
type input "[PERSON_NAME](無代號)"
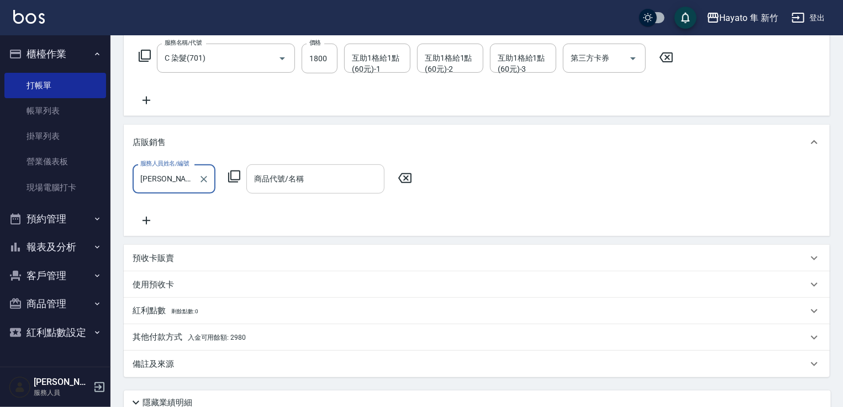
click at [325, 184] on input "商品代號/名稱" at bounding box center [315, 178] width 128 height 19
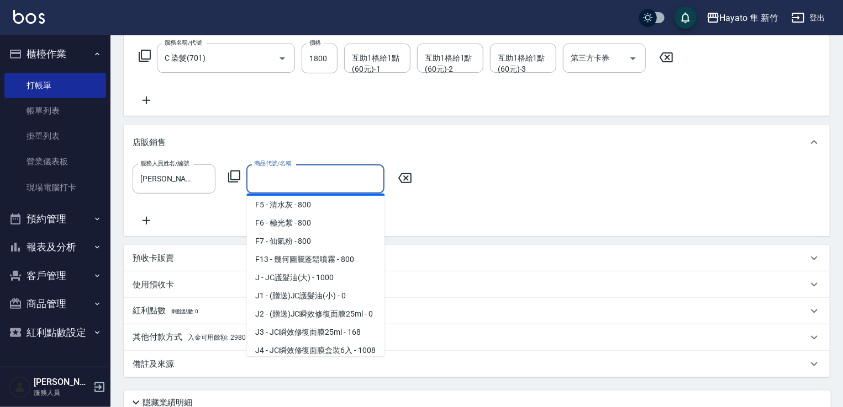
scroll to position [276, 0]
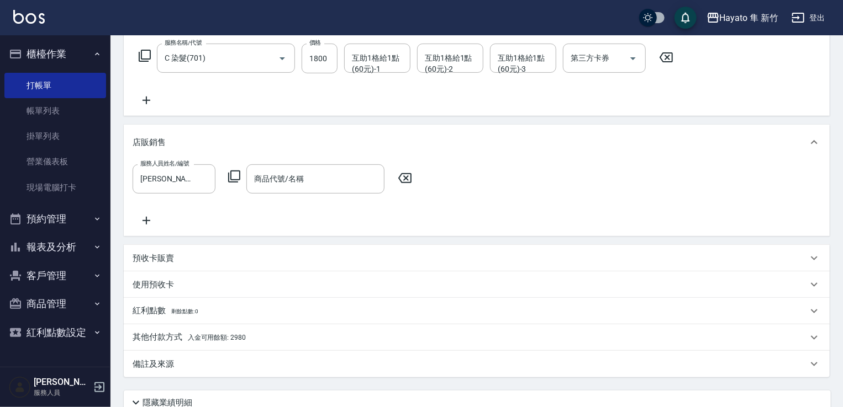
drag, startPoint x: 384, startPoint y: 249, endPoint x: 139, endPoint y: 19, distance: 336.3
click at [394, 282] on div "項目消費 服務名稱/代號 C 染髮(701) 服務名稱/代號 價格 1800 價格 互助1格給1點(60元)-1 互助1格給1點(60元)-1 互助1格給1點…" at bounding box center [477, 191] width 706 height 374
click at [380, 281] on div "項目消費 服務名稱/代號 C 染髮(701) 服務名稱/代號 價格 1800 價格 互助1格給1點(60元)-1 互助1格給1點(60元)-1 互助1格給1點…" at bounding box center [477, 191] width 706 height 374
click at [442, 194] on div "服務人員姓名/編號 Tina(無代號) 服務人員姓名/編號 商品代號/名稱 商品代號/名稱" at bounding box center [477, 196] width 688 height 63
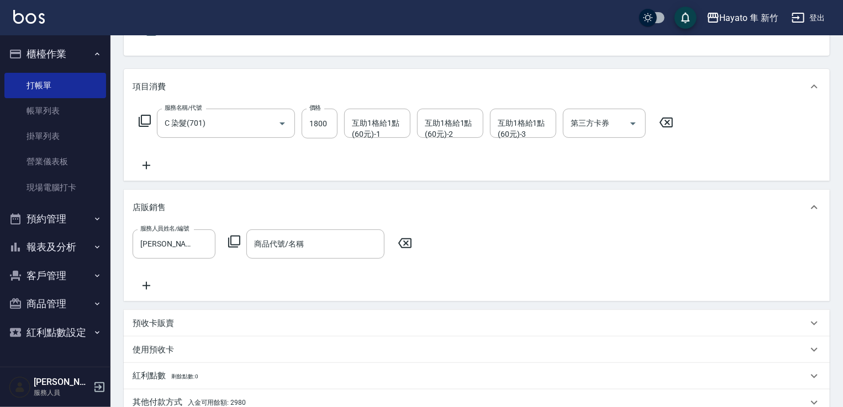
scroll to position [103, 0]
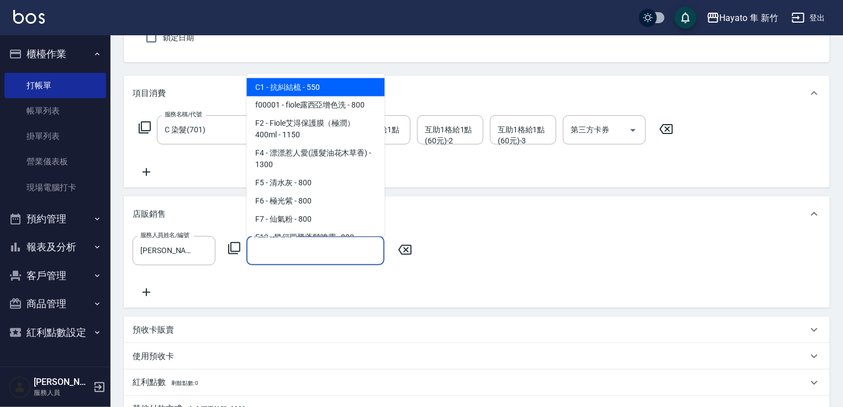
click at [306, 252] on input "商品代號/名稱" at bounding box center [315, 250] width 128 height 19
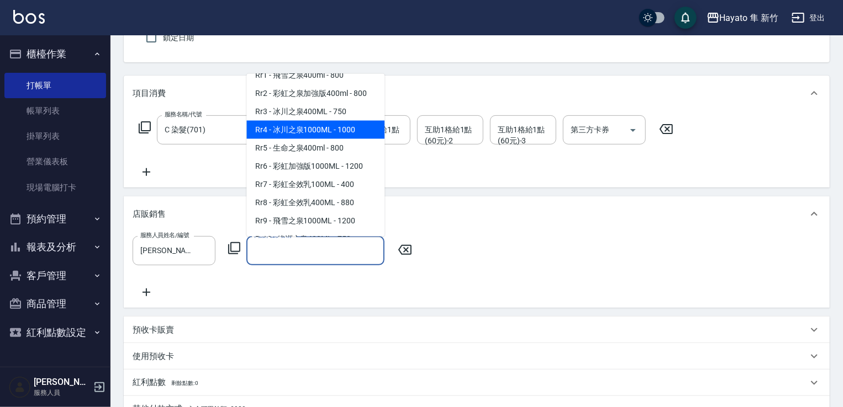
scroll to position [386, 0]
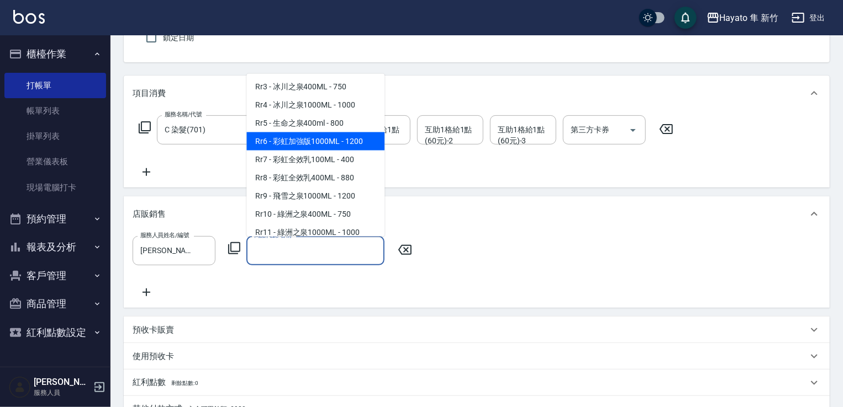
click at [347, 150] on span "Rr6 - 彩虹加強版1000ML - 1200" at bounding box center [315, 141] width 138 height 18
type input "彩虹加強版1000ML"
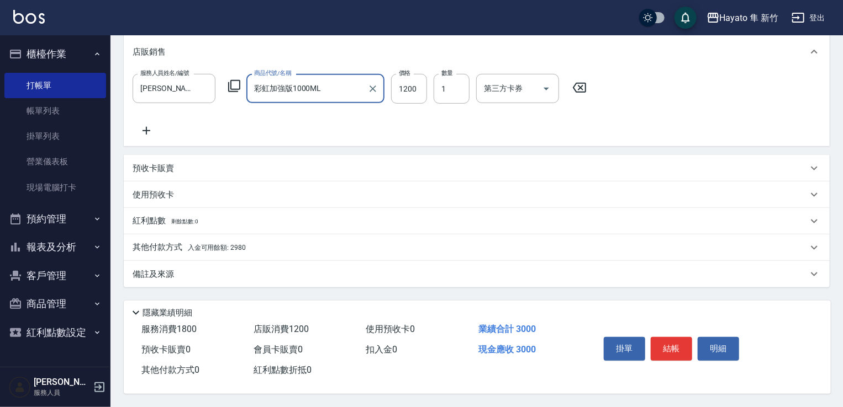
scroll to position [269, 0]
click at [188, 244] on span "入金可用餘額: 2980" at bounding box center [217, 248] width 58 height 8
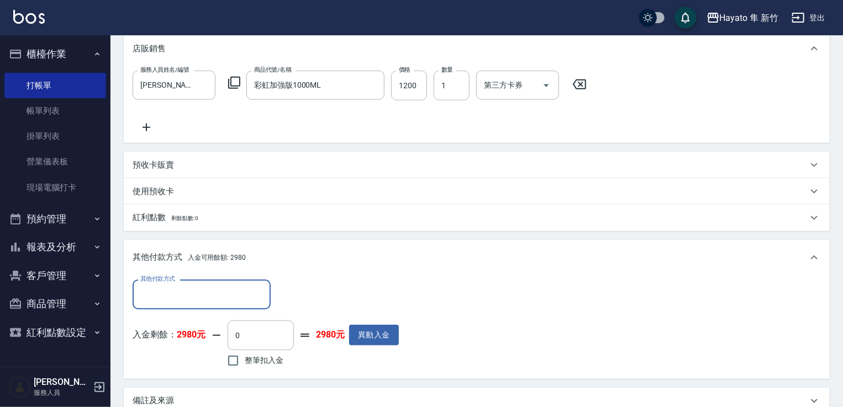
scroll to position [0, 0]
click at [239, 361] on input "整筆扣入金" at bounding box center [232, 360] width 23 height 23
checkbox input "true"
type input "2980"
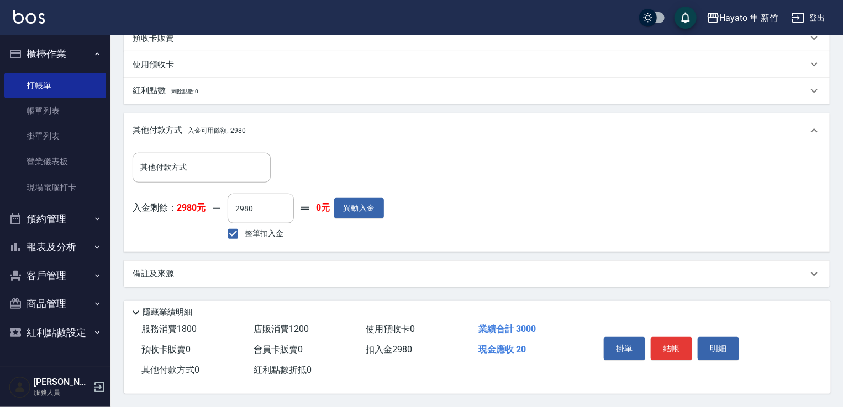
scroll to position [400, 0]
click at [298, 268] on div "備註及來源" at bounding box center [470, 274] width 675 height 12
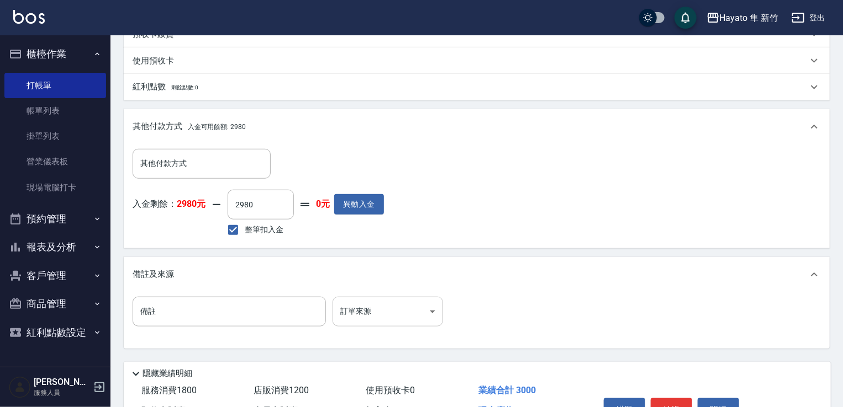
click at [373, 326] on body "Hayato 隼 新竹 登出 櫃檯作業 打帳單 帳單列表 掛單列表 營業儀表板 現場電腦打卡 預約管理 預約管理 報表及分析 報表目錄 店家日報表 互助日報表…" at bounding box center [421, 34] width 843 height 868
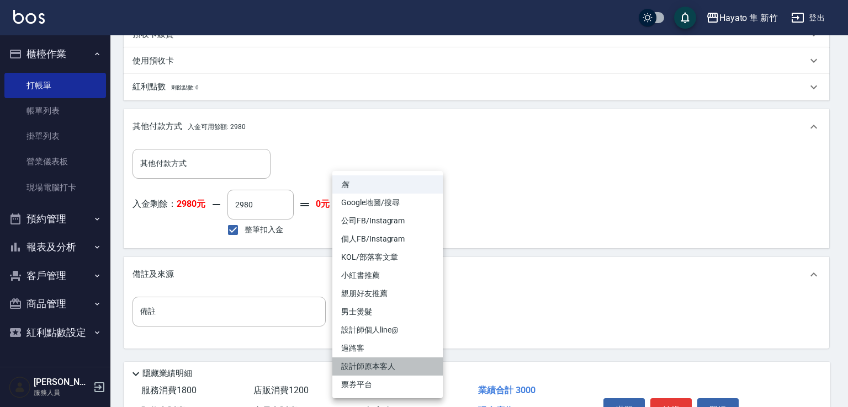
click at [373, 371] on li "設計師原本客人" at bounding box center [387, 367] width 110 height 18
type input "設計師原本客人"
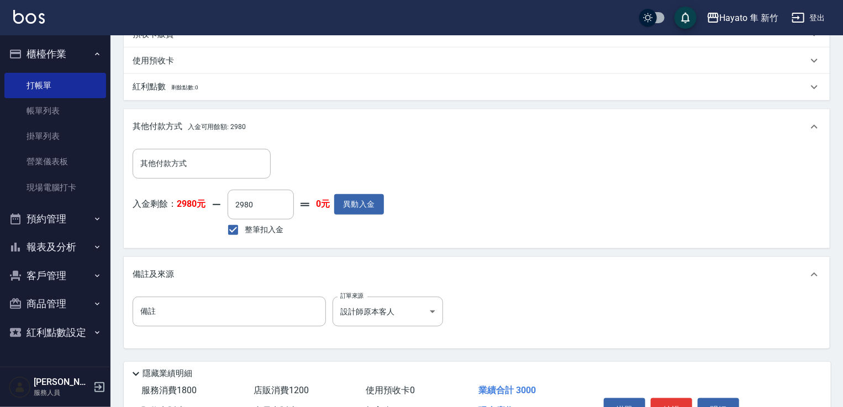
click at [594, 321] on div "備註 備註 訂單來源 設計師原本客人 設計師原本客人 訂單來源" at bounding box center [477, 318] width 688 height 43
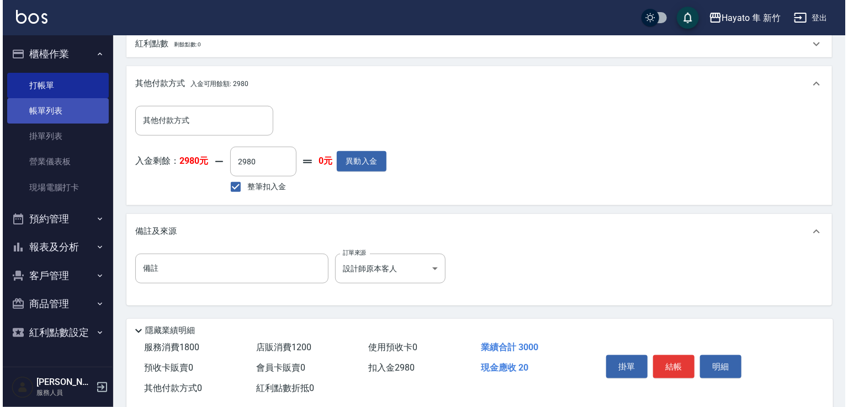
scroll to position [464, 0]
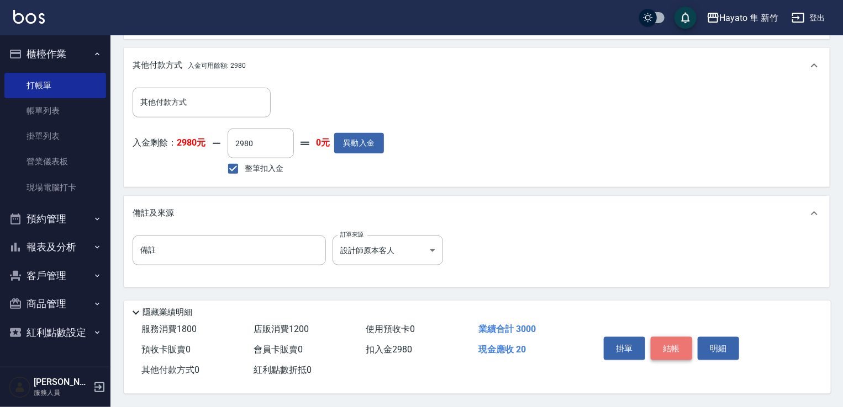
click at [679, 344] on button "結帳" at bounding box center [670, 348] width 41 height 23
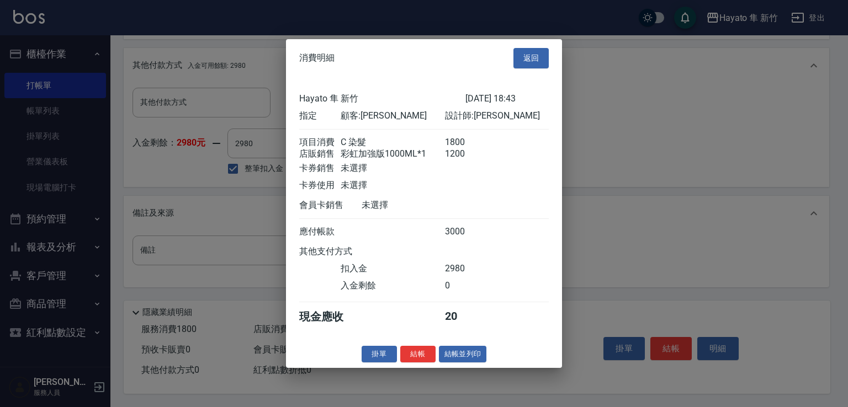
click at [425, 356] on button "結帳" at bounding box center [417, 354] width 35 height 17
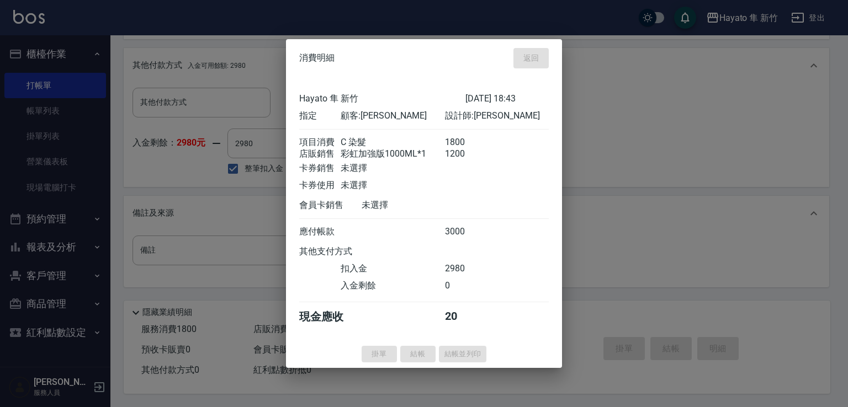
type input "2025/10/04 18:45"
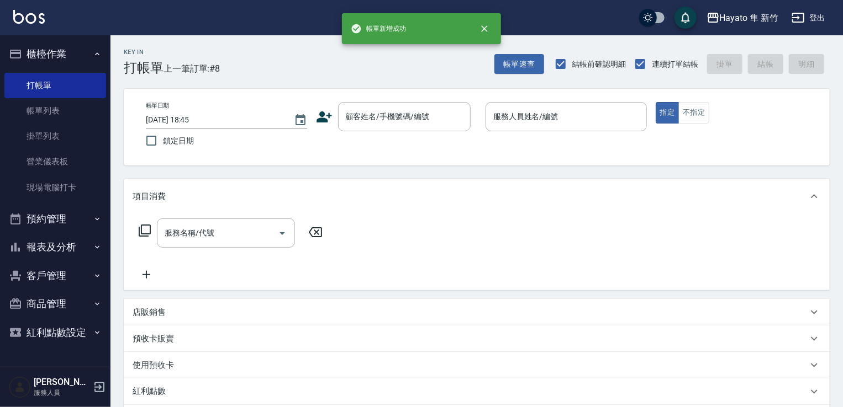
scroll to position [0, 0]
click at [49, 102] on link "帳單列表" at bounding box center [55, 110] width 102 height 25
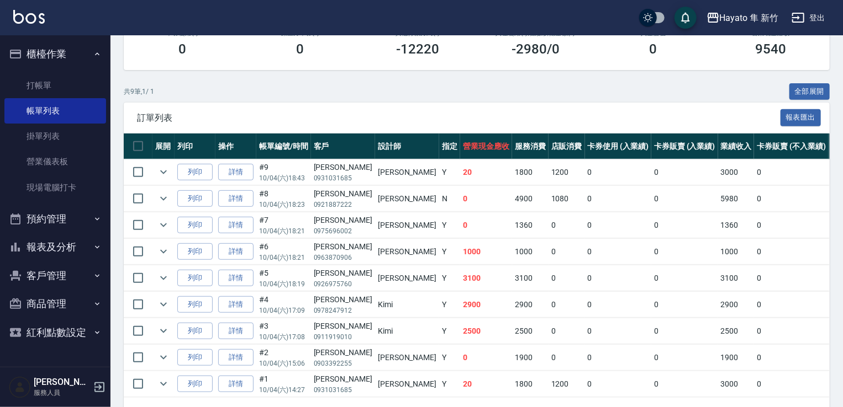
scroll to position [247, 0]
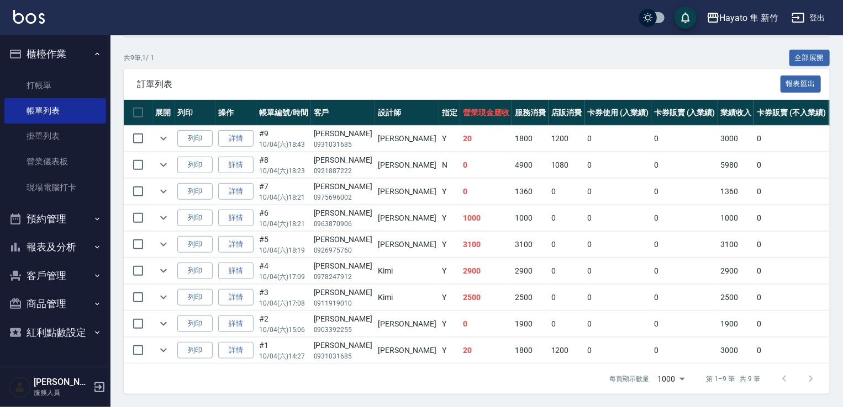
click at [589, 343] on td "0" at bounding box center [618, 351] width 67 height 26
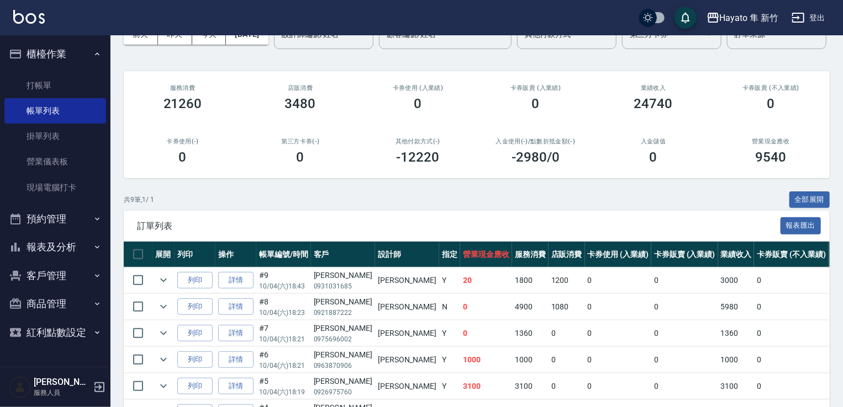
scroll to position [0, 0]
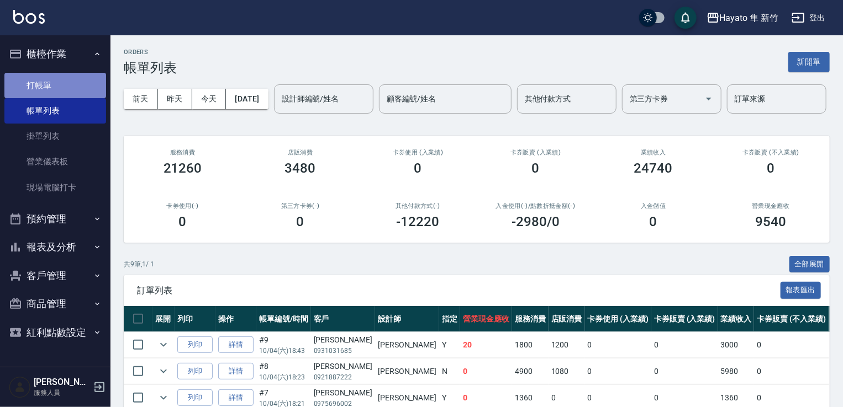
click at [62, 90] on link "打帳單" at bounding box center [55, 85] width 102 height 25
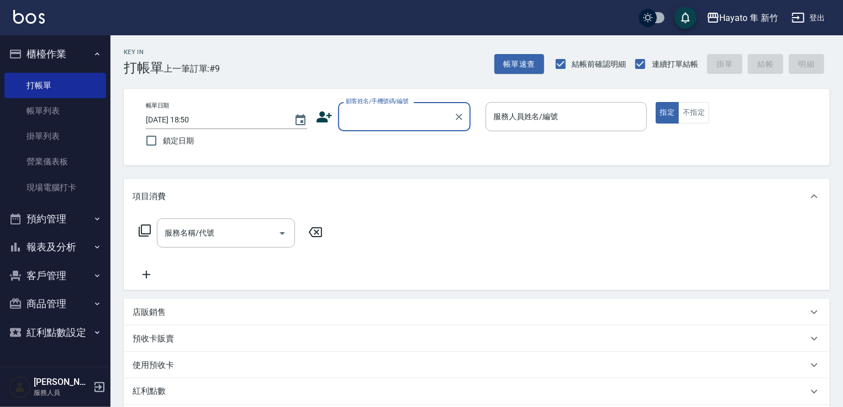
click at [68, 117] on link "帳單列表" at bounding box center [55, 110] width 102 height 25
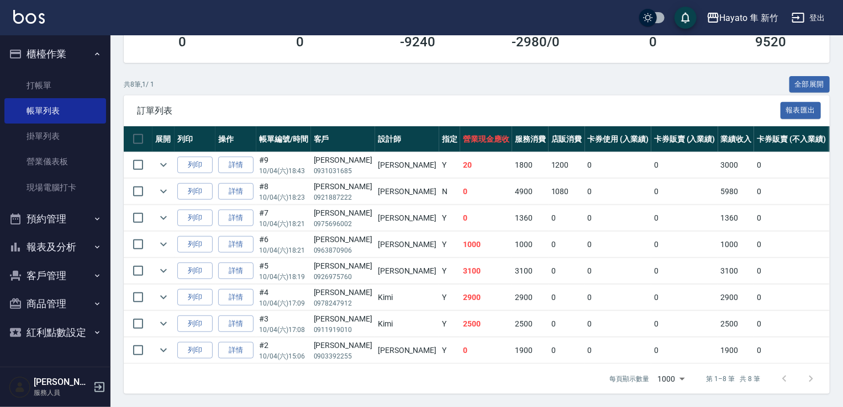
scroll to position [0, 130]
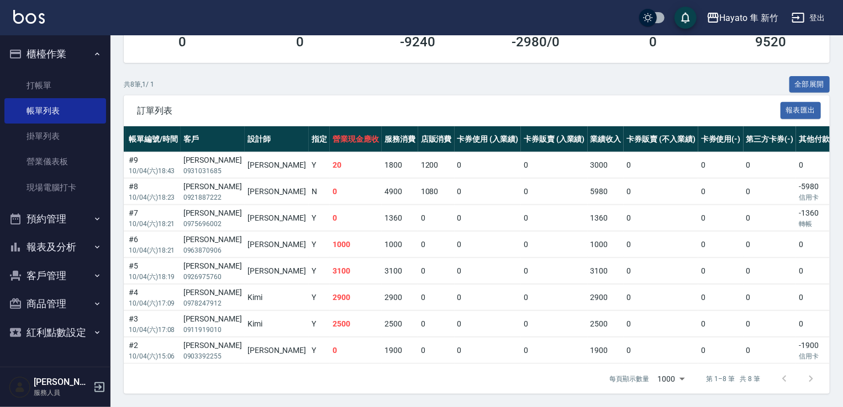
click at [390, 377] on div "每頁顯示數量 1000 1000 第 1–8 筆 共 8 筆" at bounding box center [477, 379] width 706 height 30
click at [415, 76] on div "共 8 筆, 1 / 1 全部展開" at bounding box center [477, 84] width 706 height 17
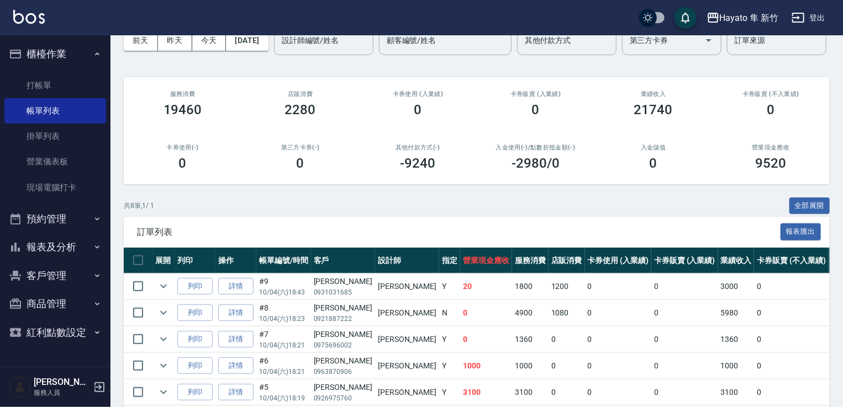
scroll to position [56, 0]
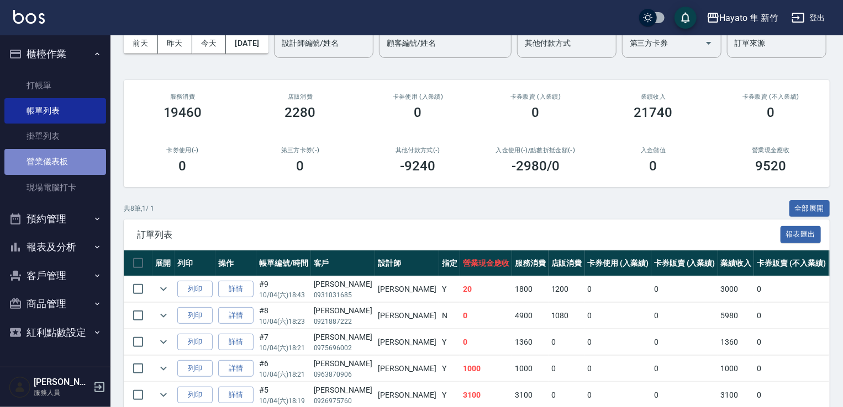
click at [57, 166] on link "營業儀表板" at bounding box center [55, 161] width 102 height 25
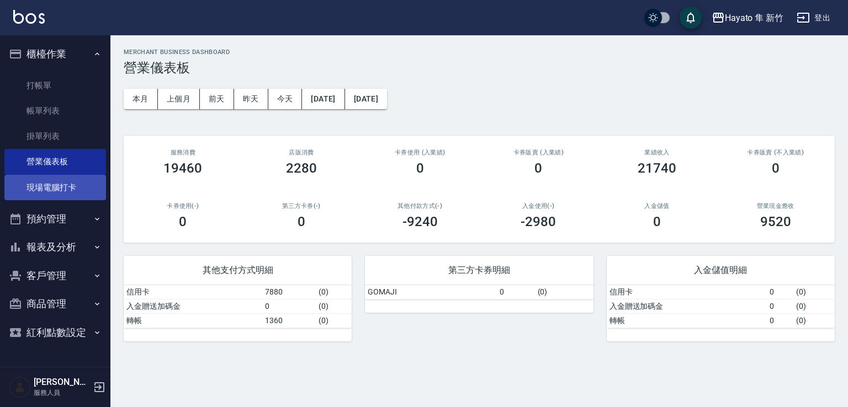
click at [77, 183] on link "現場電腦打卡" at bounding box center [55, 187] width 102 height 25
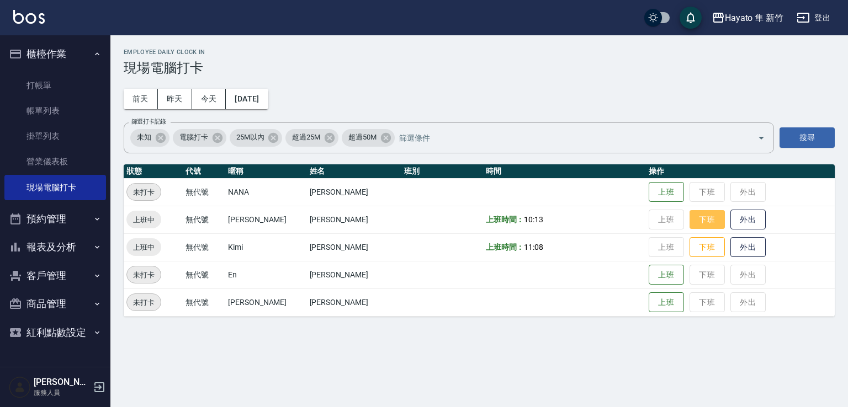
click at [690, 221] on button "下班" at bounding box center [707, 219] width 35 height 19
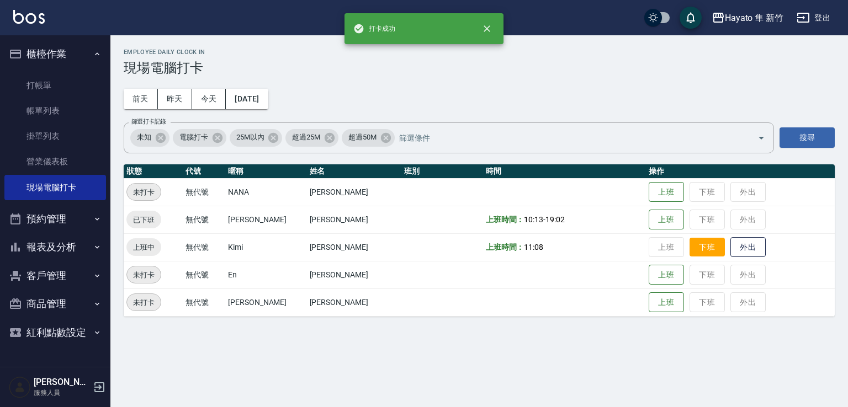
click at [693, 252] on button "下班" at bounding box center [707, 247] width 35 height 19
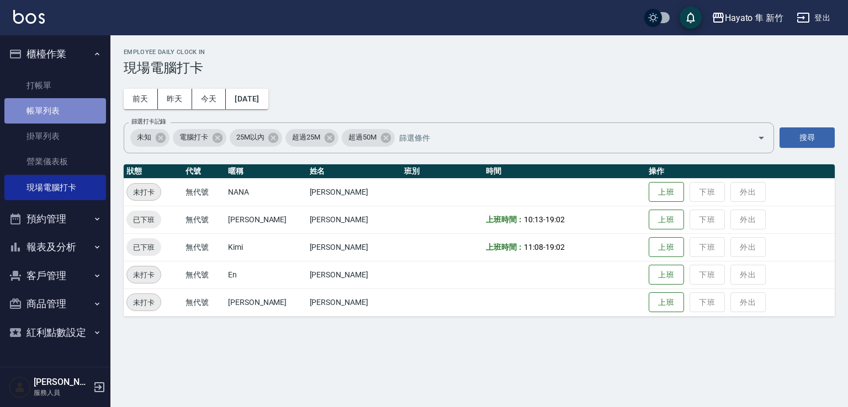
click at [39, 107] on link "帳單列表" at bounding box center [55, 110] width 102 height 25
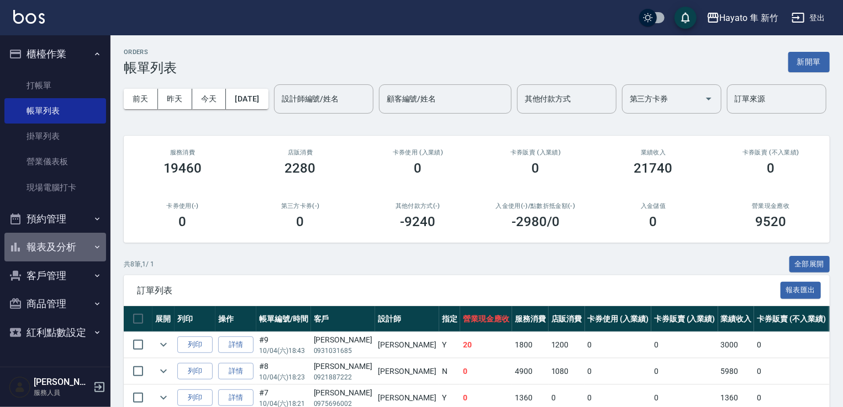
click at [46, 242] on button "報表及分析" at bounding box center [55, 247] width 102 height 29
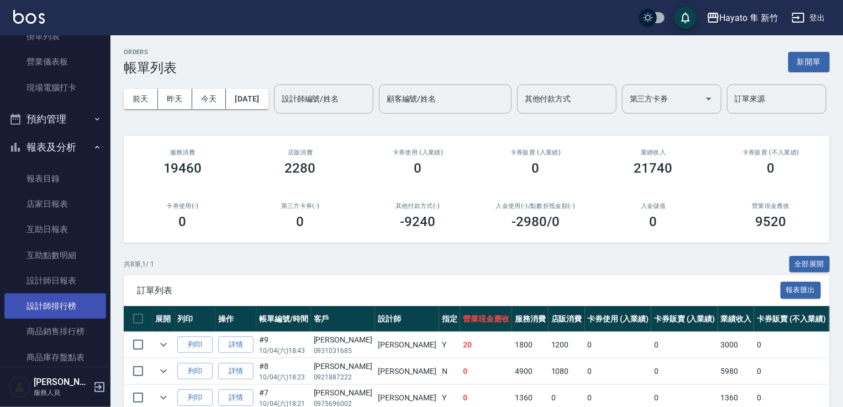
scroll to position [110, 0]
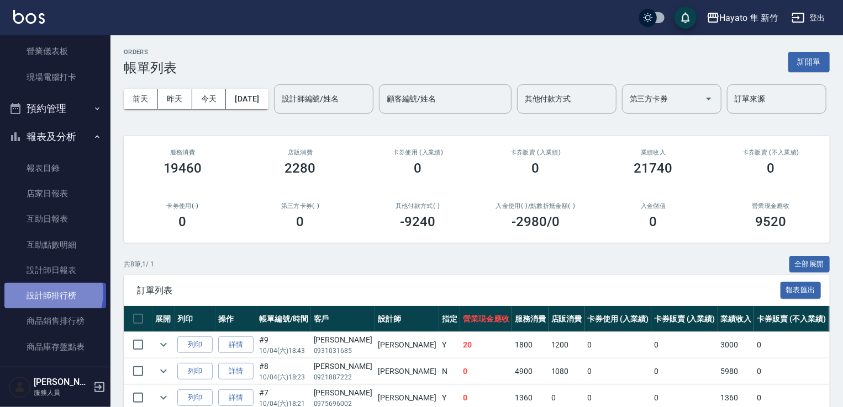
click at [43, 293] on link "設計師排行榜" at bounding box center [55, 295] width 102 height 25
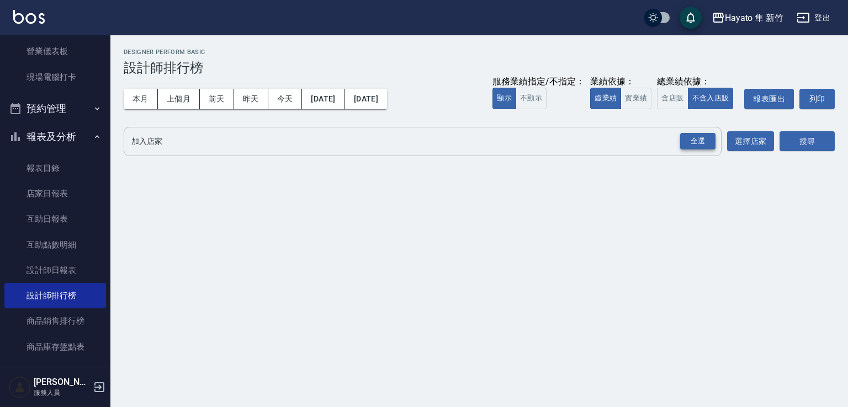
click at [700, 146] on div "全選" at bounding box center [697, 141] width 35 height 17
click at [812, 144] on button "搜尋" at bounding box center [807, 142] width 55 height 20
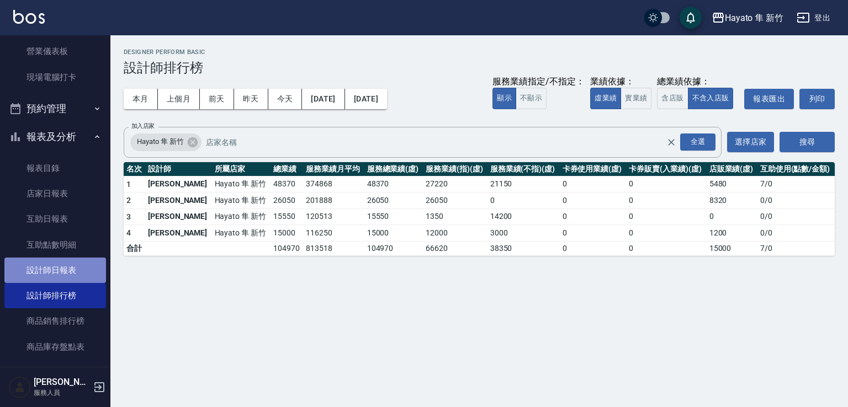
click at [80, 279] on link "設計師日報表" at bounding box center [55, 270] width 102 height 25
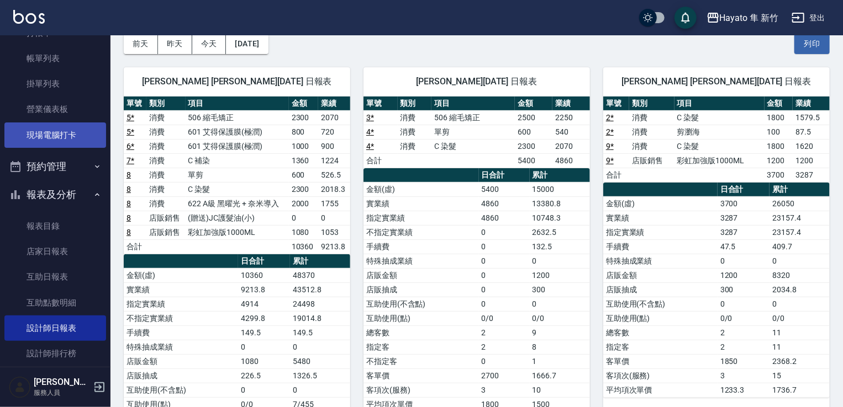
scroll to position [36, 0]
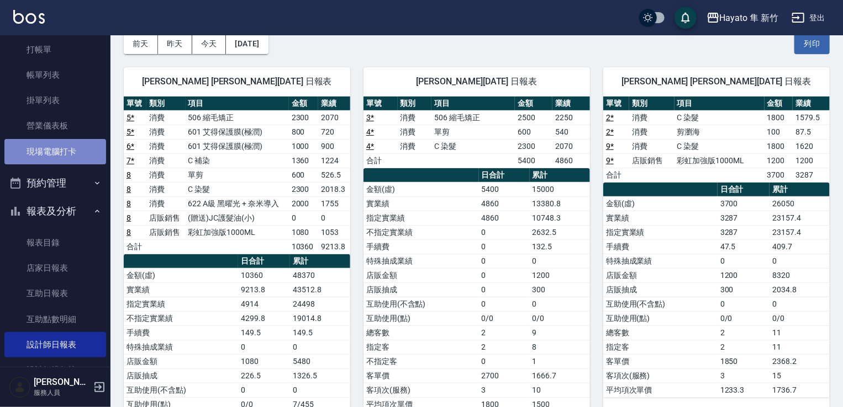
click at [55, 147] on link "現場電腦打卡" at bounding box center [55, 151] width 102 height 25
